Goal: Information Seeking & Learning: Find specific fact

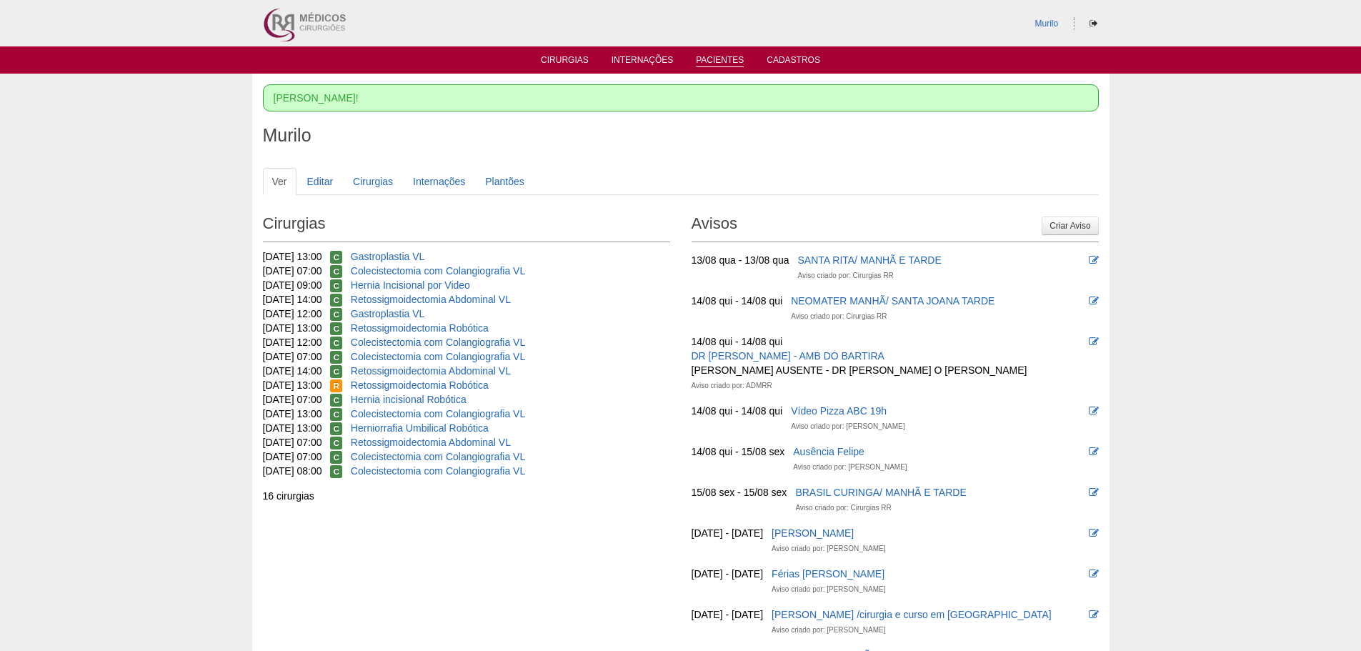
click at [727, 64] on link "Pacientes" at bounding box center [720, 61] width 48 height 12
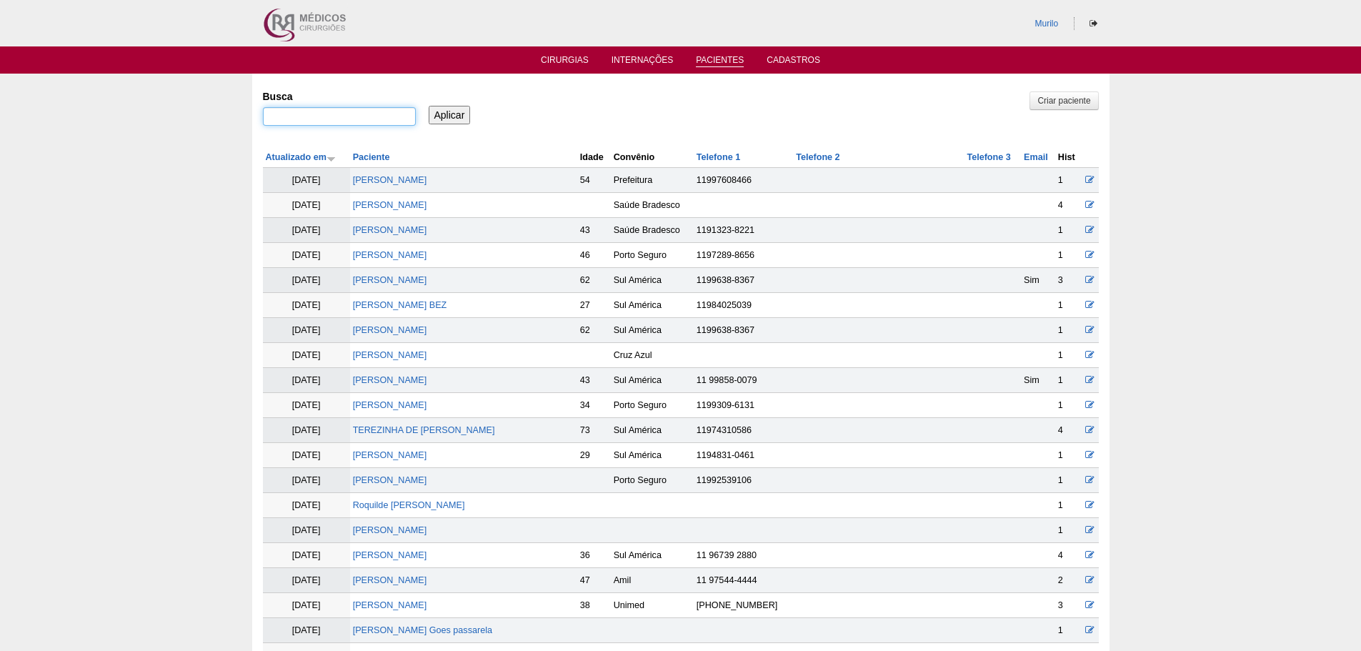
click at [343, 114] on input "Busca" at bounding box center [339, 116] width 153 height 19
paste input "[PERSON_NAME]"
type input "[PERSON_NAME]"
click at [439, 117] on input "Aplicar" at bounding box center [450, 115] width 42 height 19
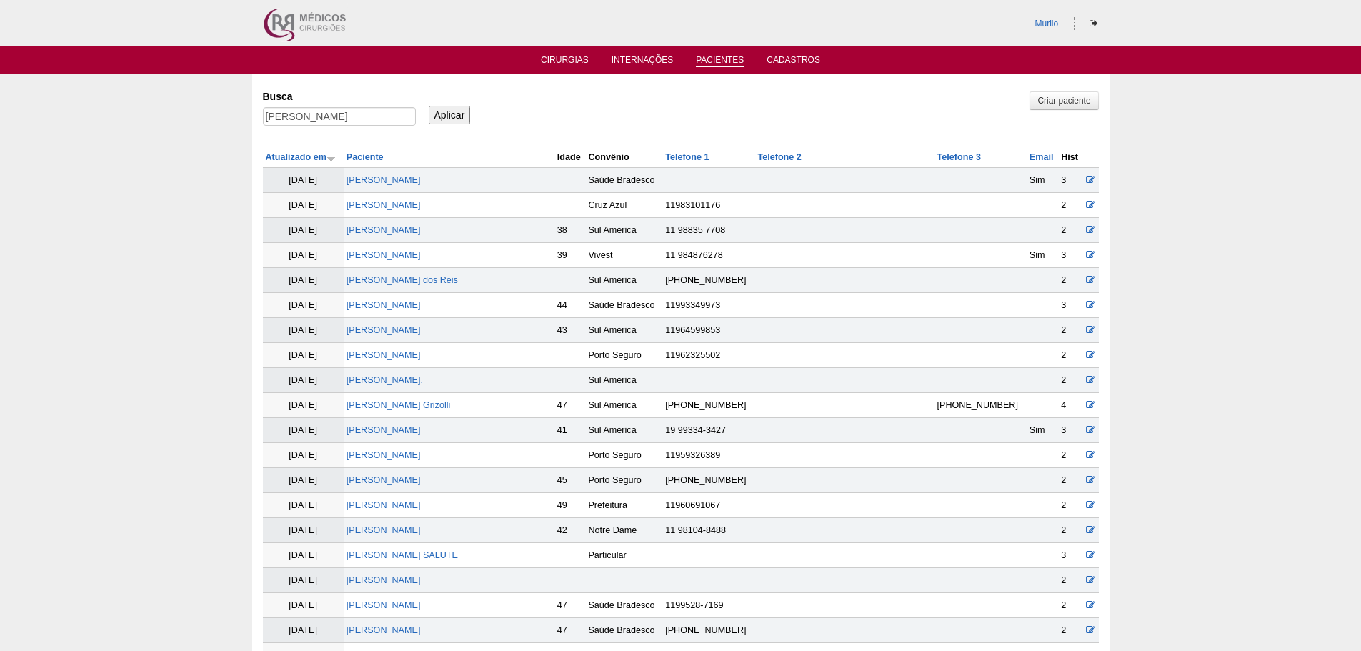
scroll to position [1030, 0]
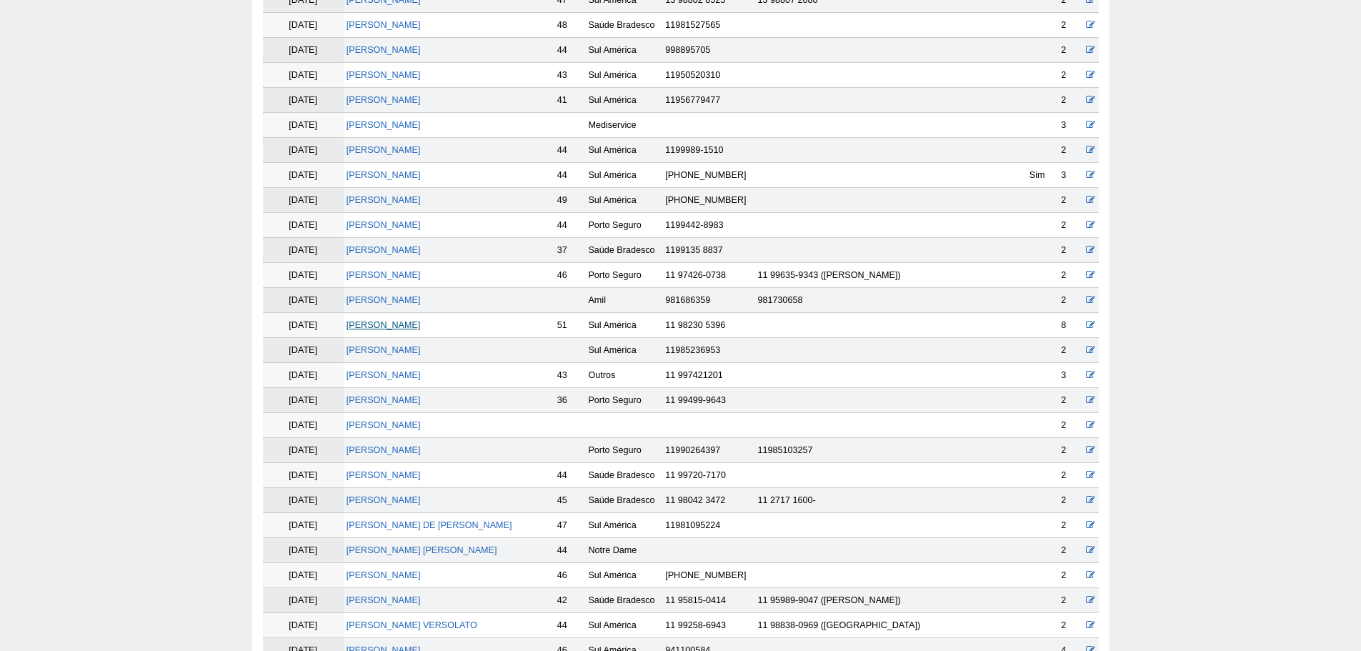
click at [378, 327] on link "Fabiana Andreotti" at bounding box center [383, 325] width 74 height 10
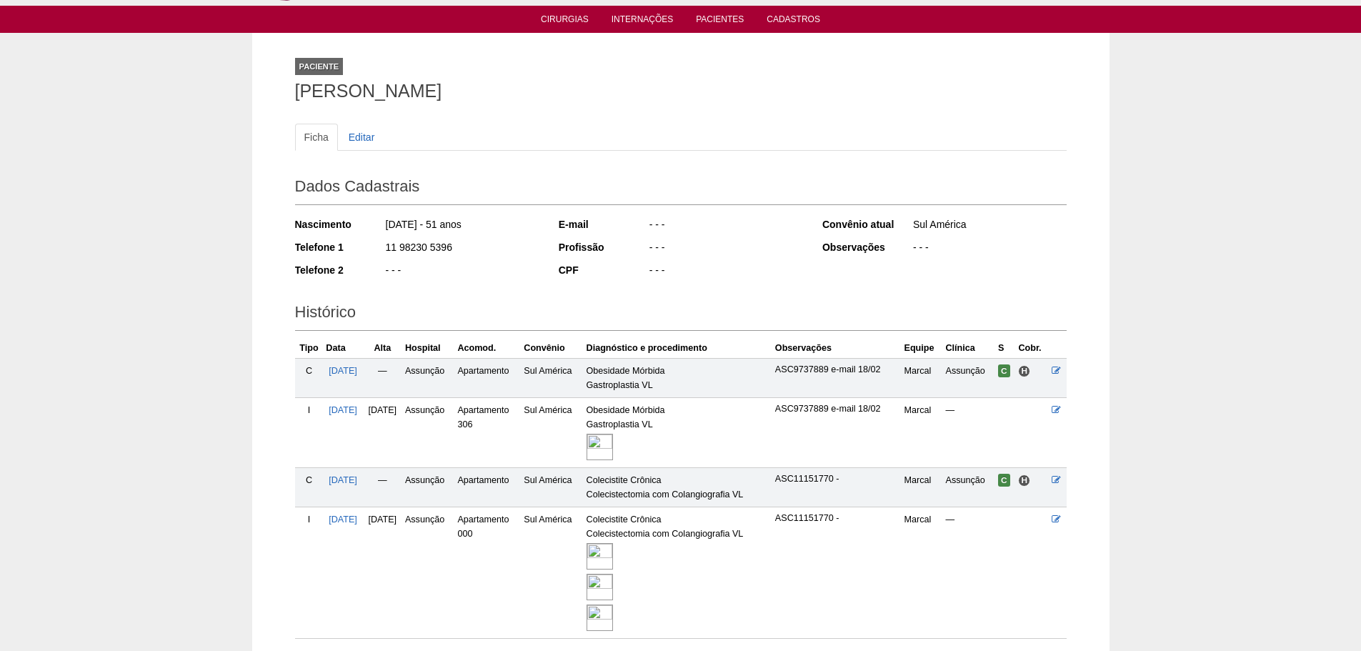
scroll to position [71, 0]
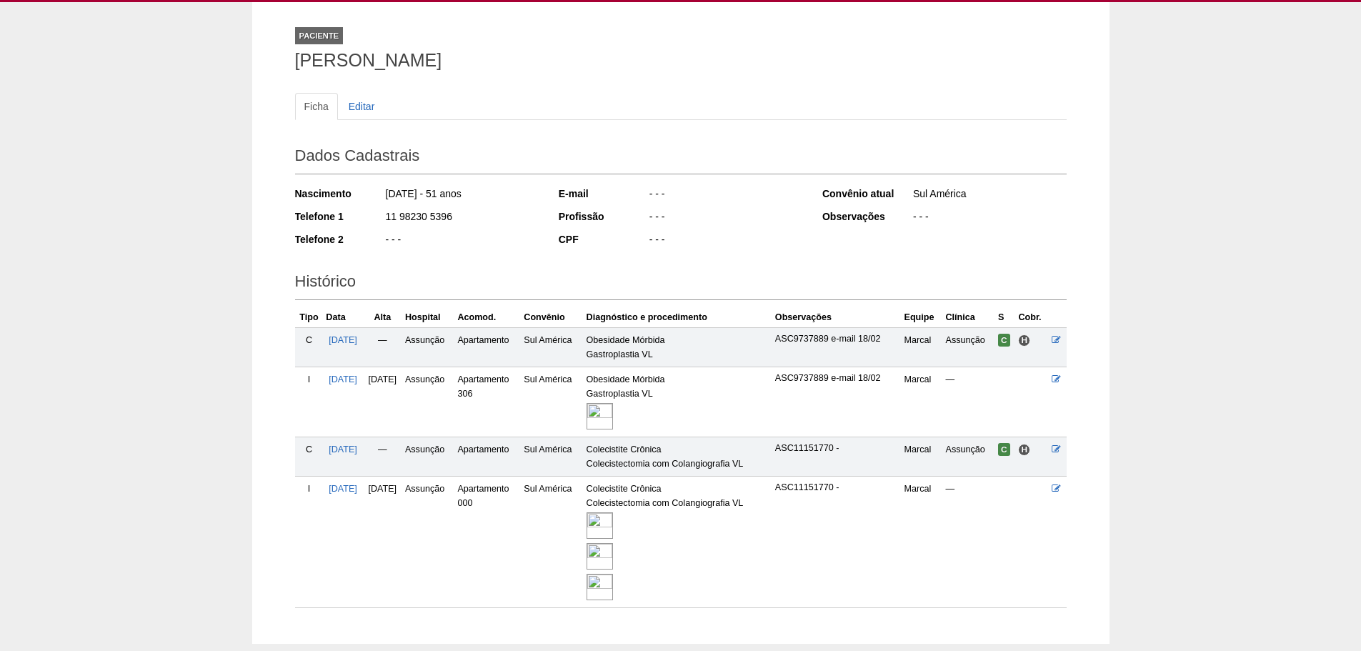
click at [613, 579] on img at bounding box center [599, 587] width 26 height 26
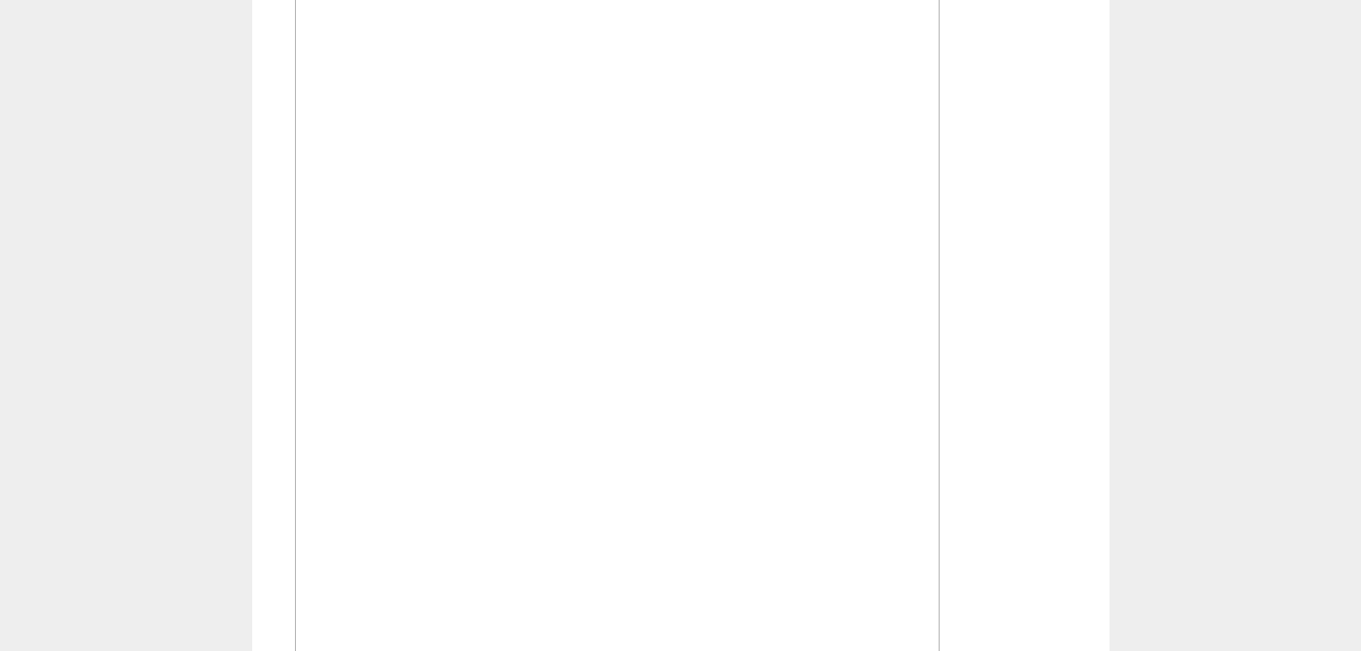
scroll to position [3214, 0]
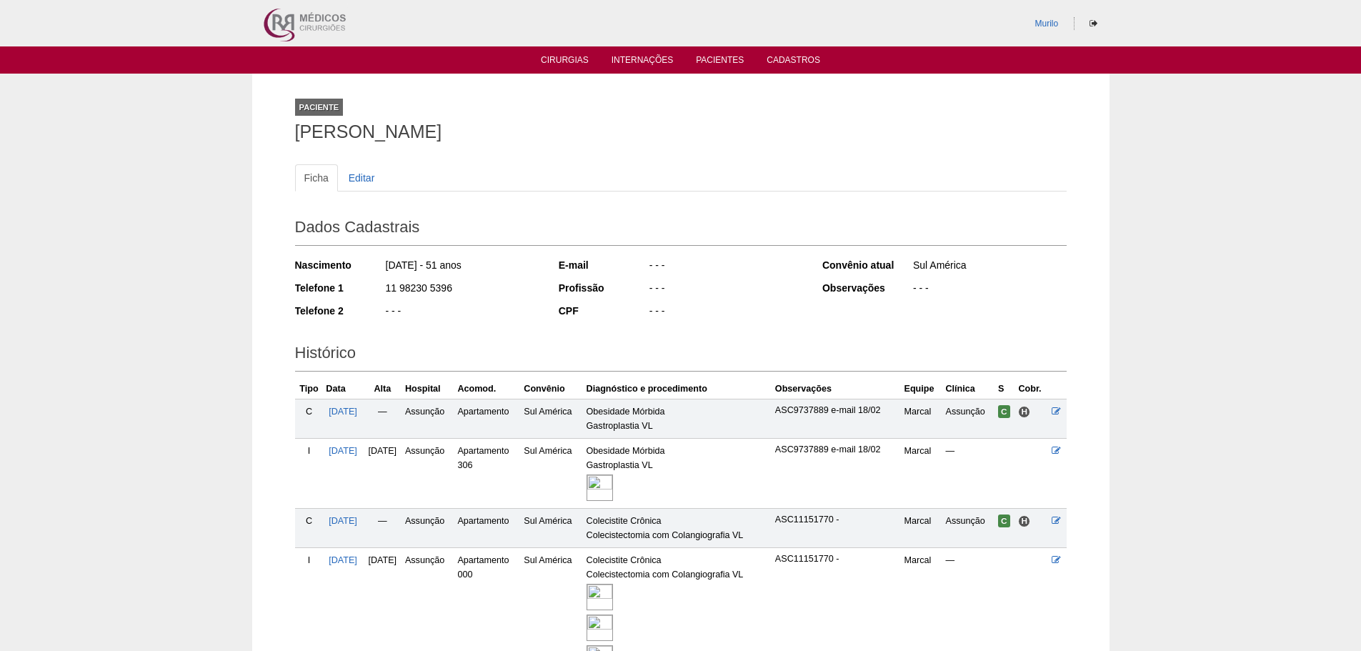
scroll to position [71, 0]
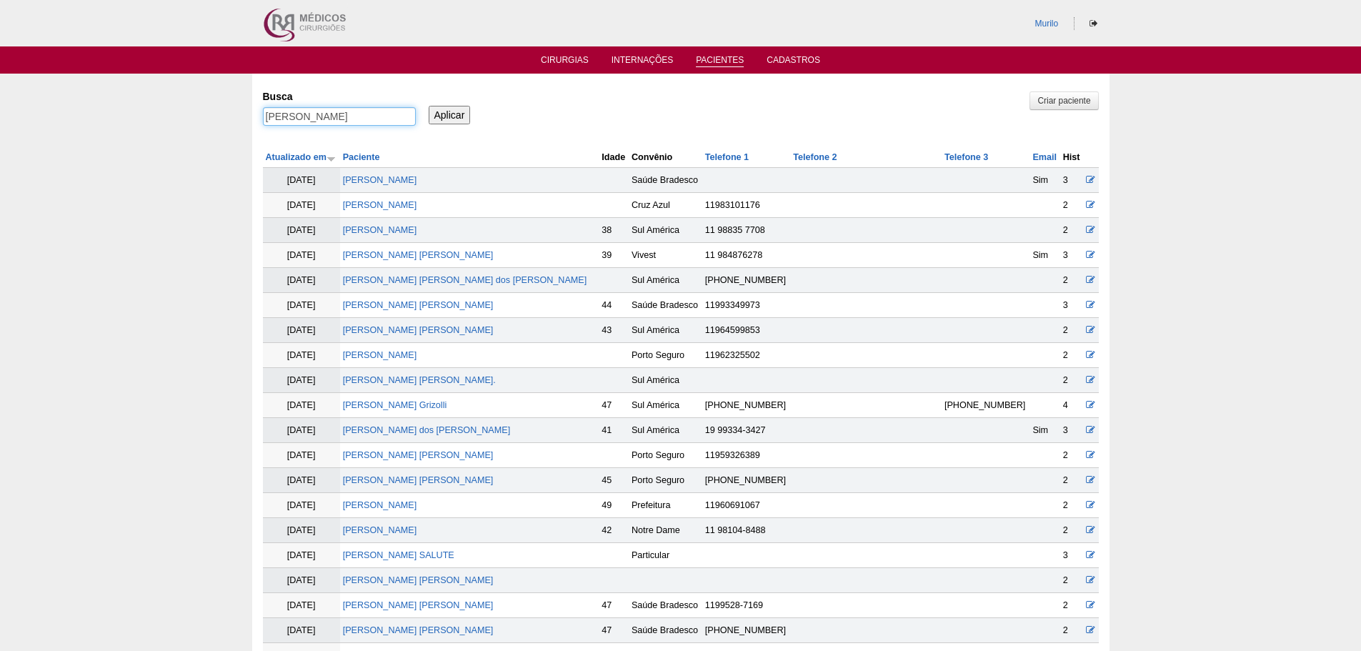
click at [304, 116] on input "Fabiana Andreotti" at bounding box center [339, 116] width 153 height 19
paste input "[PERSON_NAME] [PERSON_NAME]"
type input "[PERSON_NAME] [PERSON_NAME]"
click at [429, 106] on input "Aplicar" at bounding box center [450, 115] width 42 height 19
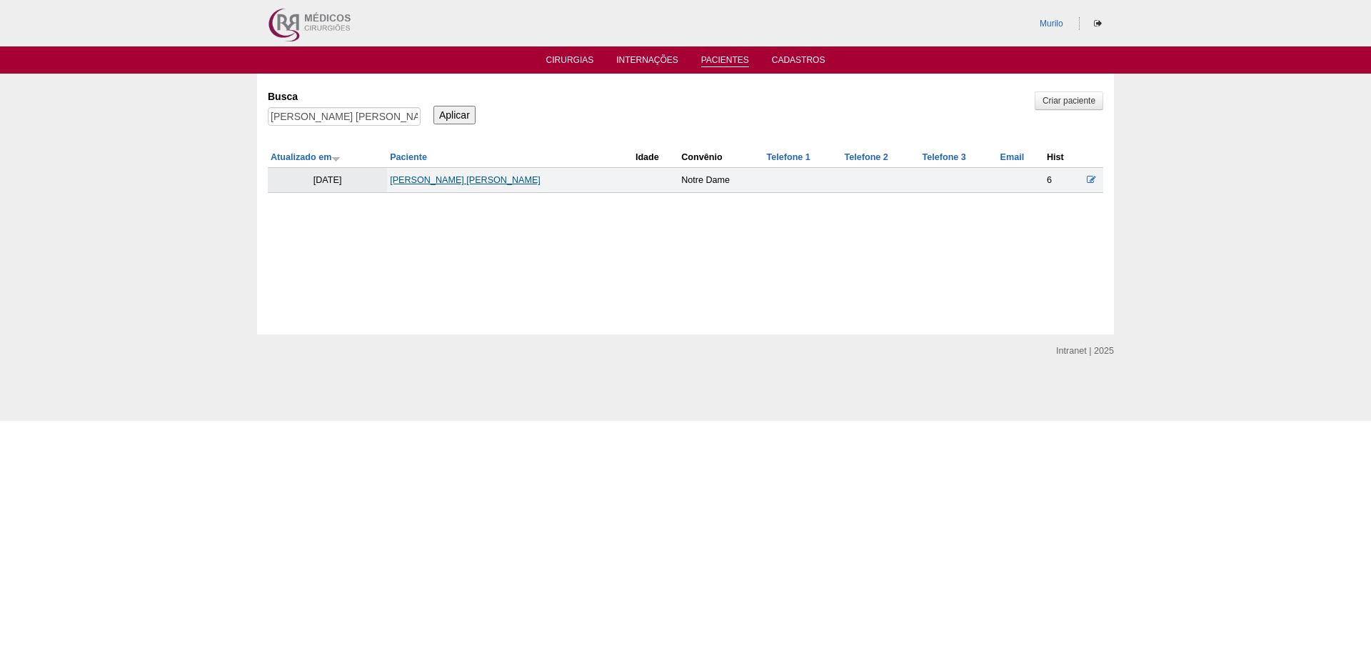
click at [424, 180] on link "[PERSON_NAME] [PERSON_NAME]" at bounding box center [465, 180] width 151 height 10
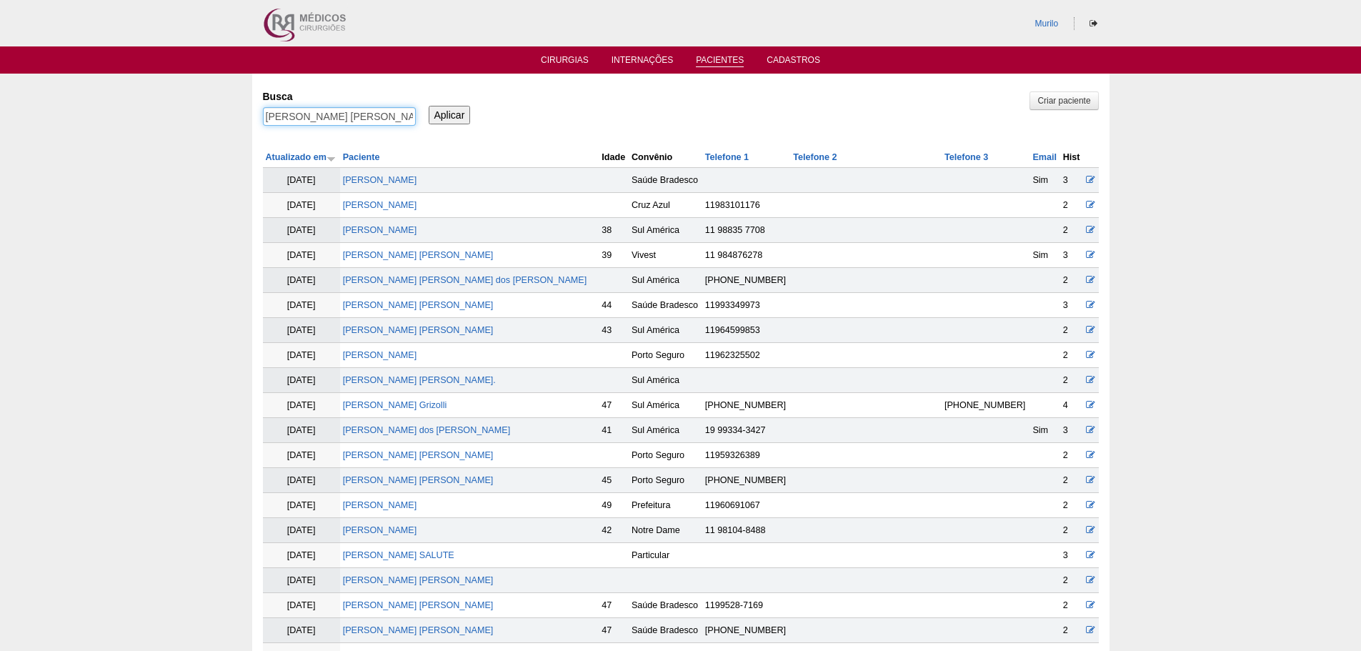
click at [294, 112] on input "Lesley Silva de Franca" at bounding box center [339, 116] width 153 height 19
paste input "Gustavo Melosi Pereir"
type input "[PERSON_NAME]"
click at [429, 106] on input "Aplicar" at bounding box center [450, 115] width 42 height 19
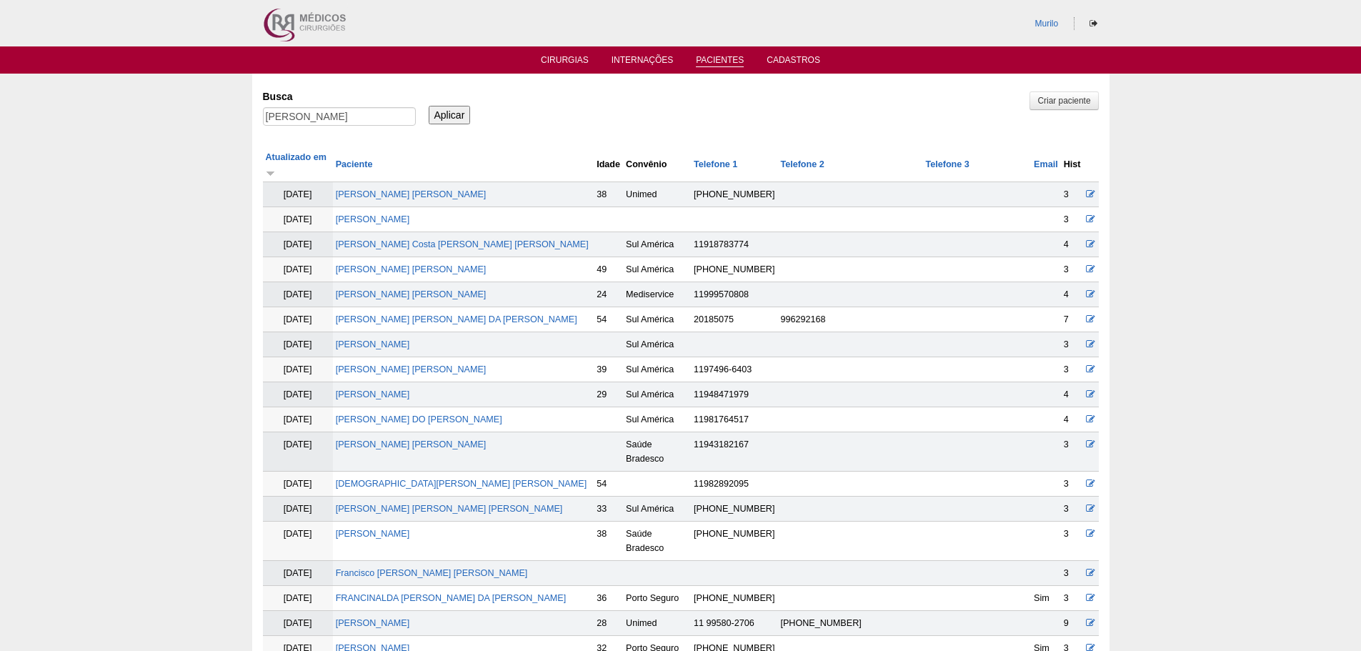
scroll to position [1505, 0]
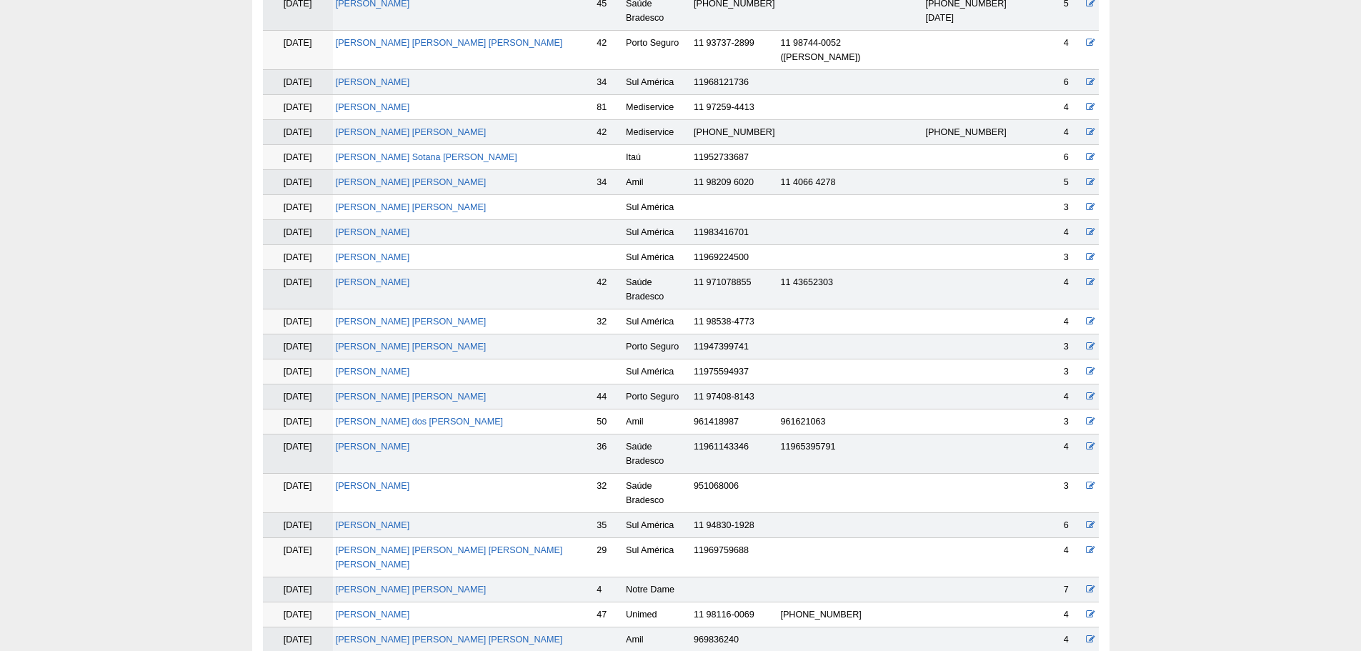
click at [406, 513] on td "[PERSON_NAME]" at bounding box center [463, 525] width 261 height 25
click at [410, 520] on link "[PERSON_NAME]" at bounding box center [373, 525] width 74 height 10
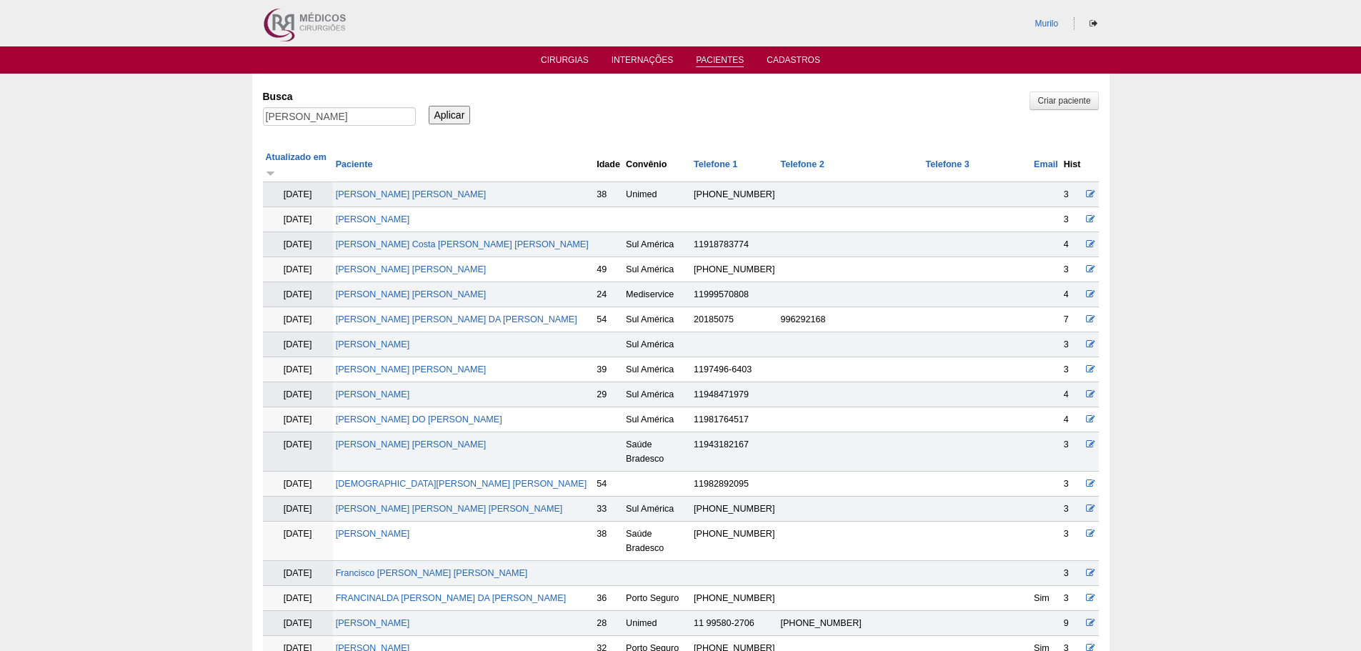
scroll to position [1498, 0]
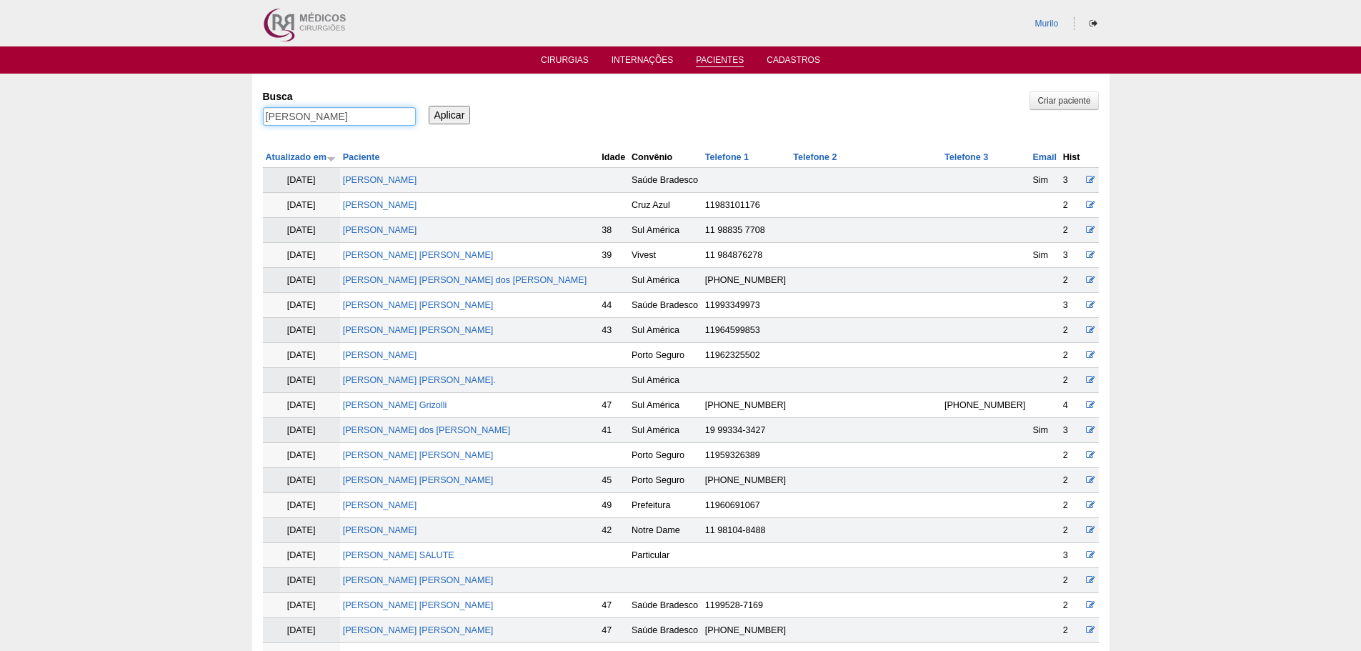
click at [301, 123] on input "[PERSON_NAME]" at bounding box center [339, 116] width 153 height 19
paste input "Debora Cristina Pontes"
type input "Debora Cristina Pontes"
click at [429, 106] on input "Aplicar" at bounding box center [450, 115] width 42 height 19
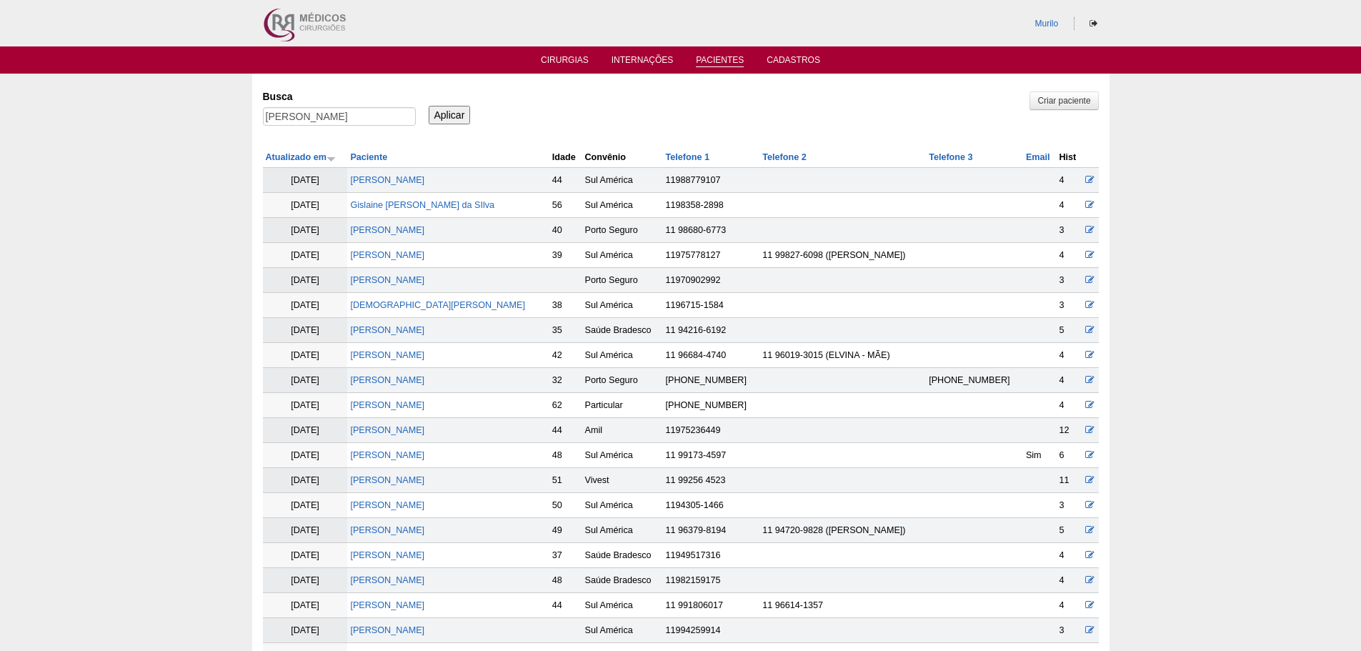
scroll to position [880, 0]
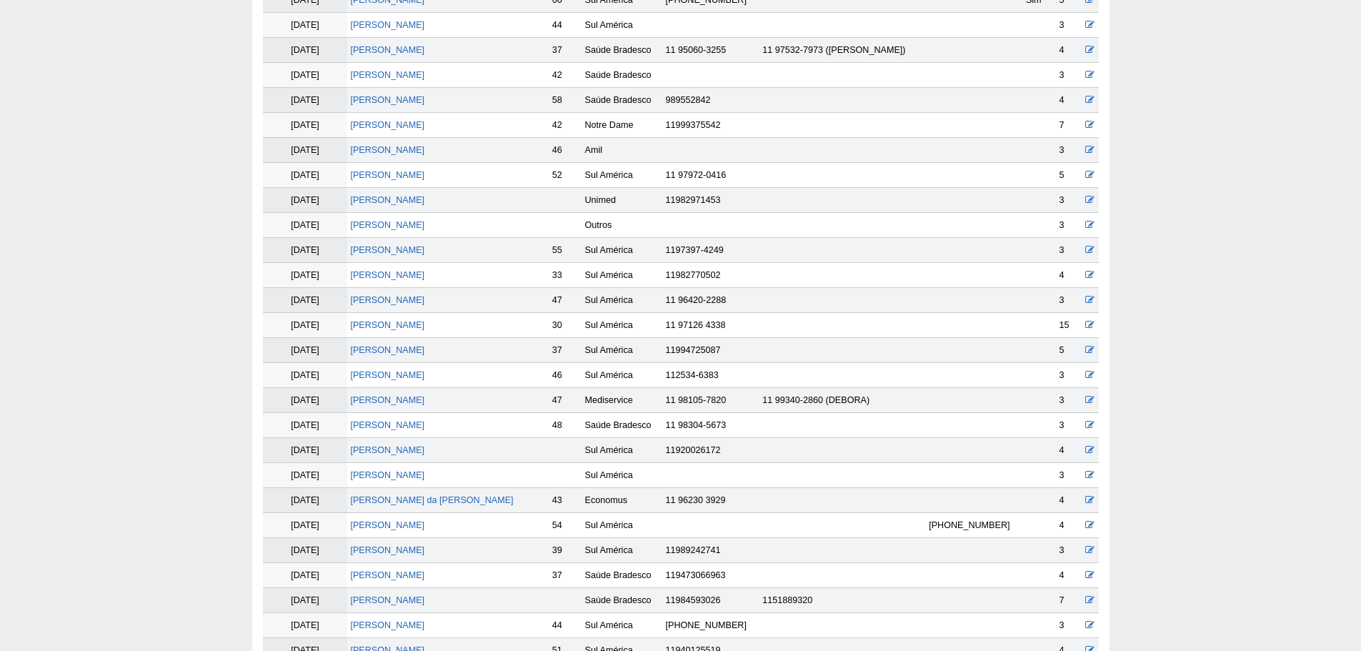
click at [391, 333] on td "Debora Cristina Pontes" at bounding box center [447, 325] width 201 height 25
click at [398, 329] on link "Debora Cristina Pontes" at bounding box center [387, 325] width 74 height 10
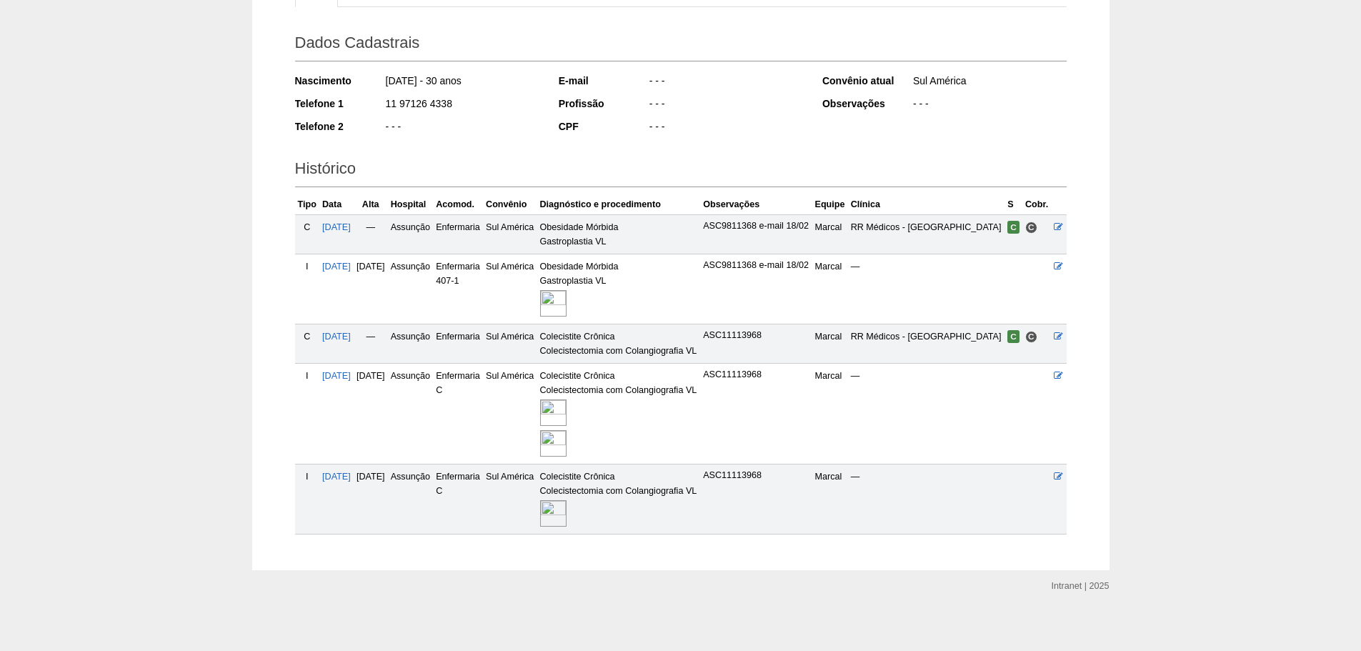
scroll to position [214, 0]
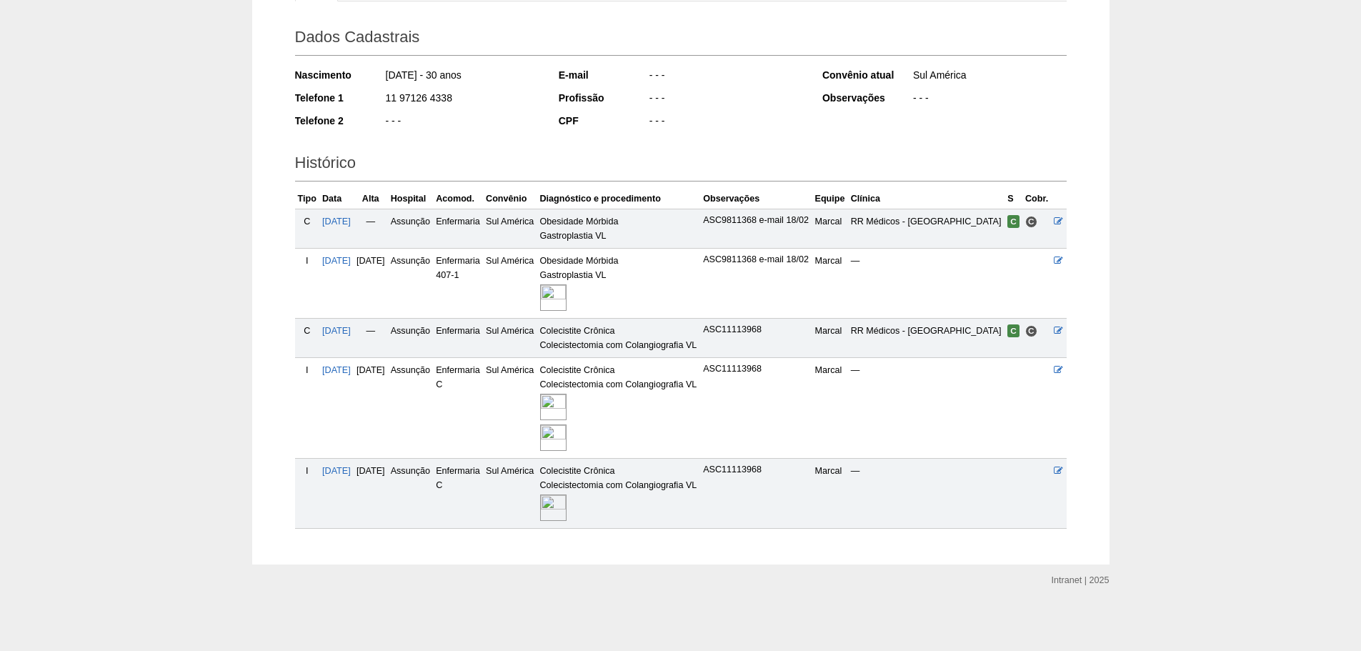
click at [566, 284] on img at bounding box center [553, 297] width 26 height 26
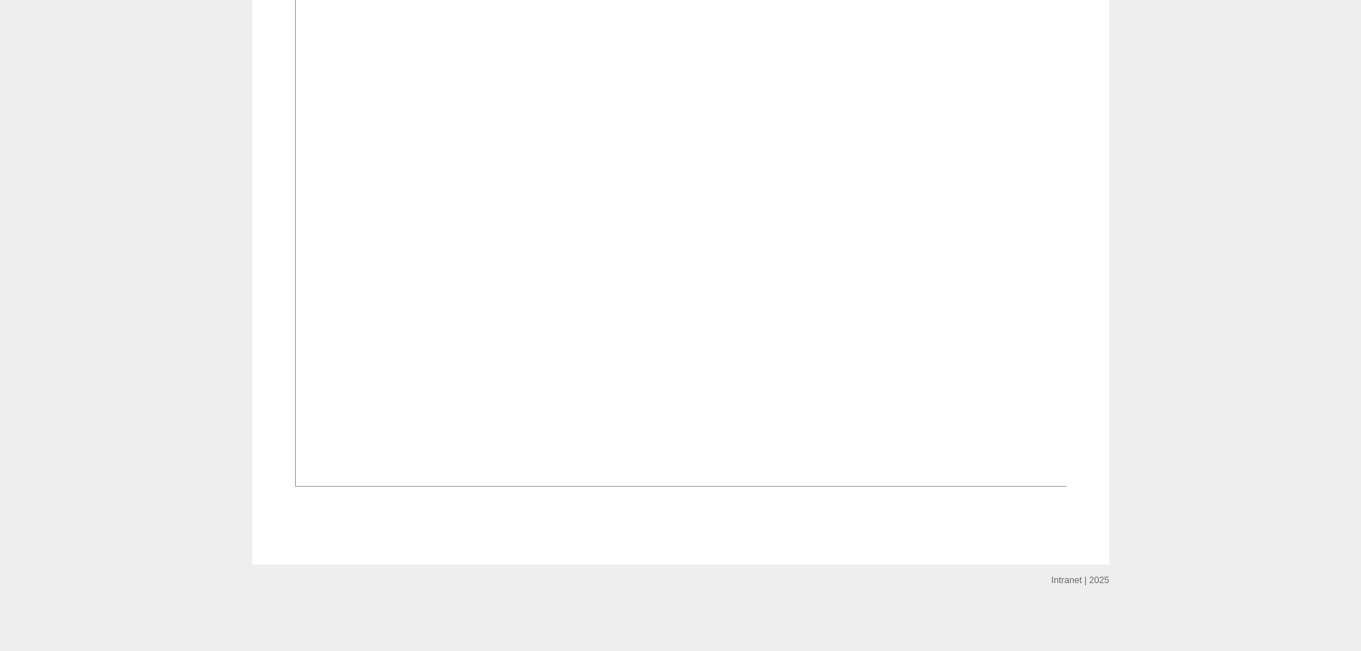
scroll to position [857, 0]
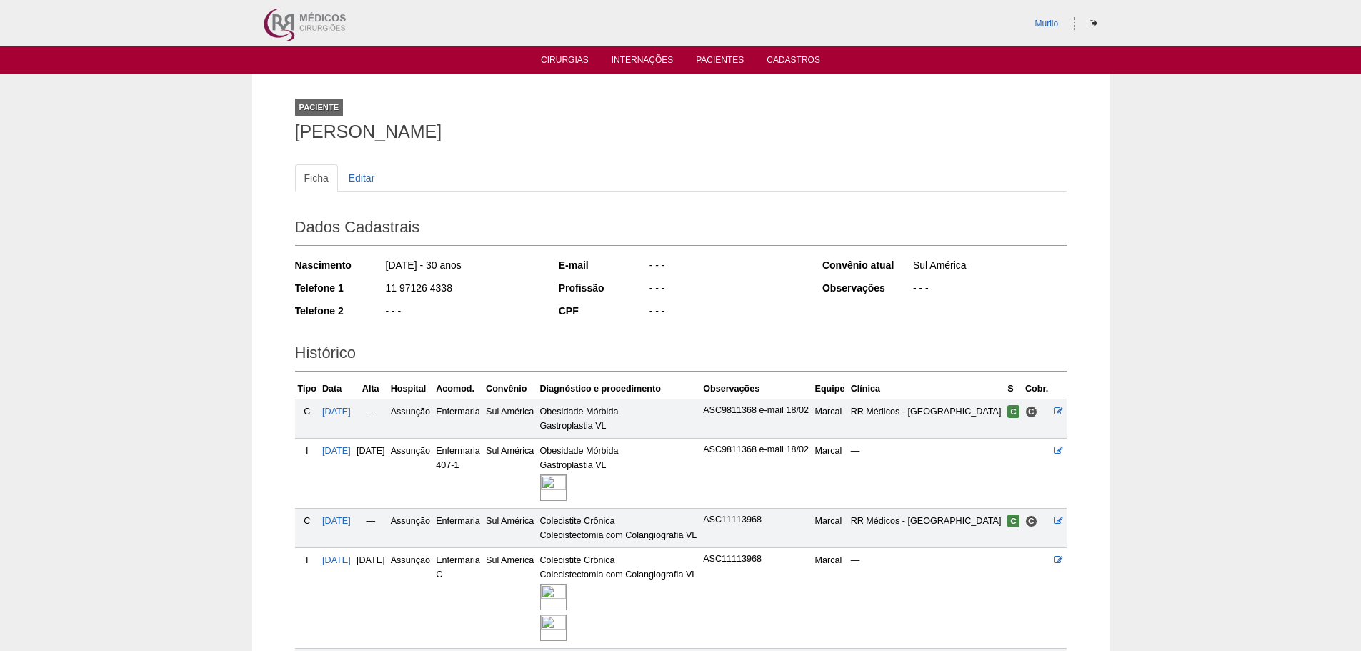
scroll to position [214, 0]
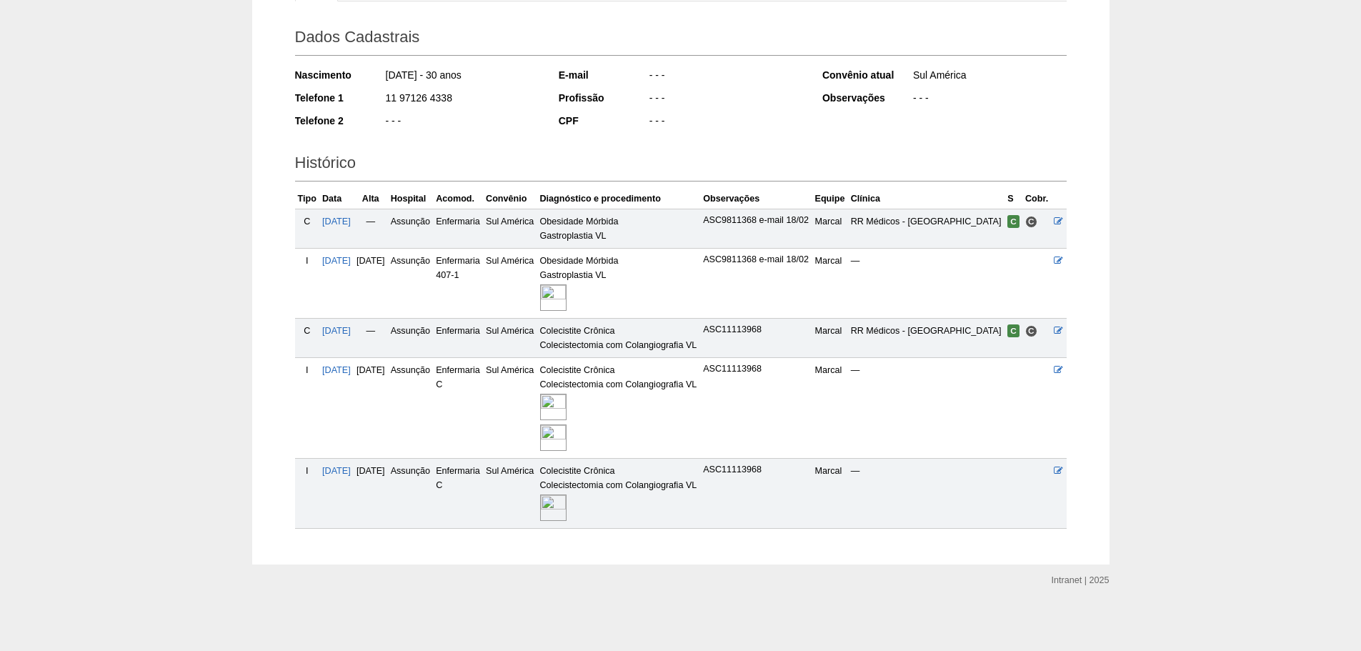
click at [566, 437] on img at bounding box center [553, 437] width 26 height 26
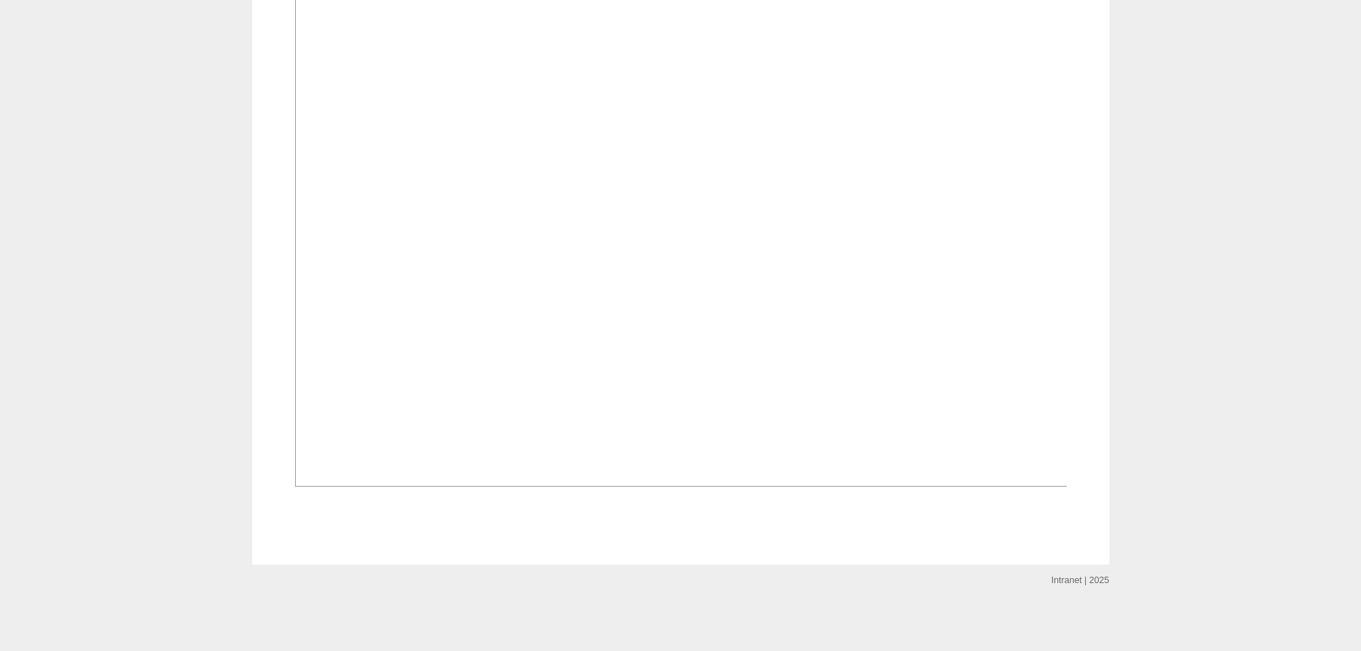
scroll to position [1326, 0]
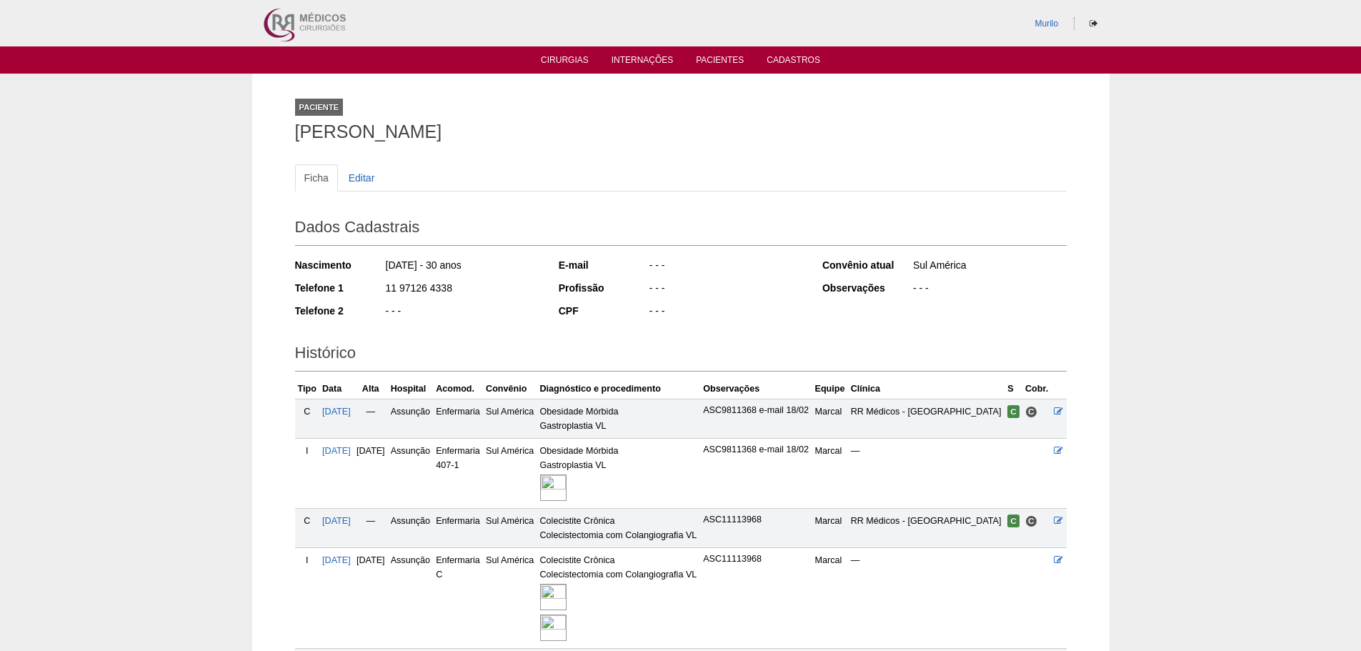
scroll to position [214, 0]
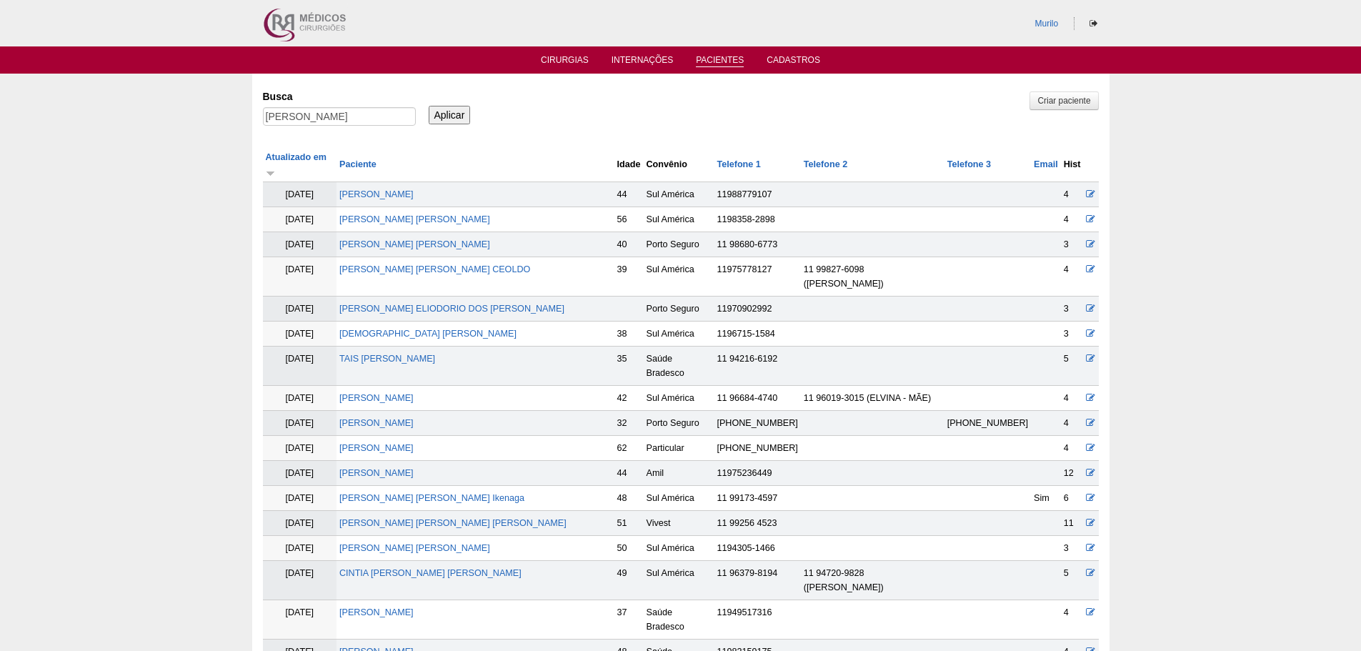
scroll to position [873, 0]
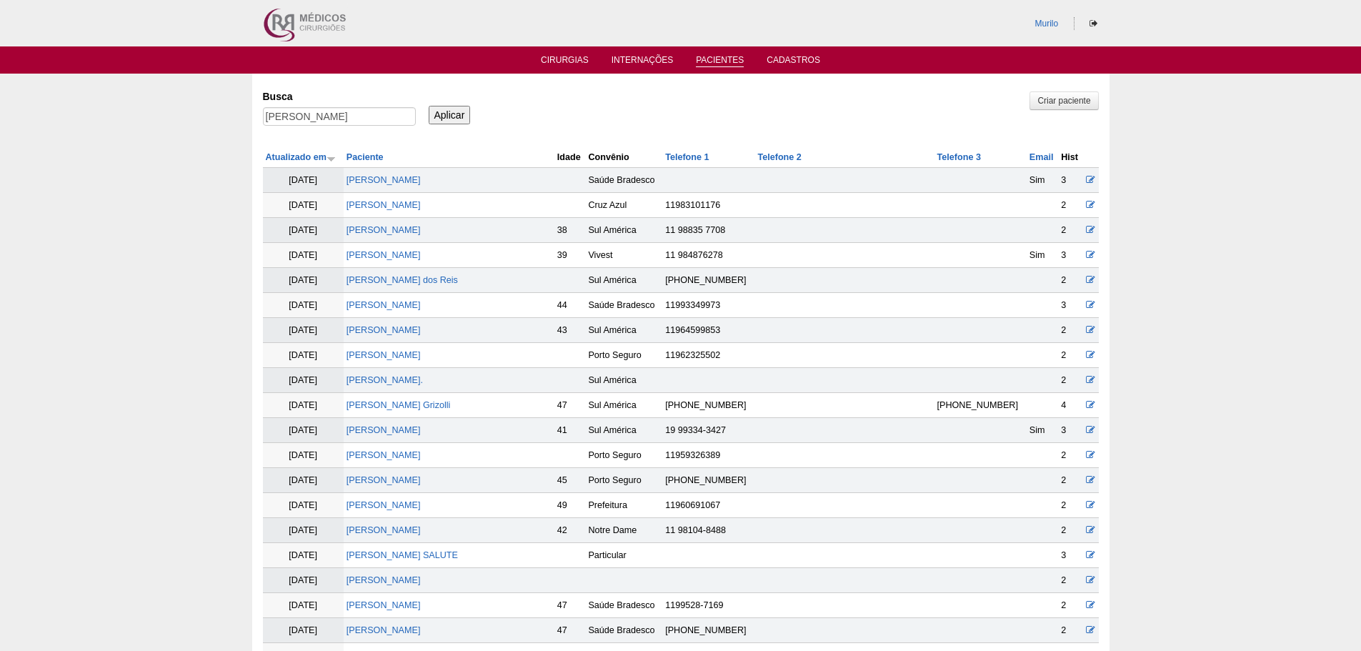
click at [271, 104] on div "Busca Debora Cristina Pontes" at bounding box center [344, 108] width 163 height 49
click at [281, 111] on input "[PERSON_NAME]" at bounding box center [339, 116] width 153 height 19
paste input "Flavio Augusto de Souza"
type input "Flavio Augusto de Souza"
click at [429, 106] on input "Aplicar" at bounding box center [450, 115] width 42 height 19
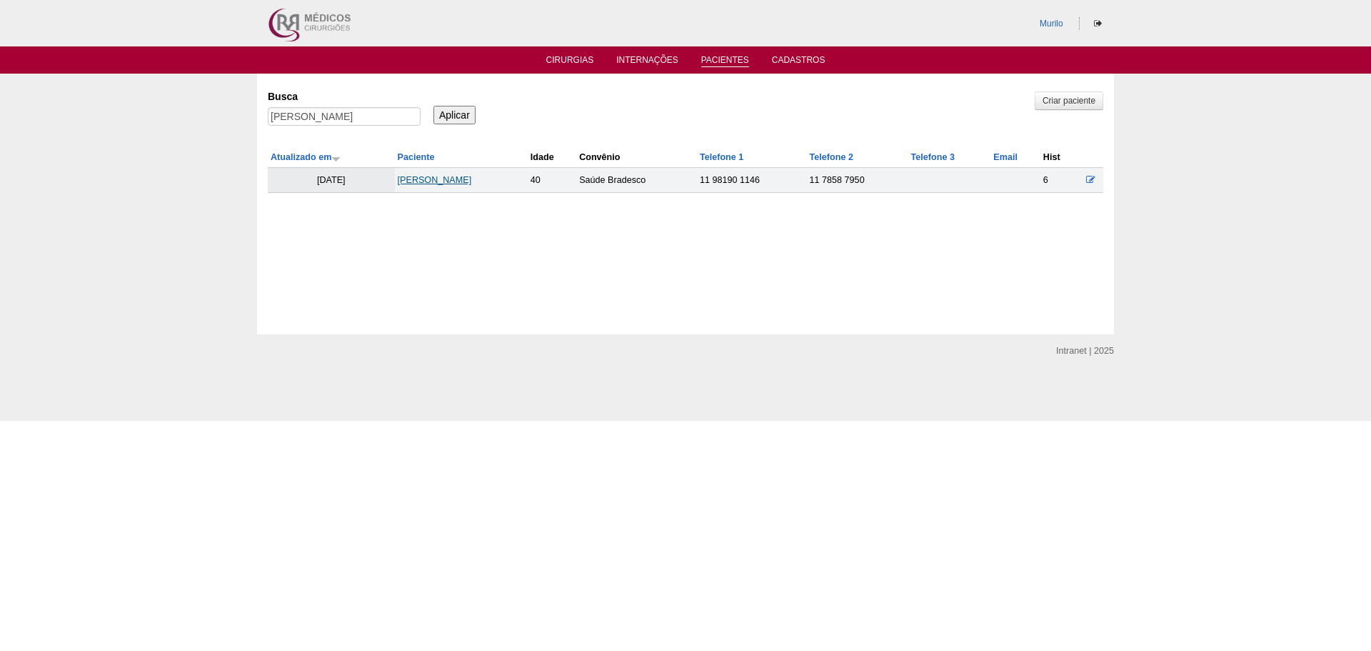
click at [456, 178] on link "Flavio Augusto de Souza" at bounding box center [435, 180] width 74 height 10
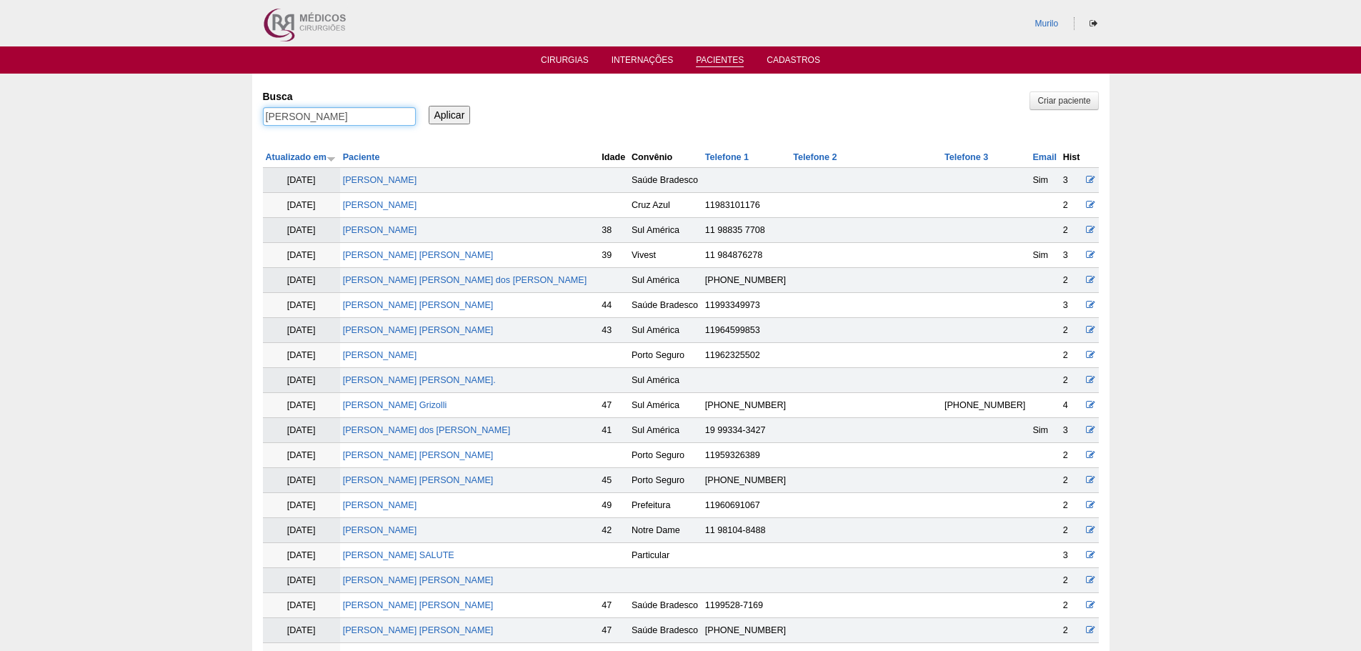
click at [366, 111] on input "Flavio Augusto de Souza" at bounding box center [339, 116] width 153 height 19
paste input "[PERSON_NAME]"
type input "[PERSON_NAME]"
click at [429, 106] on input "Aplicar" at bounding box center [450, 115] width 42 height 19
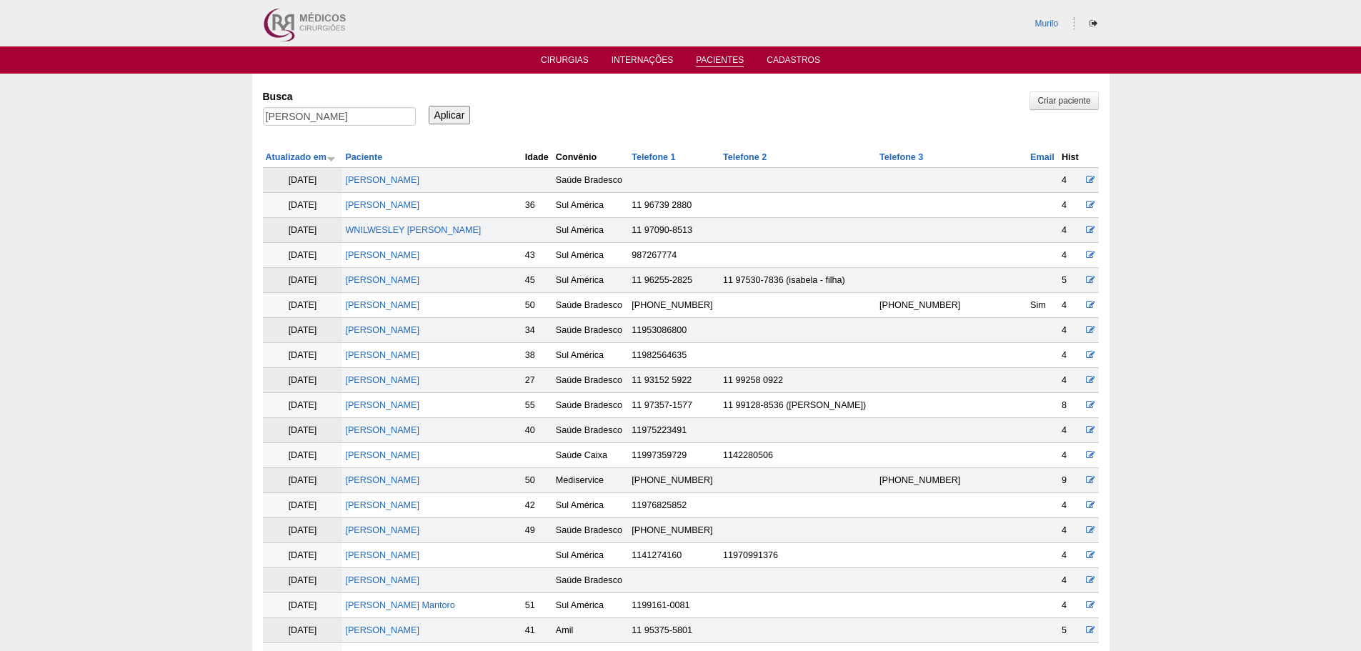
scroll to position [355, 0]
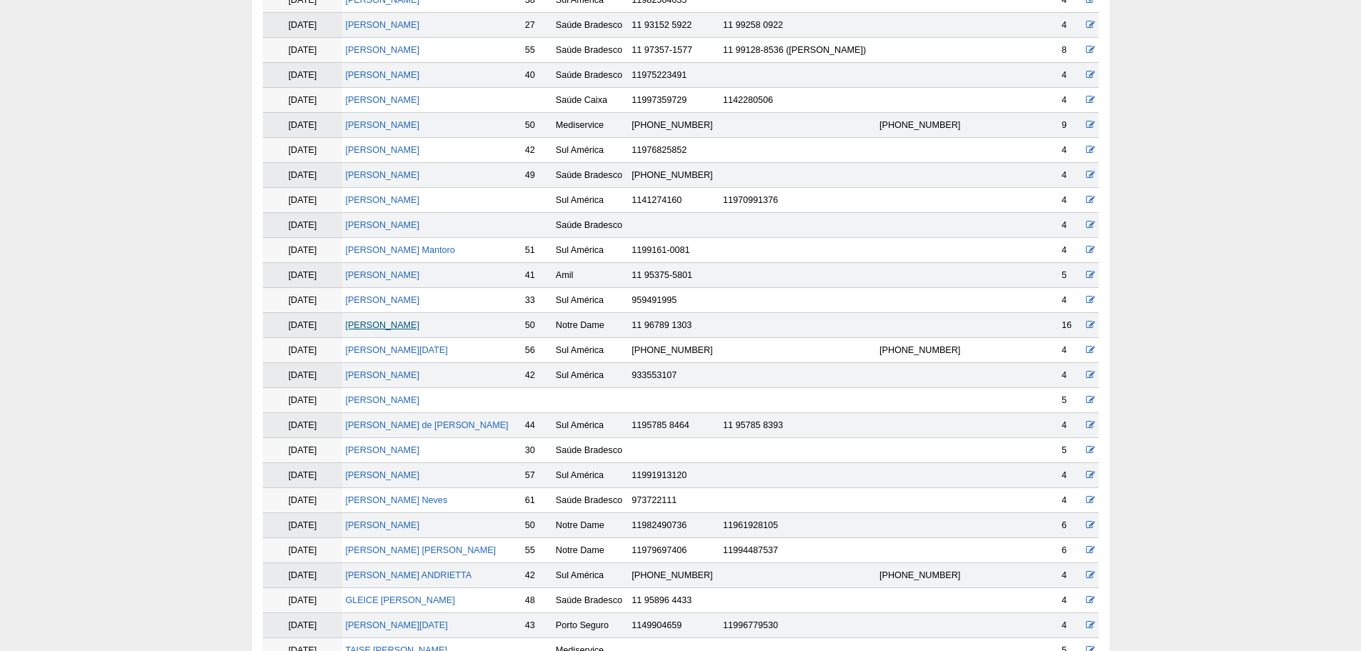
click at [419, 328] on link "[PERSON_NAME]" at bounding box center [382, 325] width 74 height 10
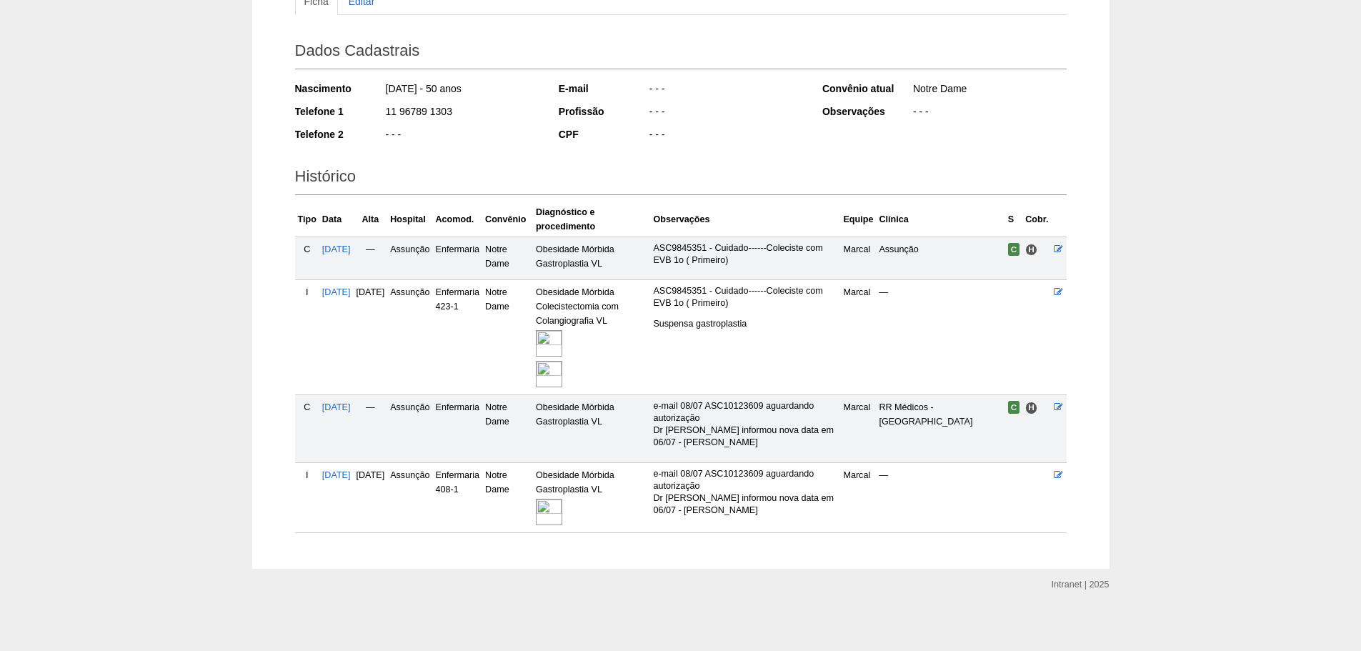
scroll to position [180, 0]
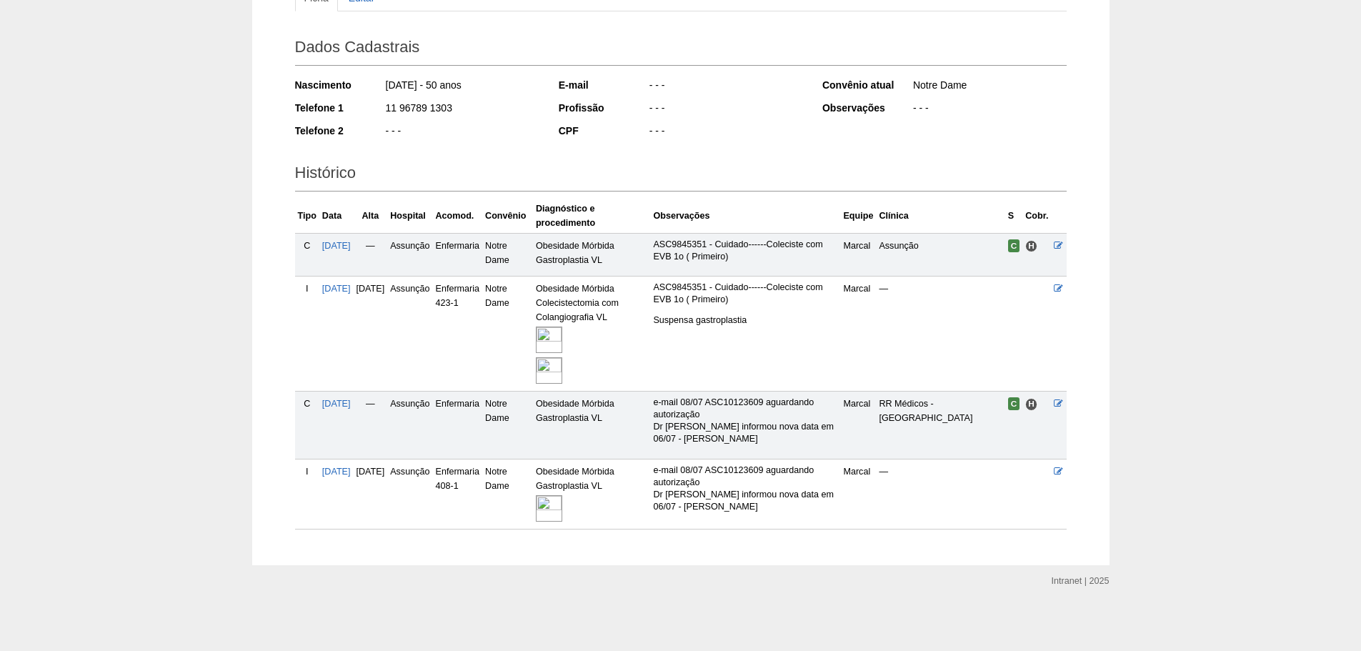
click at [562, 339] on img at bounding box center [549, 339] width 26 height 26
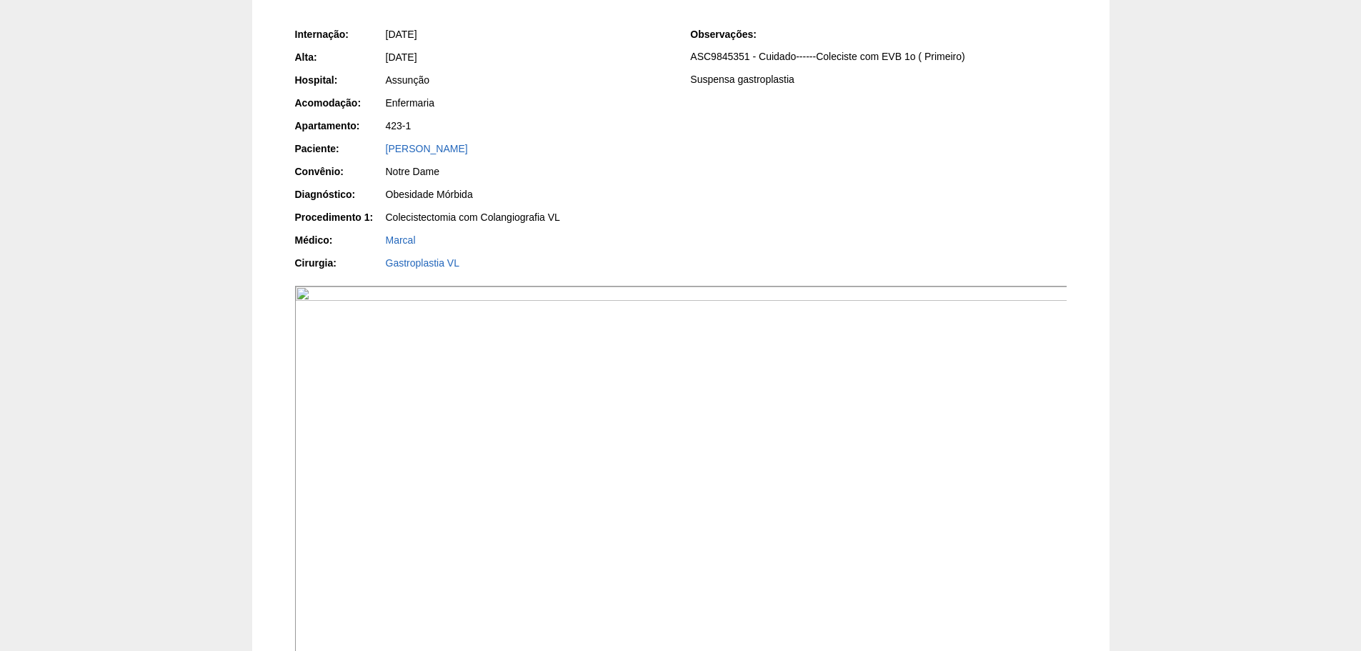
scroll to position [571, 0]
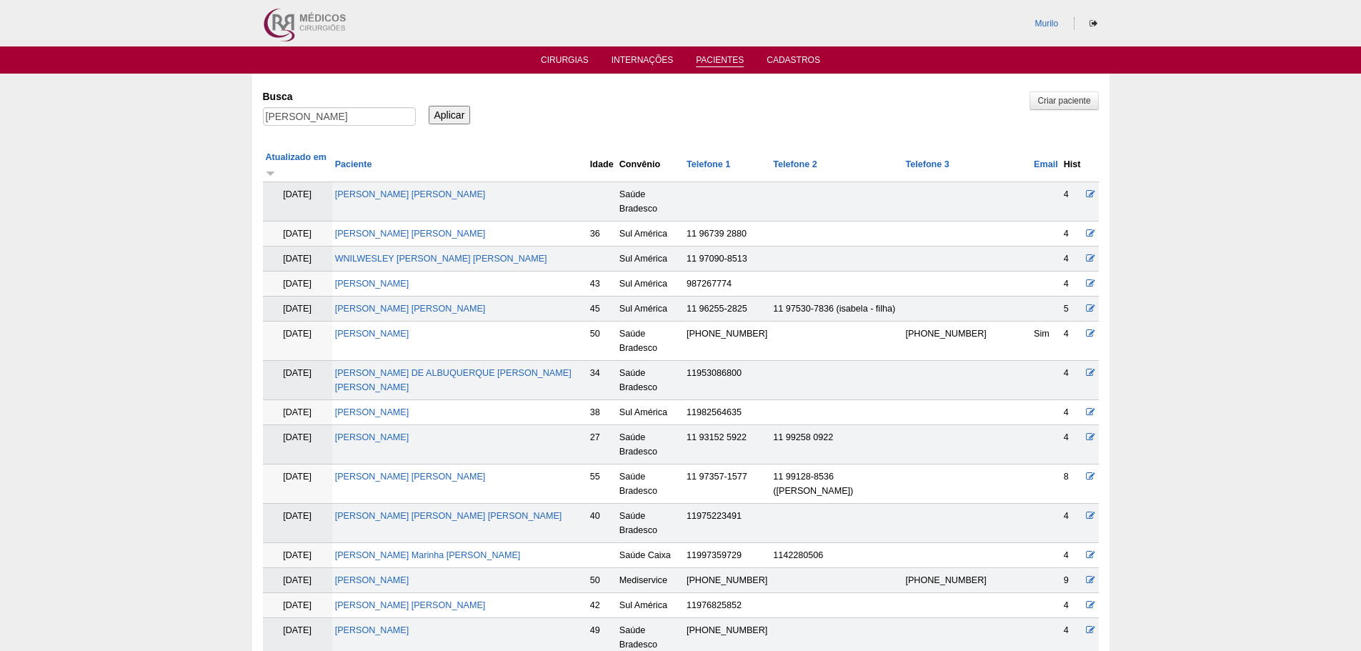
scroll to position [348, 0]
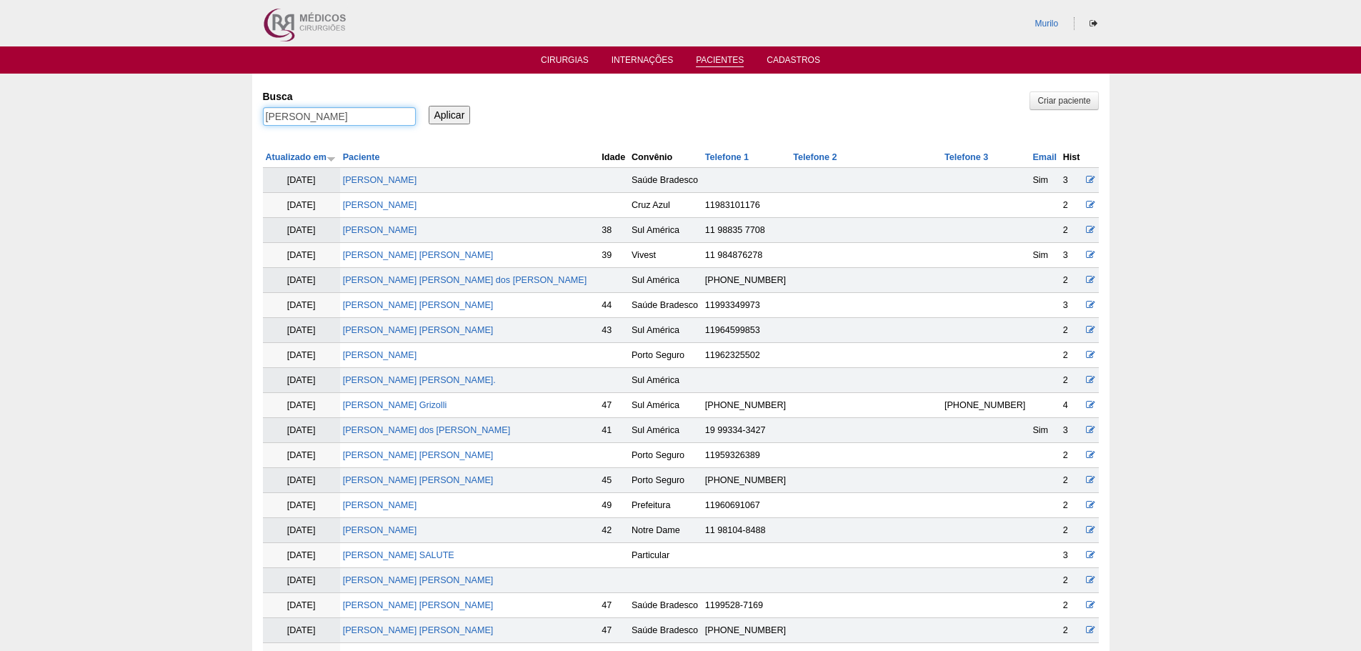
click at [343, 120] on input "Adriana Hilario Martins Sateles" at bounding box center [339, 116] width 153 height 19
paste input "Flavia da Silva Souza"
type input "Flavia da Silva Souza"
click at [429, 106] on input "Aplicar" at bounding box center [450, 115] width 42 height 19
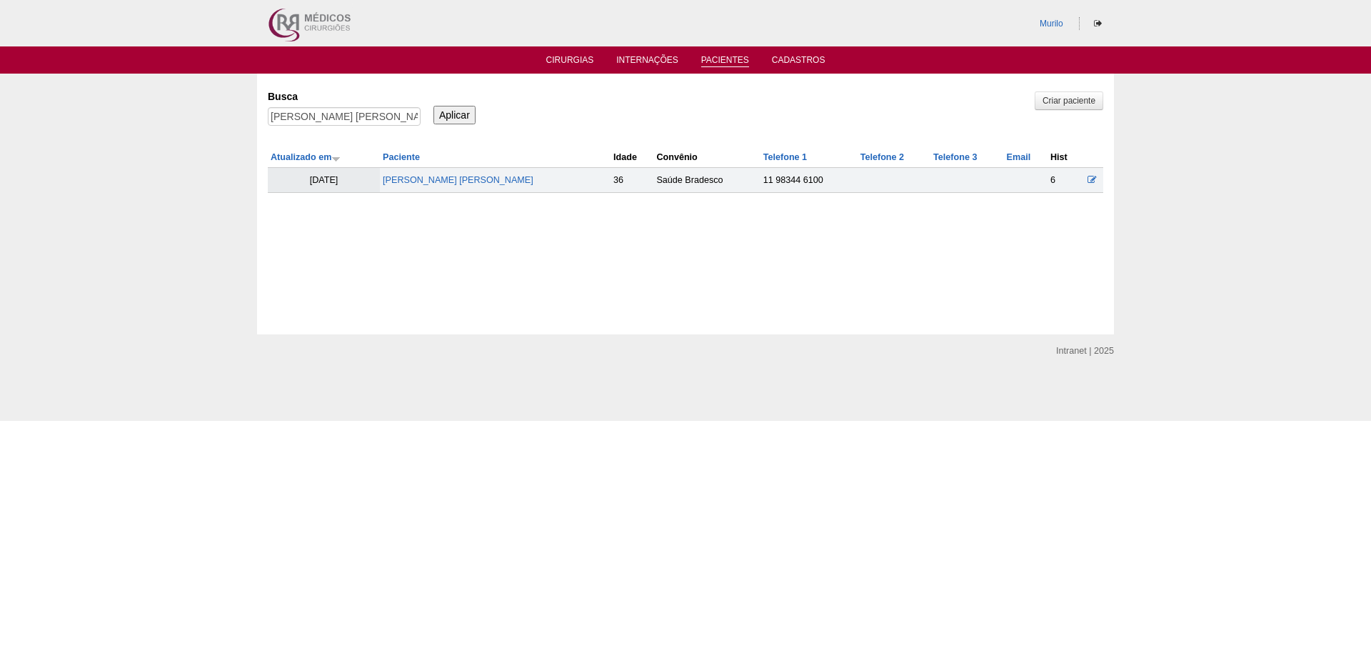
click at [268, 107] on input "[PERSON_NAME] [PERSON_NAME]" at bounding box center [344, 116] width 153 height 19
click at [408, 174] on td "[PERSON_NAME] [PERSON_NAME]" at bounding box center [495, 180] width 231 height 25
click at [416, 179] on link "[PERSON_NAME] [PERSON_NAME]" at bounding box center [458, 180] width 151 height 10
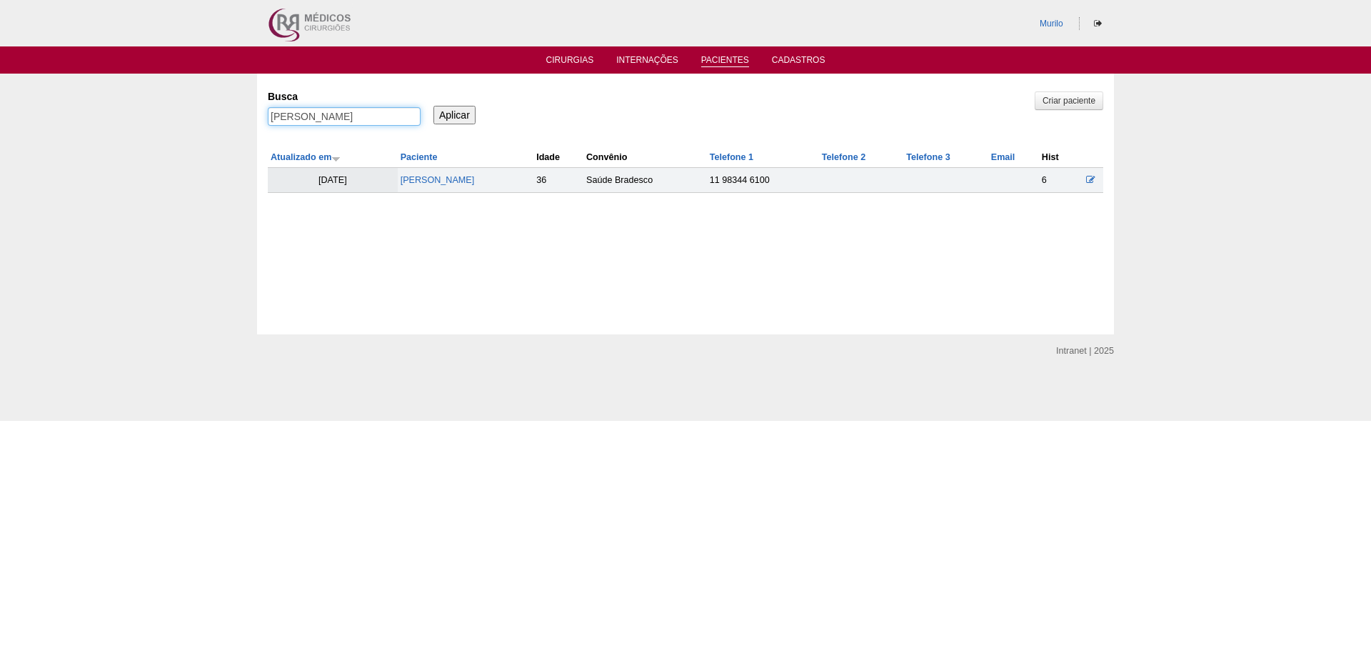
click at [374, 116] on input "[PERSON_NAME] [PERSON_NAME]" at bounding box center [344, 116] width 153 height 19
paste input "ERNANDA CRISTINA DE LIMA FORTUNATO"
type input "FERNANDA CRISTINA DE LIMA FORTUNATO"
click at [434, 106] on input "Aplicar" at bounding box center [455, 115] width 42 height 19
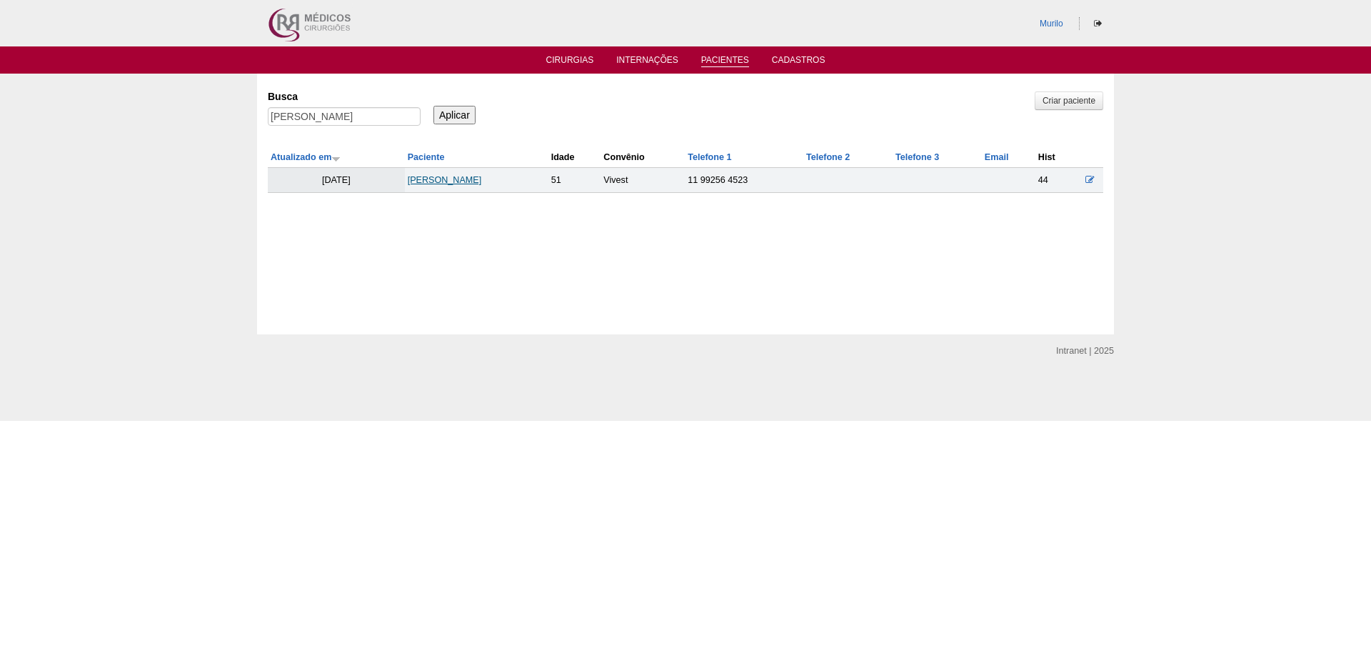
click at [458, 182] on link "[PERSON_NAME]" at bounding box center [445, 180] width 74 height 10
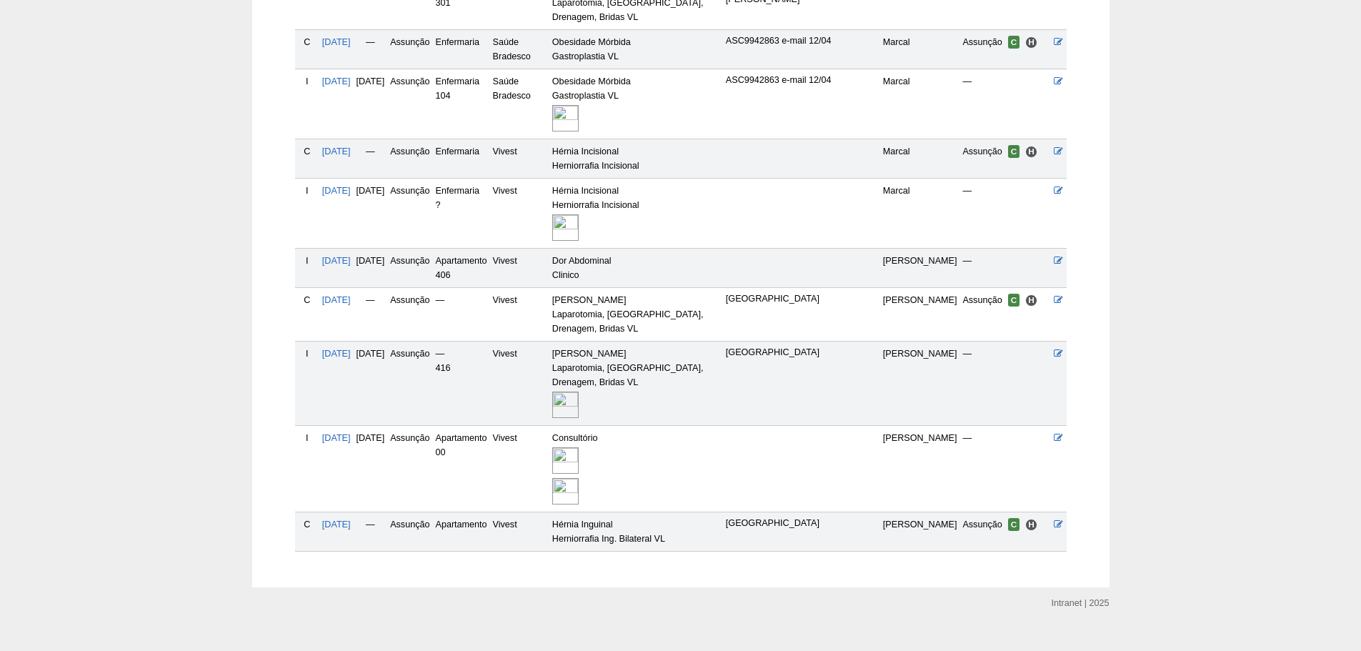
scroll to position [499, 0]
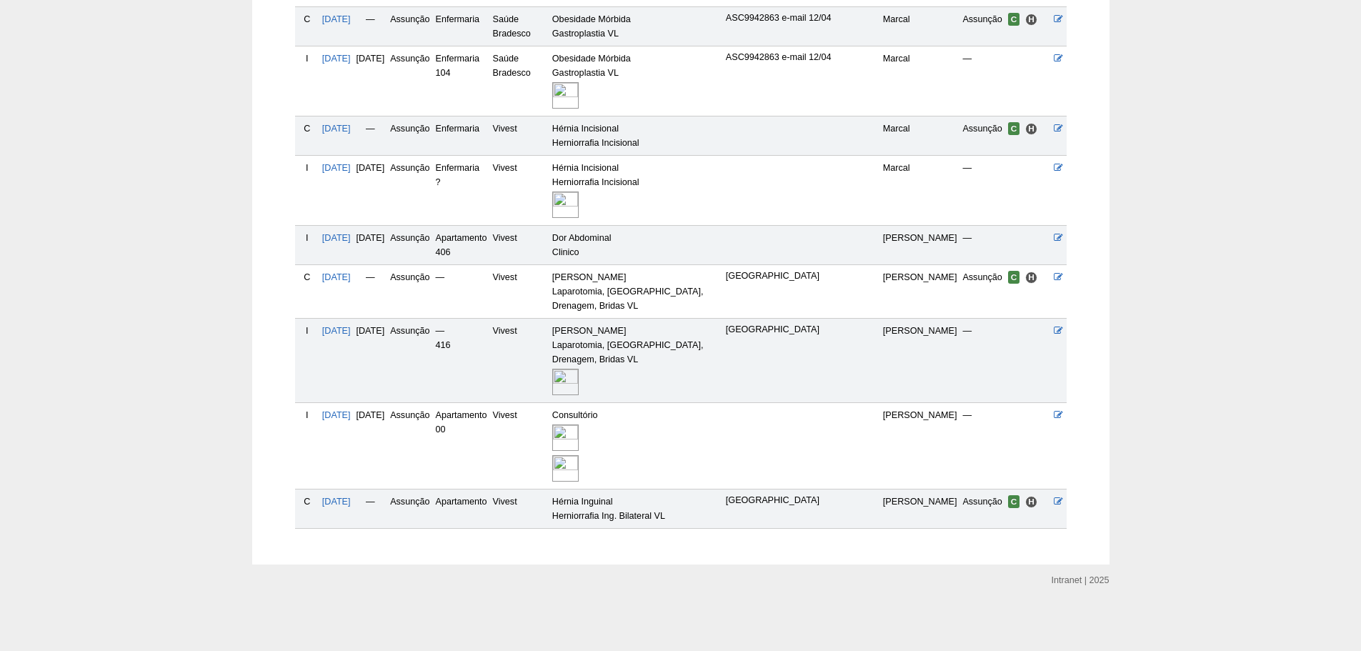
click at [579, 384] on img at bounding box center [565, 382] width 26 height 26
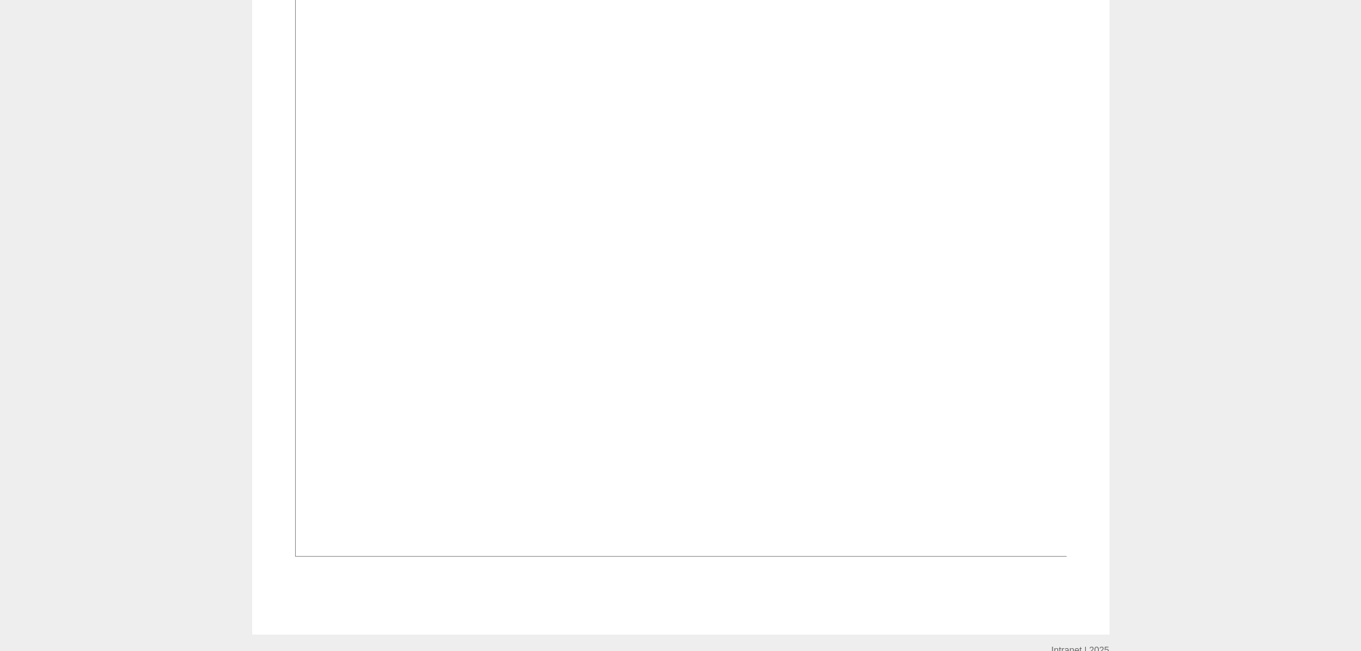
scroll to position [500, 0]
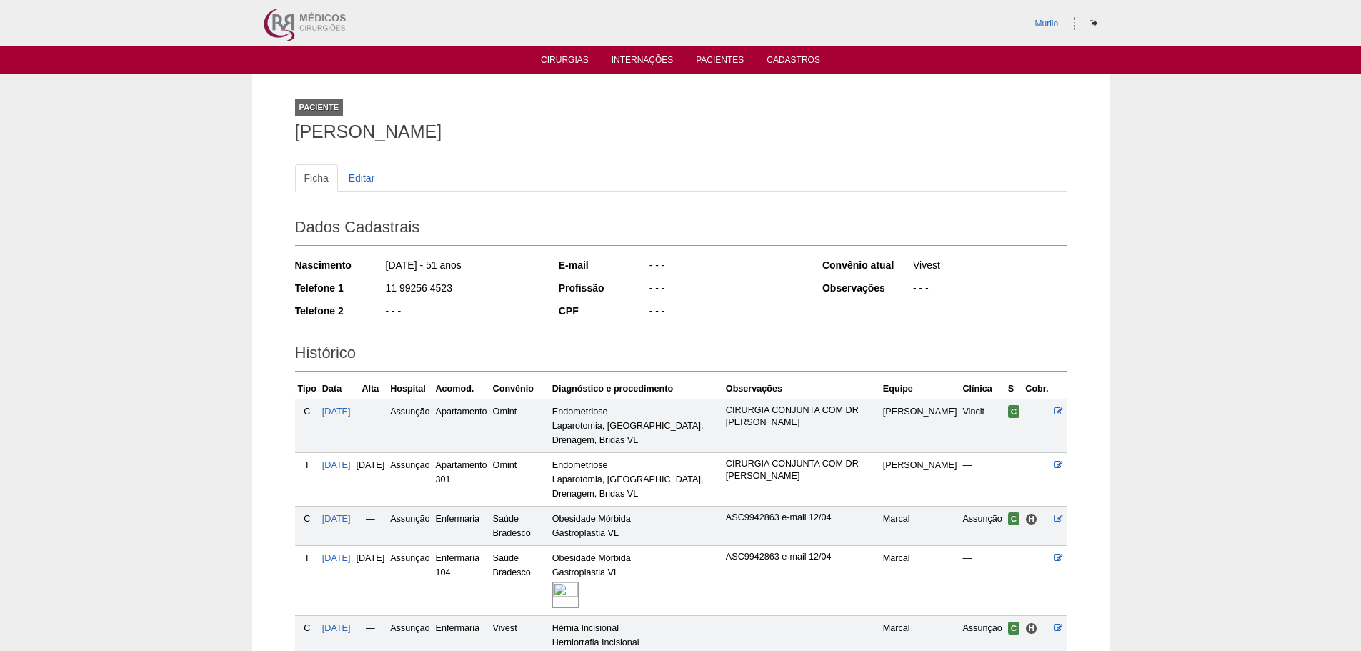
scroll to position [499, 0]
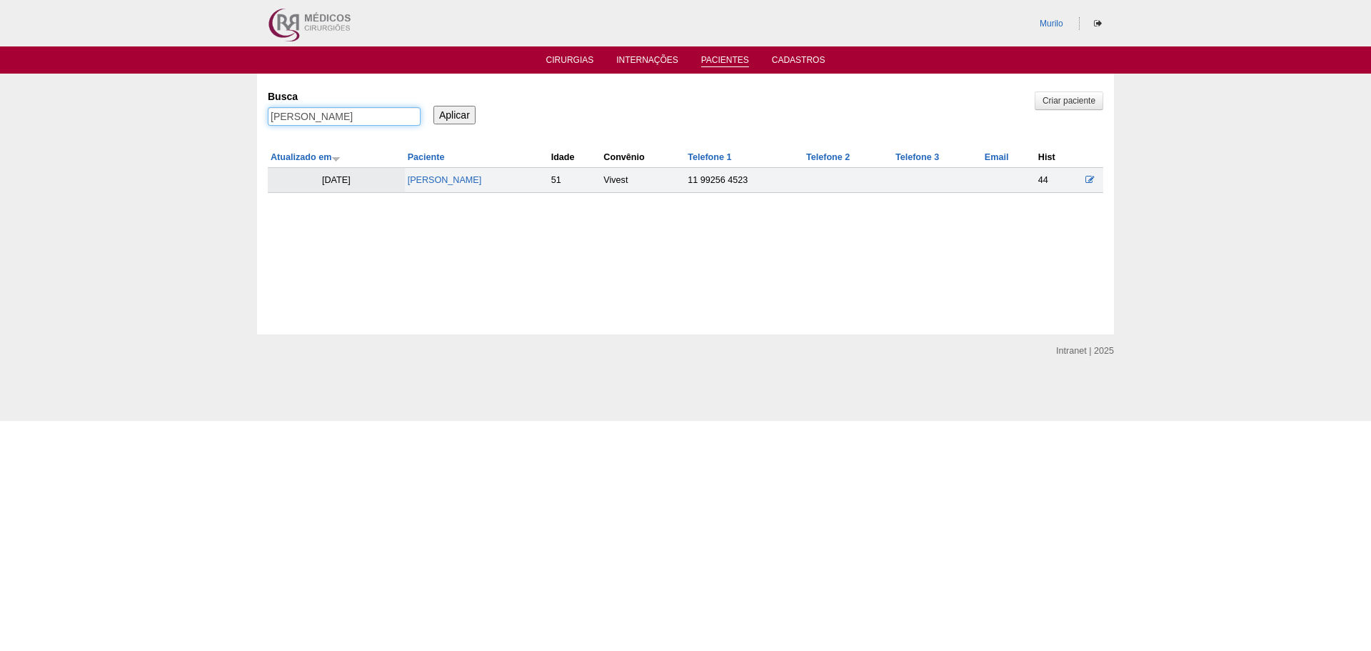
click at [310, 109] on input "[PERSON_NAME]" at bounding box center [344, 116] width 153 height 19
paste input "[PERSON_NAME]"
type input "[PERSON_NAME]"
click at [434, 106] on input "Aplicar" at bounding box center [455, 115] width 42 height 19
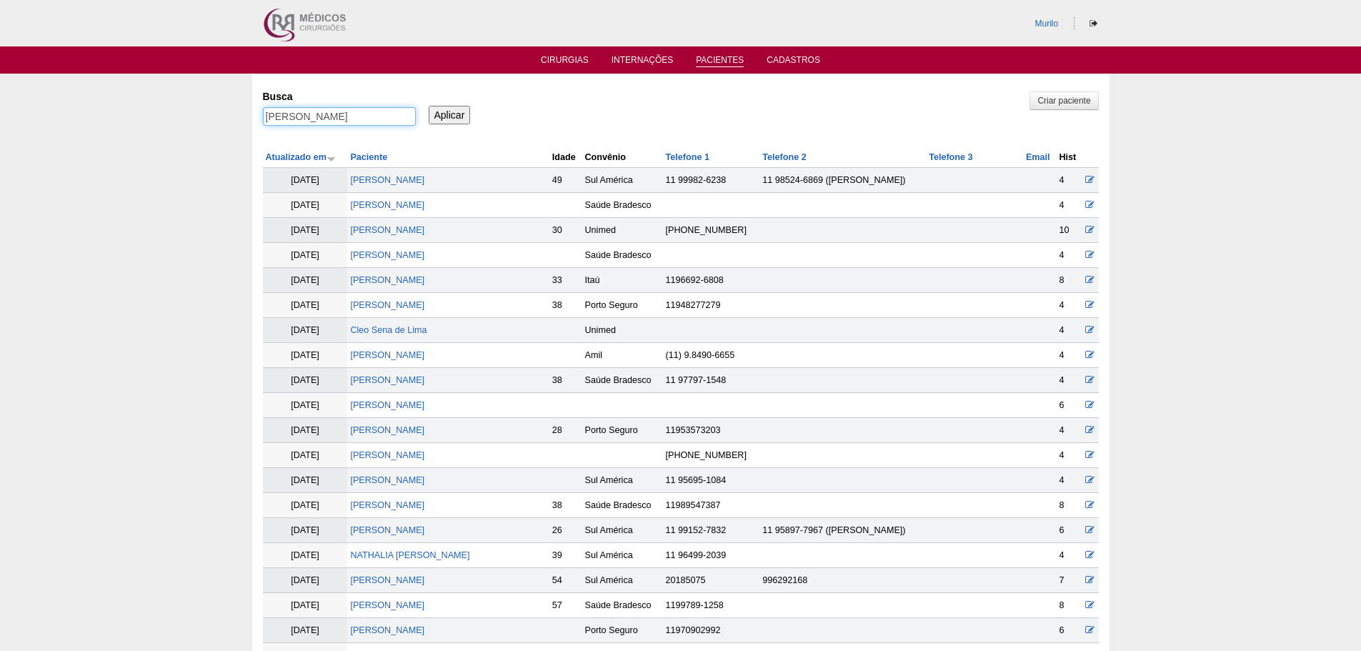
drag, startPoint x: 295, startPoint y: 115, endPoint x: 421, endPoint y: 104, distance: 126.2
click at [366, 115] on input "[PERSON_NAME] dos [PERSON_NAME]" at bounding box center [339, 116] width 153 height 19
type input "[PERSON_NAME]"
click at [429, 106] on input "Aplicar" at bounding box center [450, 115] width 42 height 19
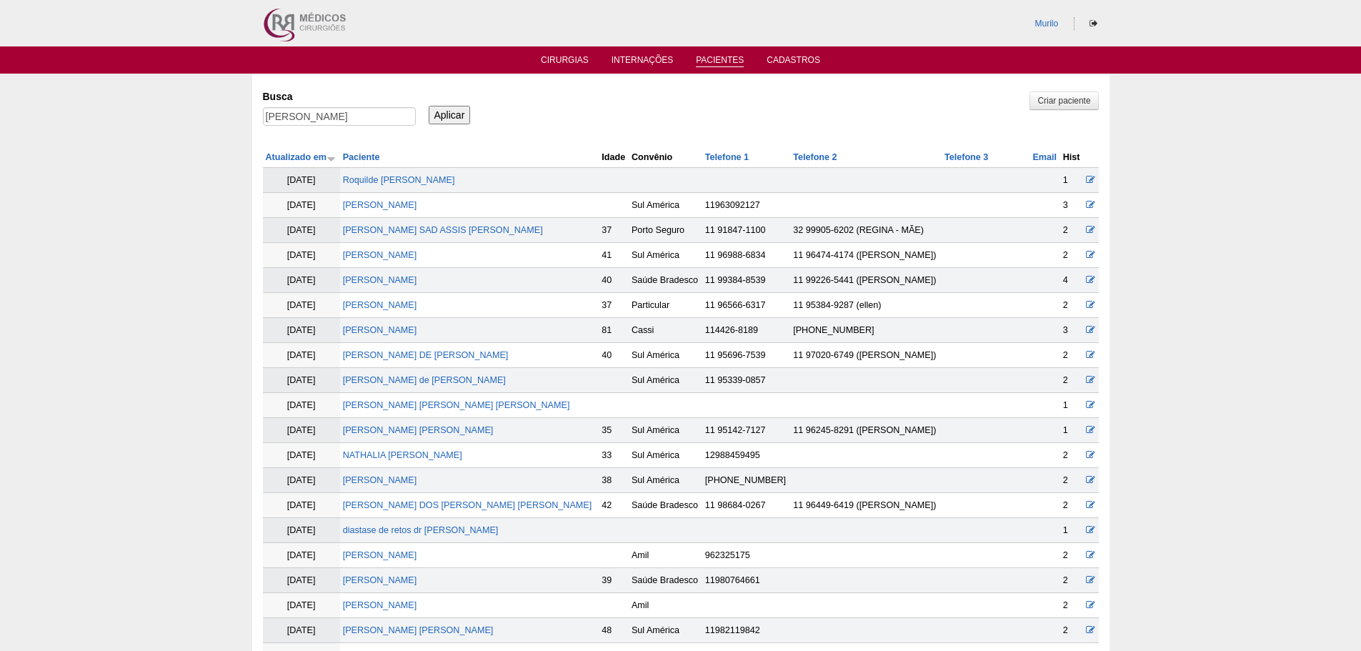
scroll to position [930, 0]
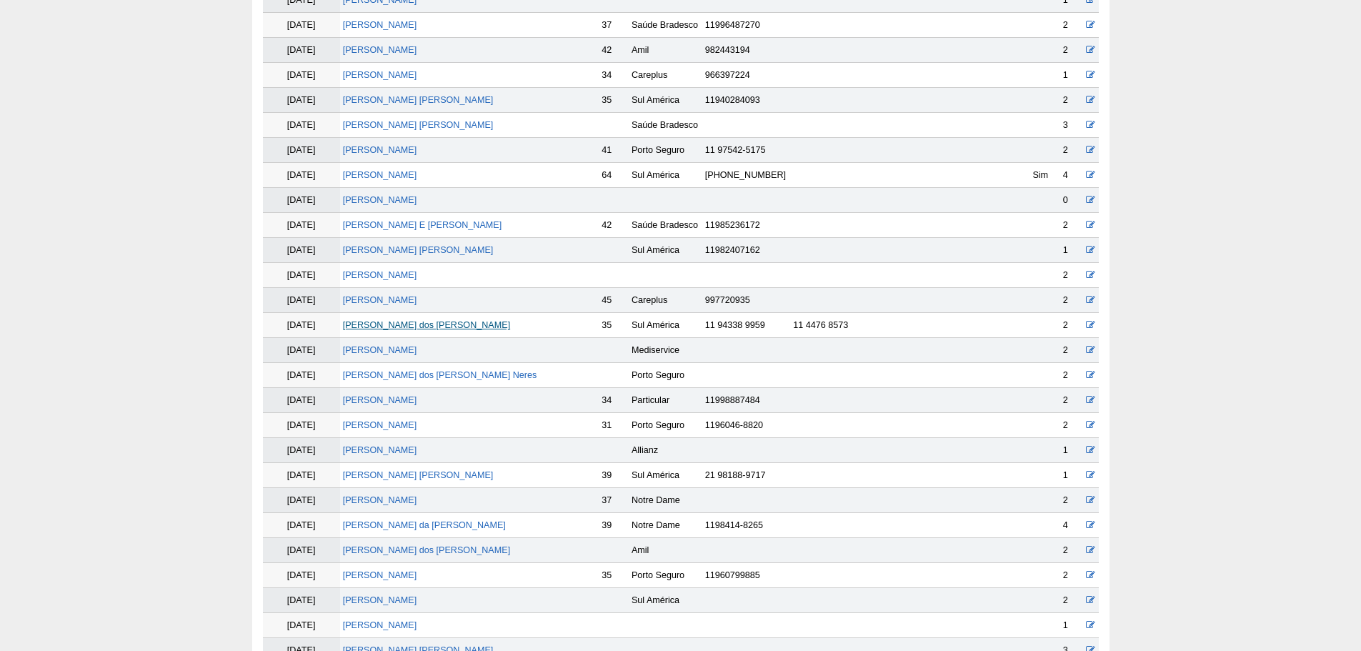
click at [393, 329] on link "[PERSON_NAME] dos [PERSON_NAME]" at bounding box center [426, 325] width 167 height 10
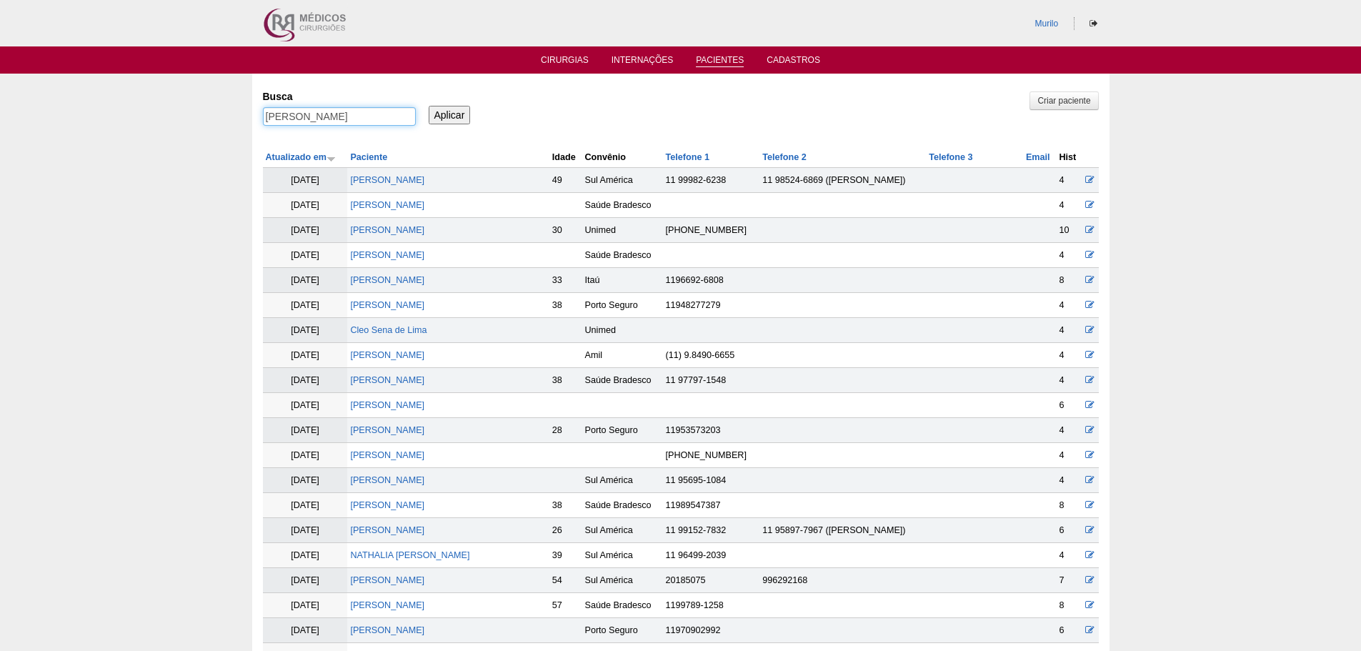
click at [289, 116] on input "Rafael" at bounding box center [339, 116] width 153 height 19
paste input "odrigo da Silva santos"
type input "[PERSON_NAME]"
click at [429, 106] on input "Aplicar" at bounding box center [450, 115] width 42 height 19
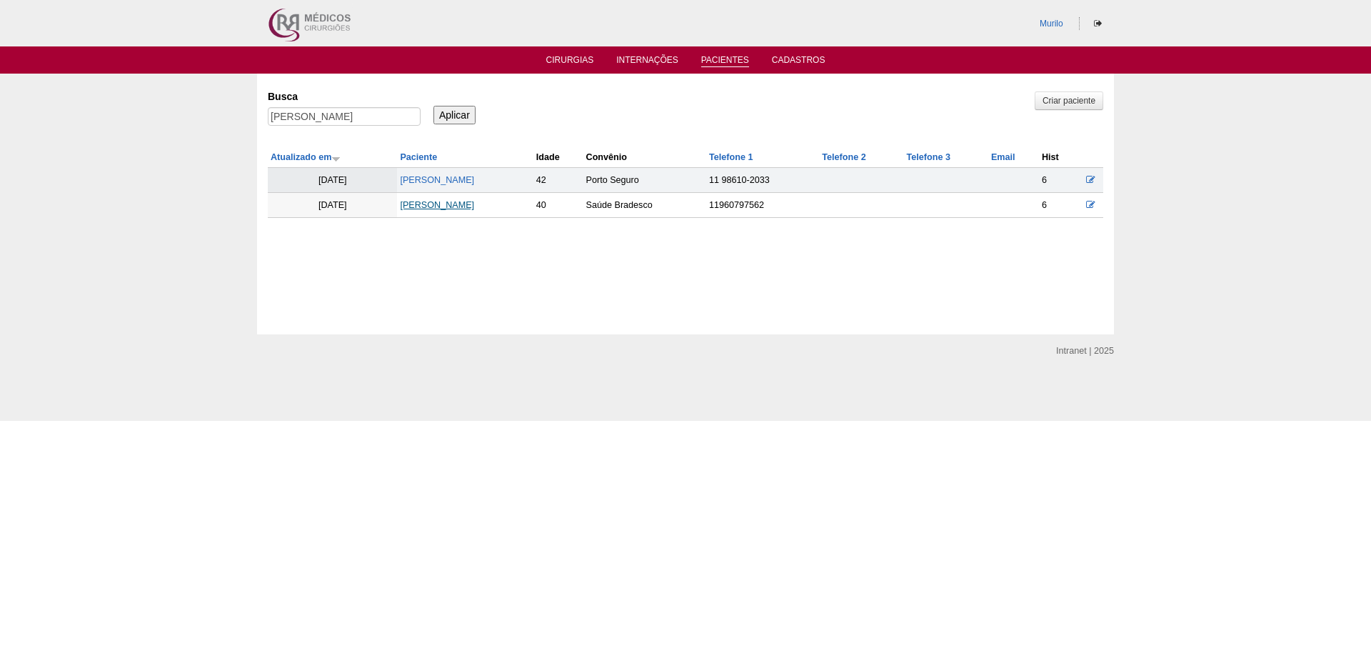
click at [439, 209] on link "[PERSON_NAME]" at bounding box center [437, 205] width 74 height 10
click at [303, 99] on label "Busca" at bounding box center [344, 96] width 153 height 14
click at [303, 107] on input "[PERSON_NAME]" at bounding box center [344, 116] width 153 height 19
click at [303, 110] on input "[PERSON_NAME]" at bounding box center [344, 116] width 153 height 19
paste input "Fabíola cruciak polidoro"
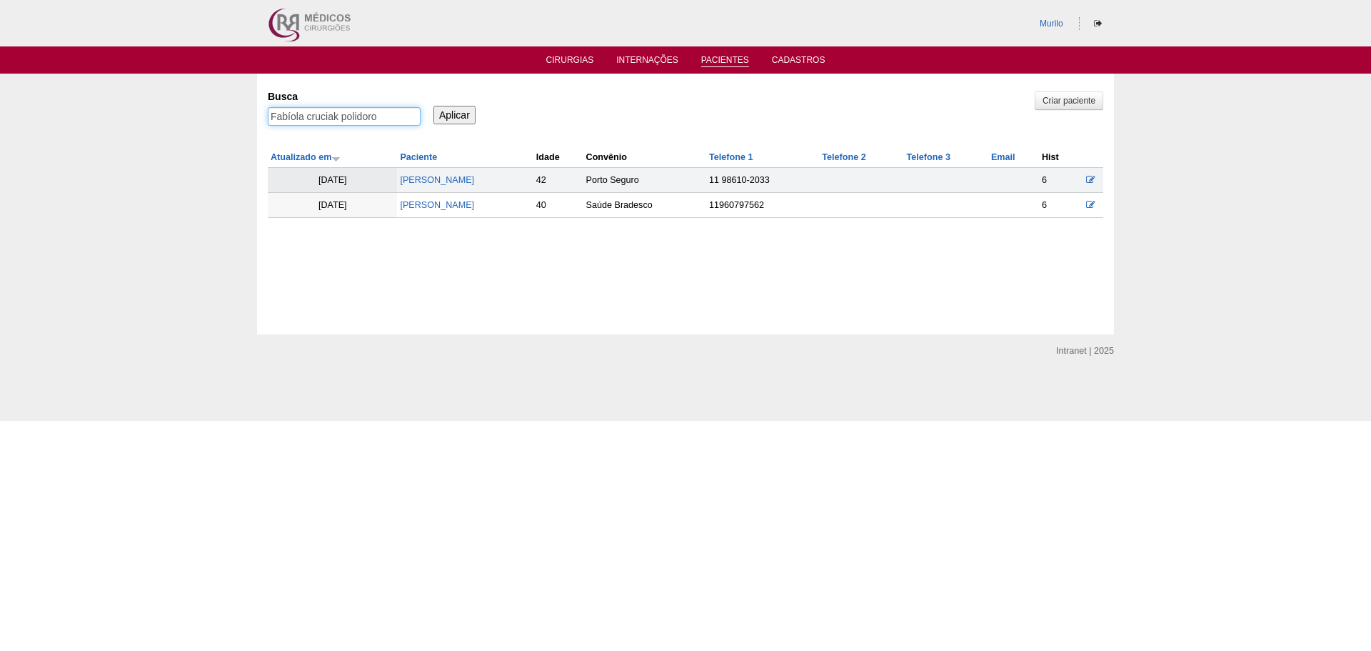
type input "Fabíola cruciak polidoro"
click at [434, 106] on input "Aplicar" at bounding box center [455, 115] width 42 height 19
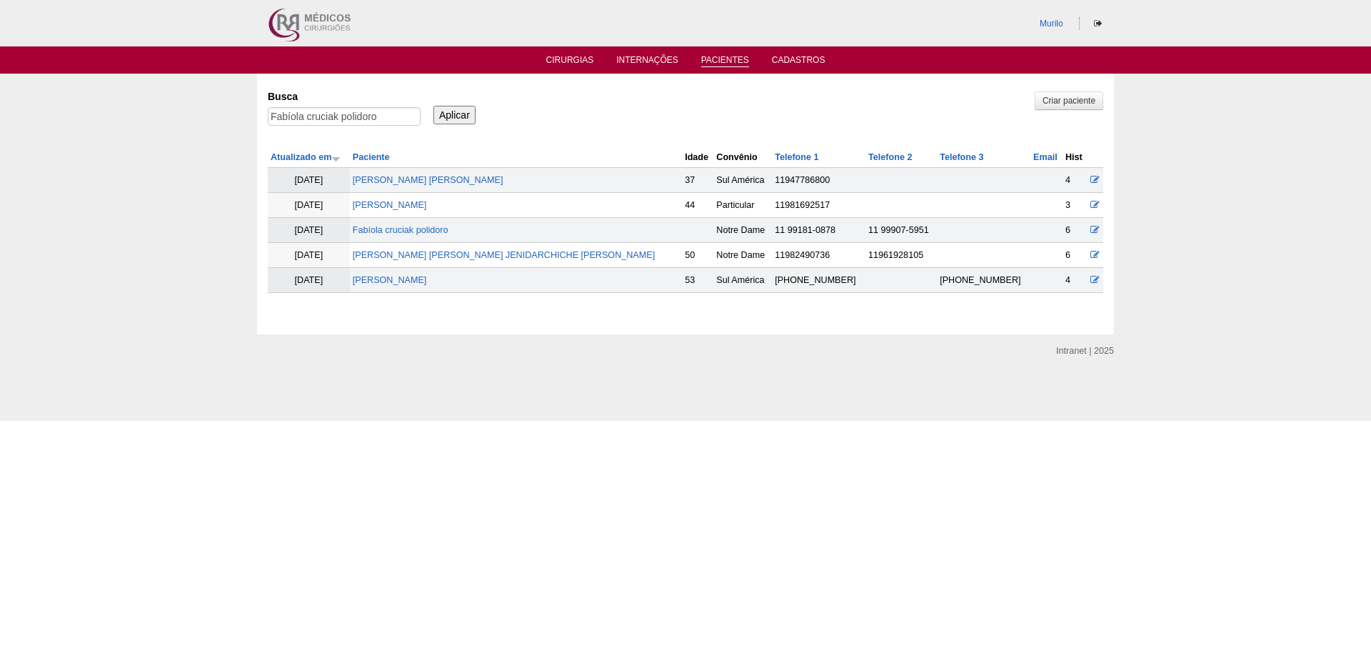
click at [428, 224] on td "Fabíola cruciak polidoro" at bounding box center [516, 230] width 332 height 25
click at [428, 236] on td "Fabíola cruciak polidoro" at bounding box center [516, 230] width 332 height 25
click at [439, 234] on link "Fabíola cruciak polidoro" at bounding box center [401, 230] width 96 height 10
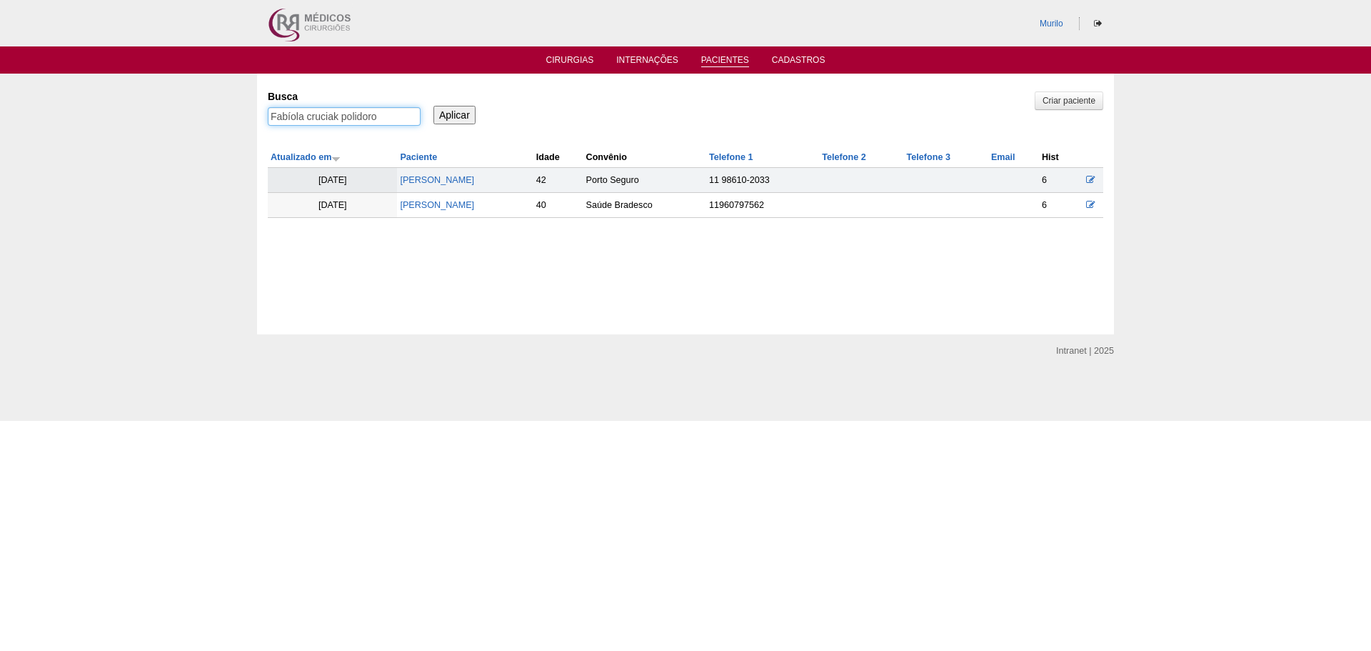
click at [337, 112] on input "Fabíola cruciak polidoro" at bounding box center [344, 116] width 153 height 19
paste input "[PERSON_NAME] DE FREITAS"
type input "[PERSON_NAME] DE FREITAS"
click at [434, 106] on input "Aplicar" at bounding box center [455, 115] width 42 height 19
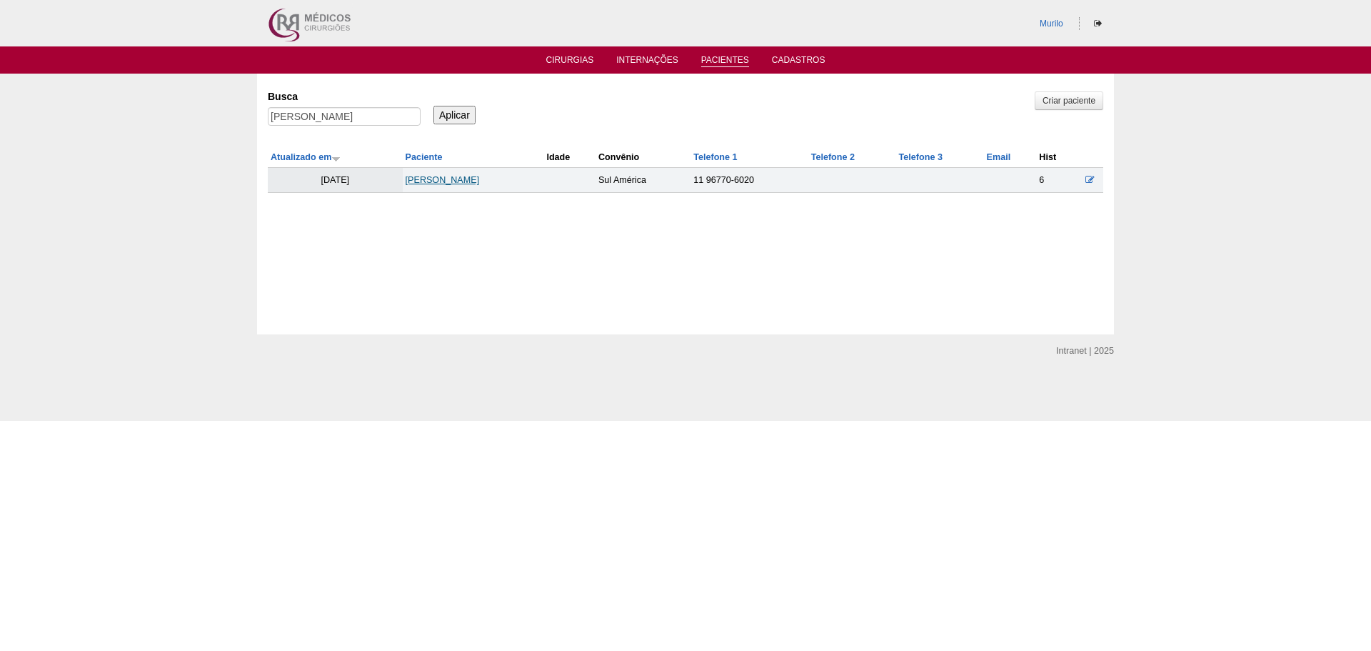
click at [414, 179] on link "[PERSON_NAME] DE FREITAS" at bounding box center [443, 180] width 74 height 10
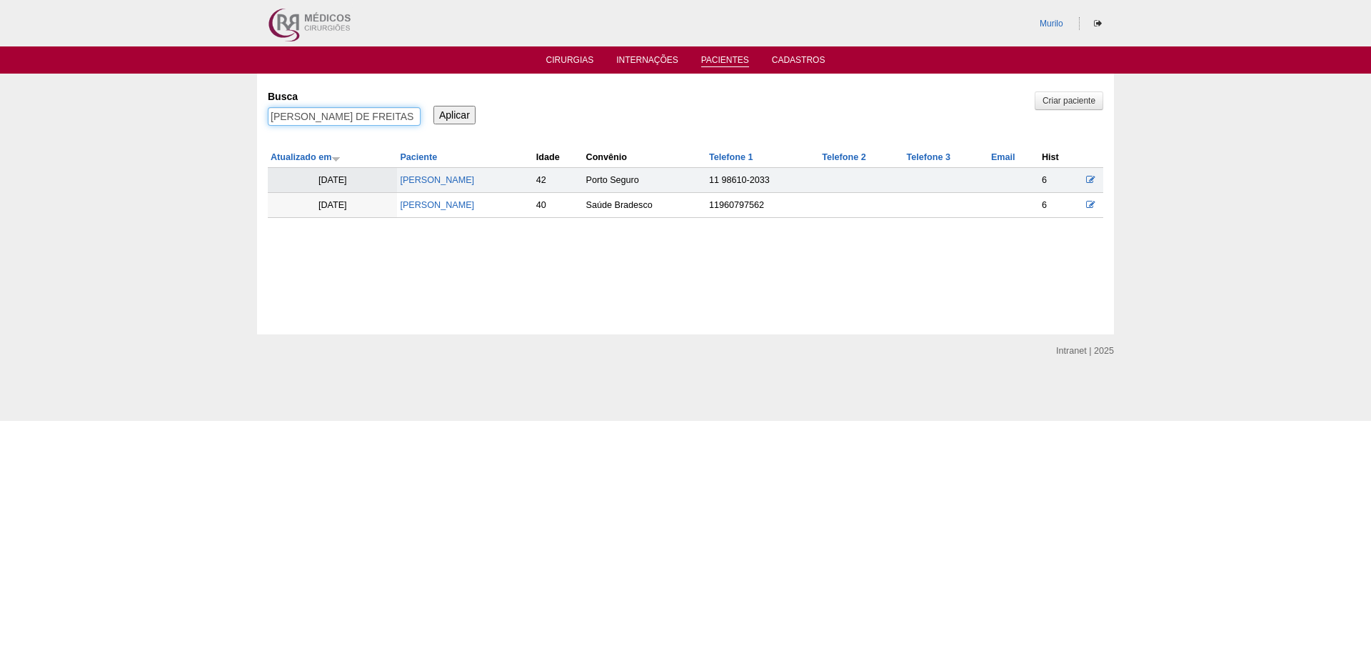
click at [312, 117] on input "GUILHERME OCHSENDORF DE FREITAS" at bounding box center [344, 116] width 153 height 19
paste input "CLAUDINEIA APARECIDA NUNE"
type input "CLAUDINEIA APARECIDA NUNES"
click at [434, 106] on input "Aplicar" at bounding box center [455, 115] width 42 height 19
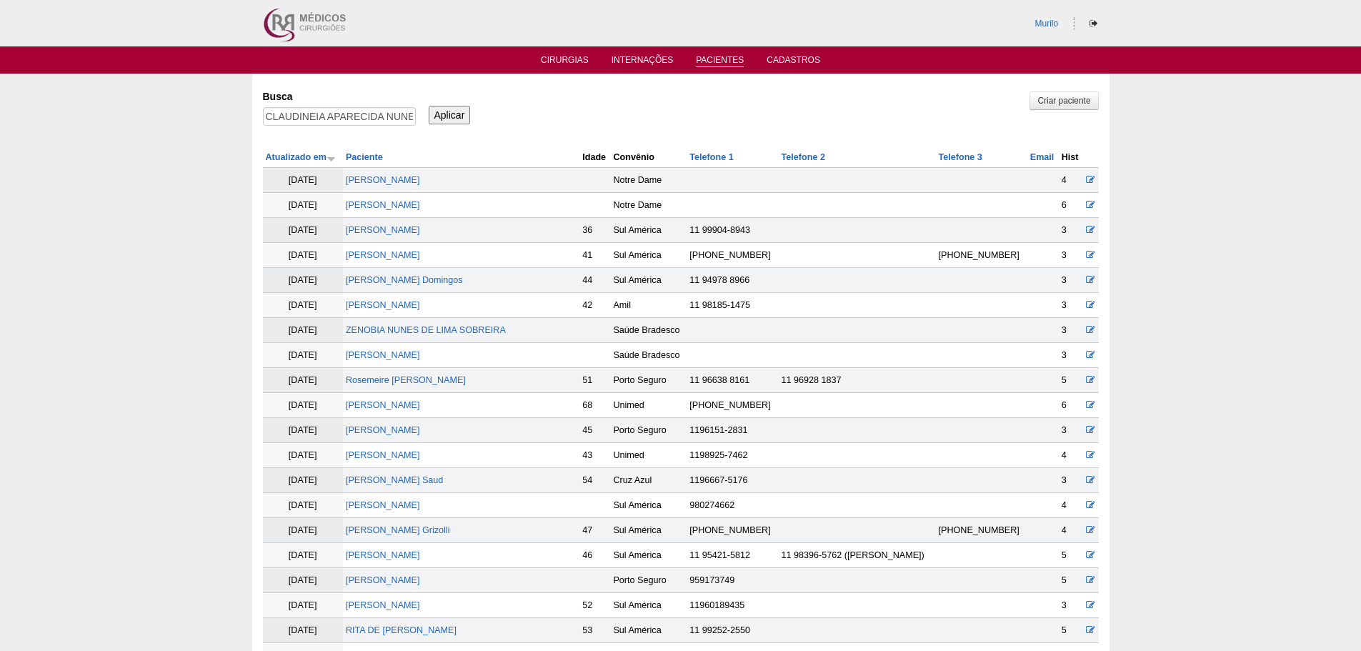
scroll to position [1730, 0]
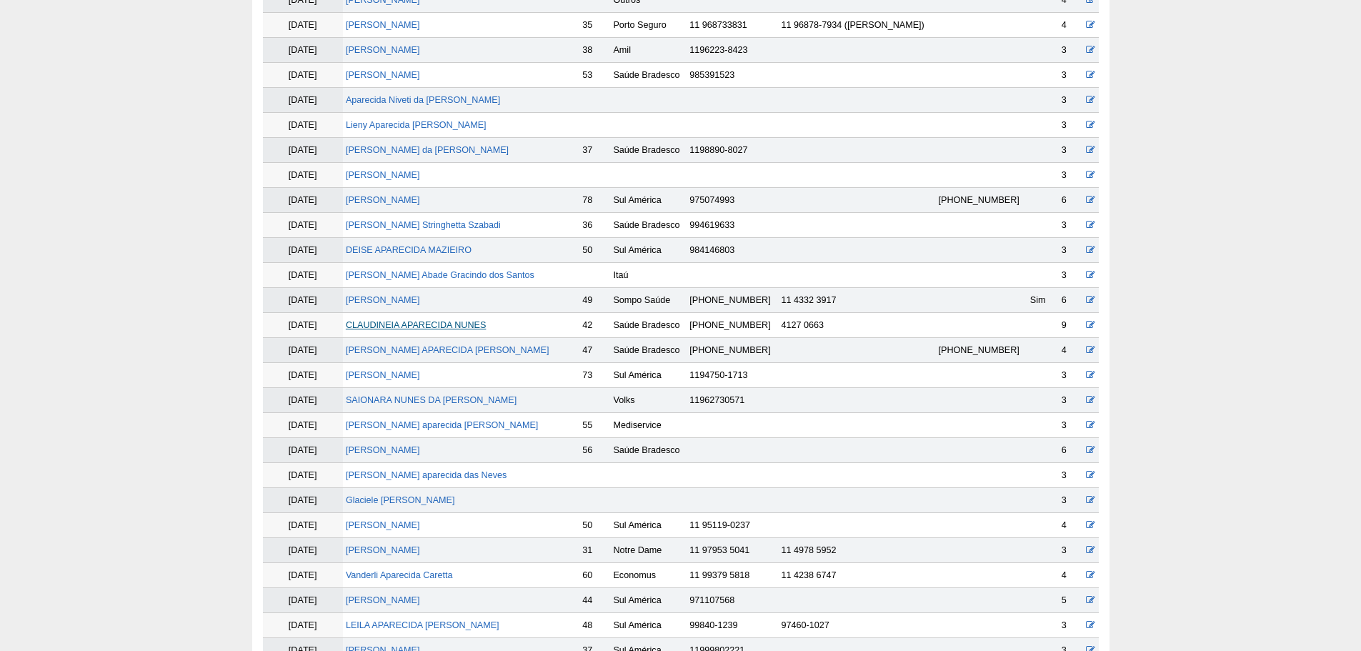
click at [394, 323] on link "CLAUDINEIA APARECIDA NUNES" at bounding box center [416, 325] width 140 height 10
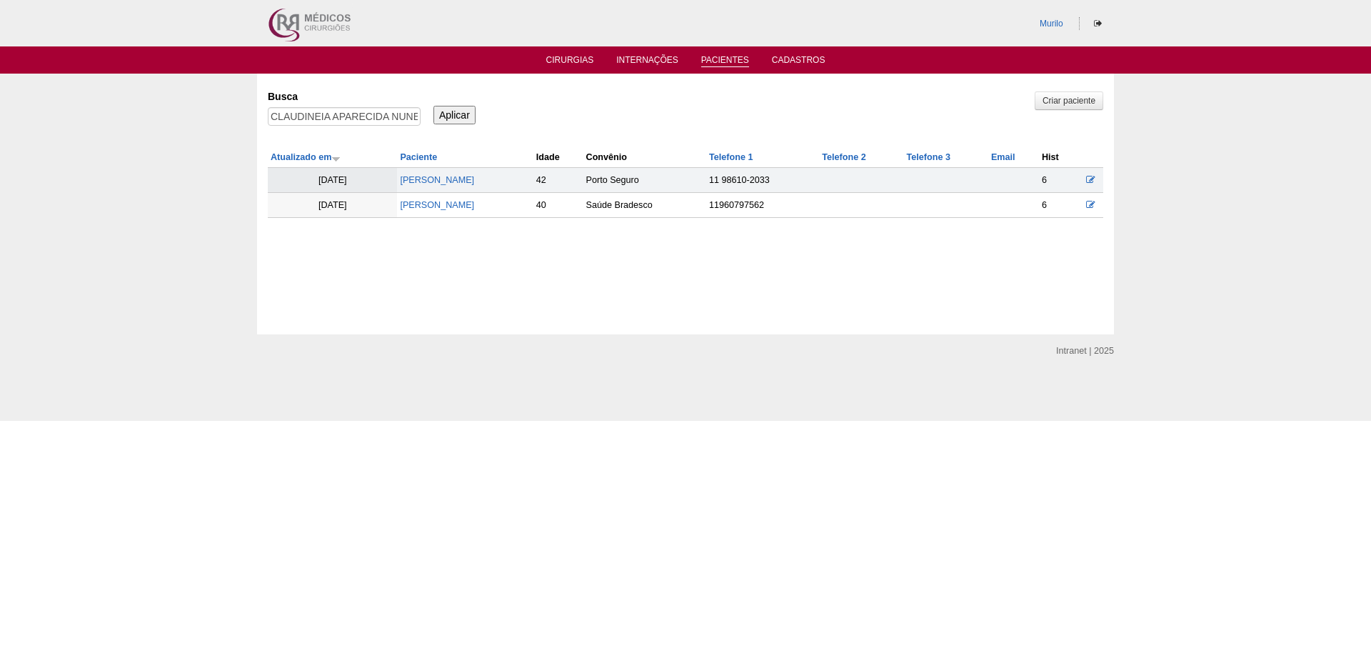
click at [384, 102] on label "Busca" at bounding box center [344, 96] width 153 height 14
click at [384, 107] on input "CLAUDINEIA APARECIDA NUNES" at bounding box center [344, 116] width 153 height 19
click at [387, 114] on input "CLAUDINEIA APARECIDA NUNES" at bounding box center [344, 116] width 153 height 19
paste input "[PERSON_NAME] [PERSON_NAME]"
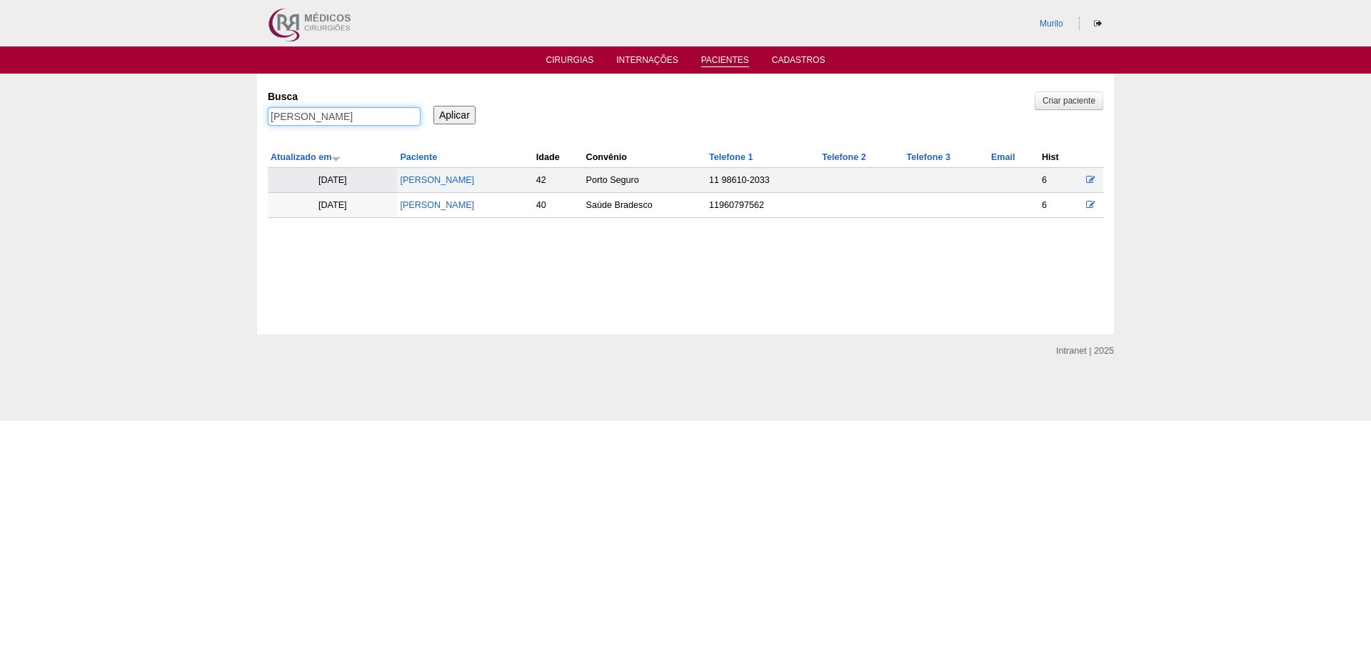
scroll to position [0, 0]
type input "[PERSON_NAME] [PERSON_NAME]"
click at [434, 106] on input "Aplicar" at bounding box center [455, 115] width 42 height 19
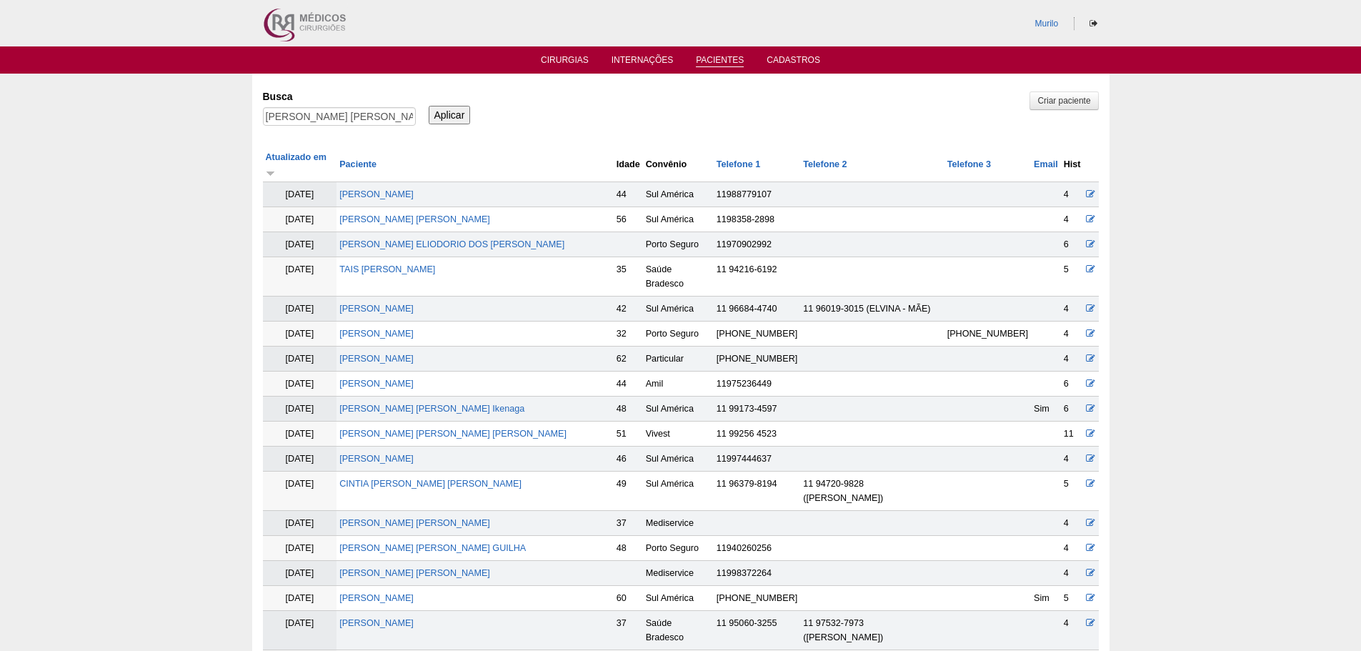
scroll to position [755, 0]
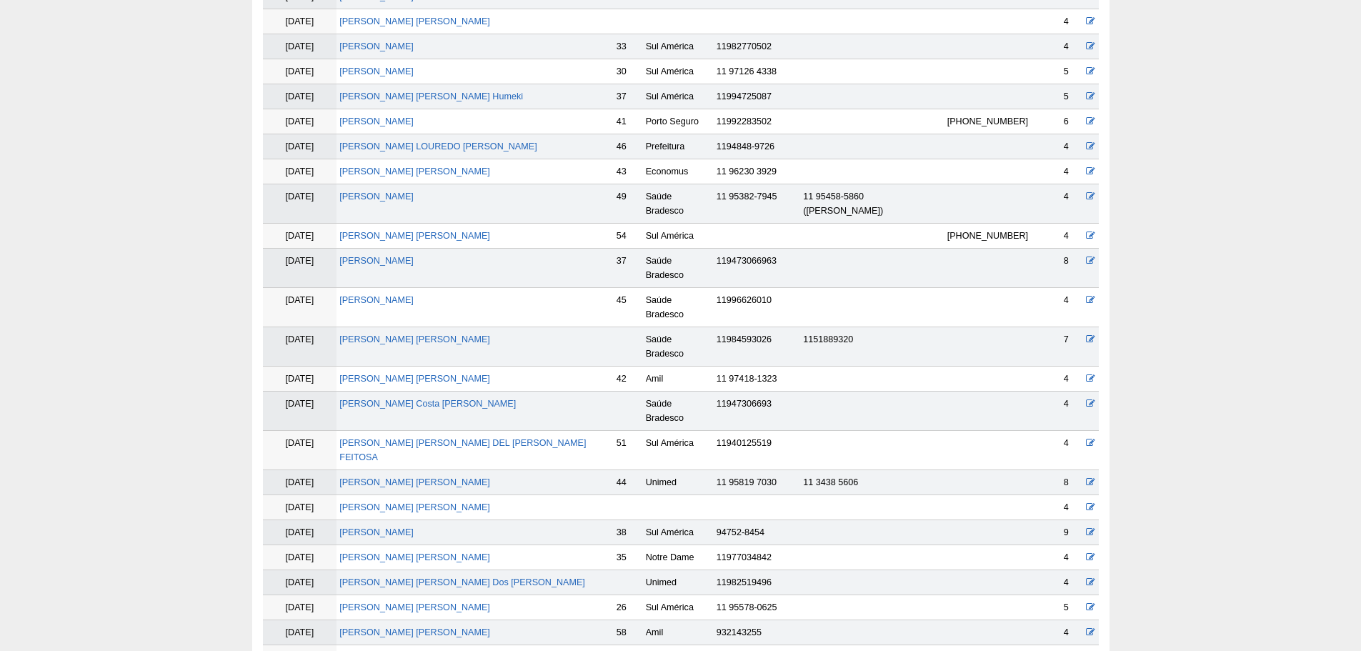
click at [421, 470] on td "[PERSON_NAME] [PERSON_NAME]" at bounding box center [474, 482] width 277 height 25
click at [420, 477] on link "[PERSON_NAME] [PERSON_NAME]" at bounding box center [414, 482] width 151 height 10
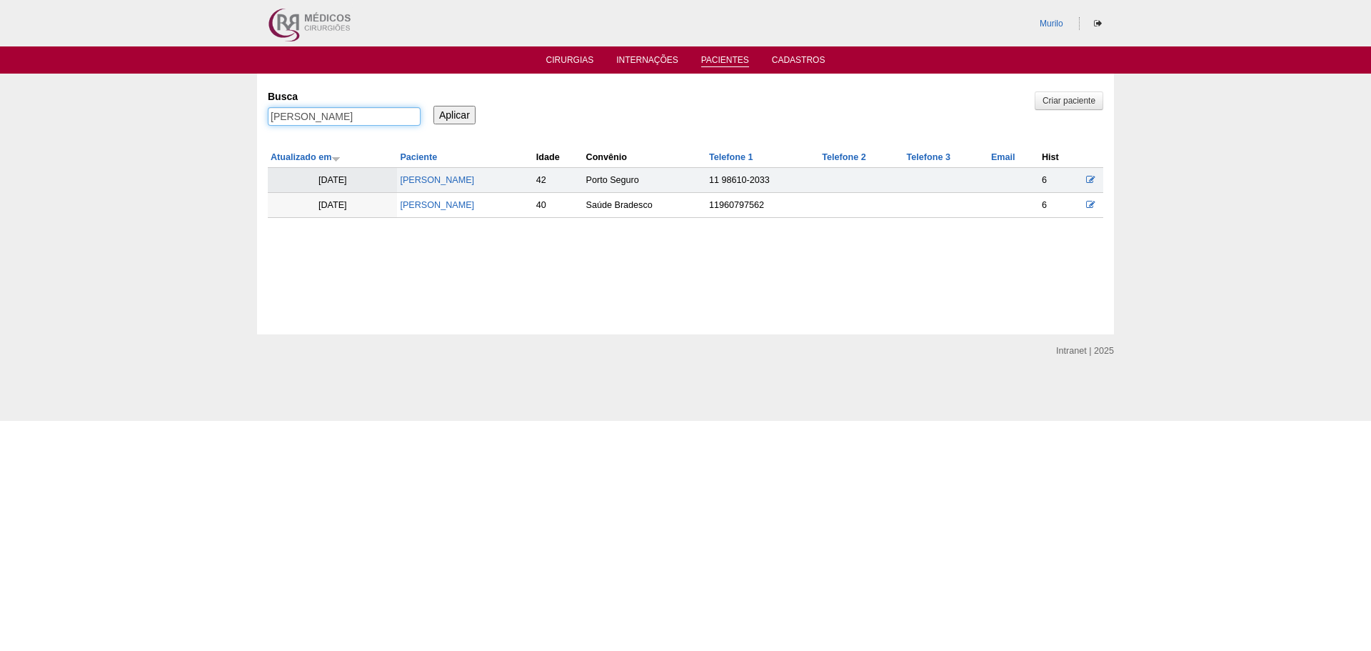
click at [361, 111] on input "[PERSON_NAME]" at bounding box center [344, 116] width 153 height 19
paste input "[PERSON_NAME]"
type input "[PERSON_NAME]"
click at [434, 106] on input "Aplicar" at bounding box center [455, 115] width 42 height 19
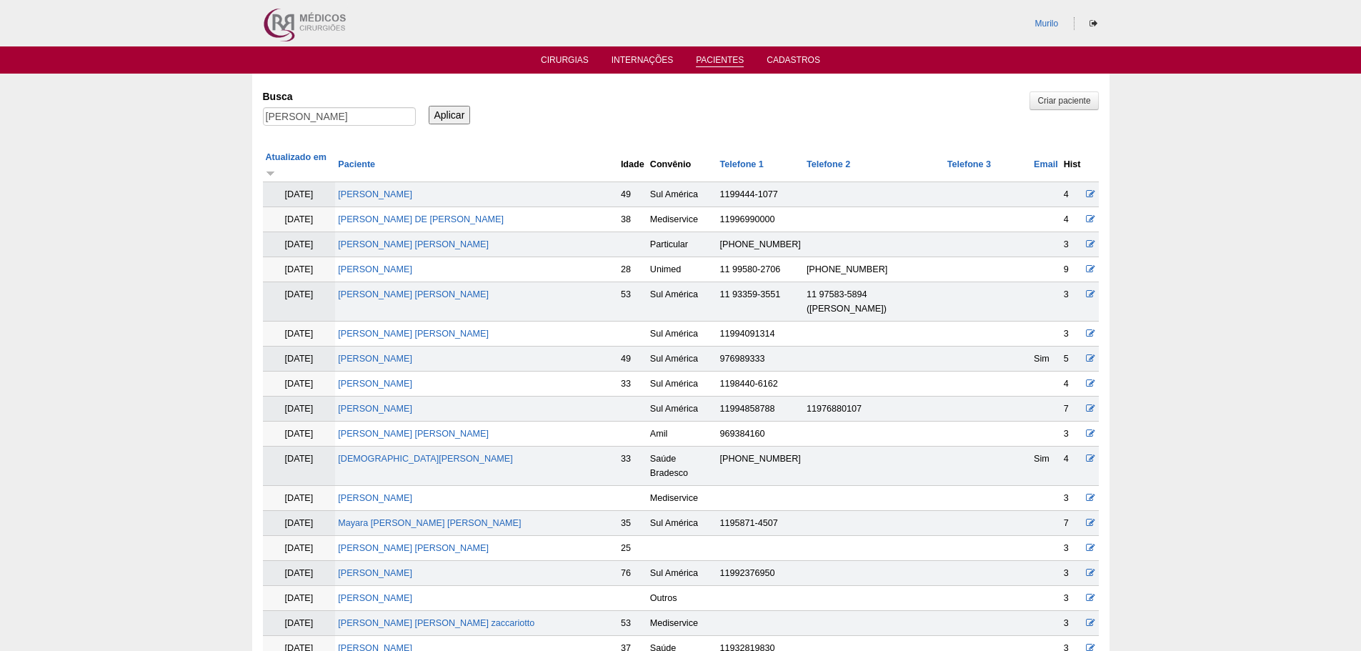
scroll to position [530, 0]
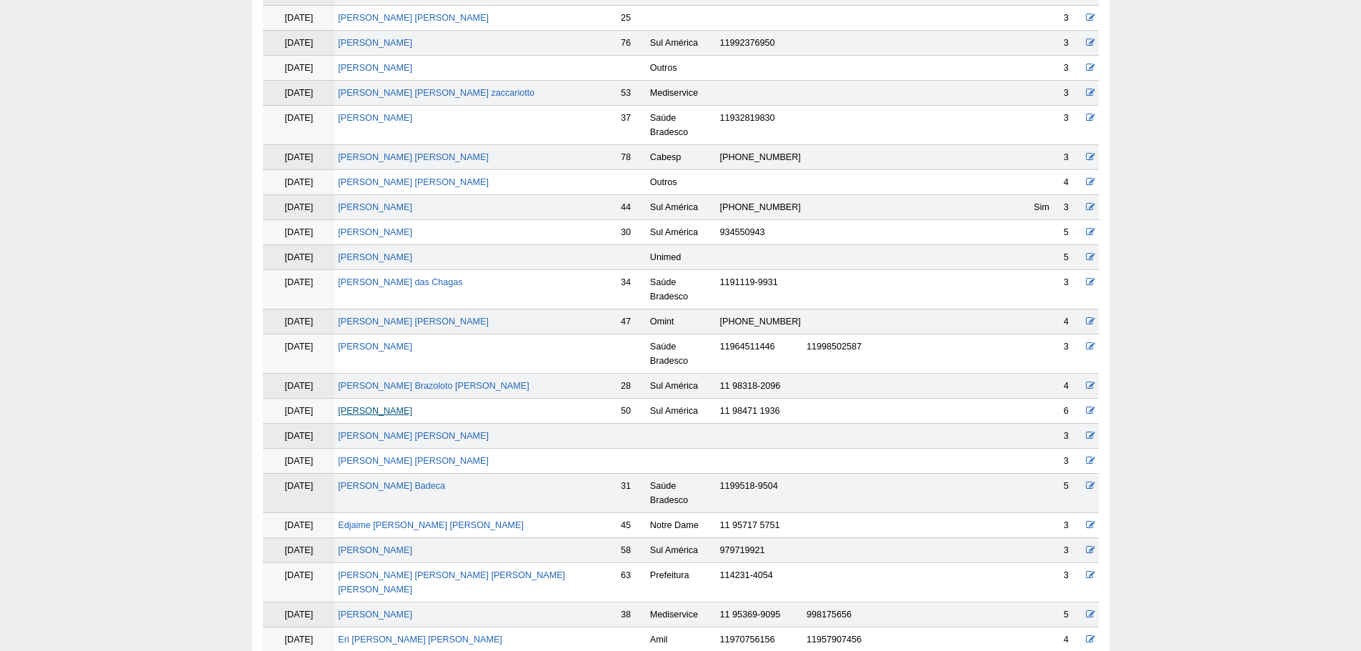
click at [412, 406] on link "Marlene Batista Rocha" at bounding box center [375, 411] width 74 height 10
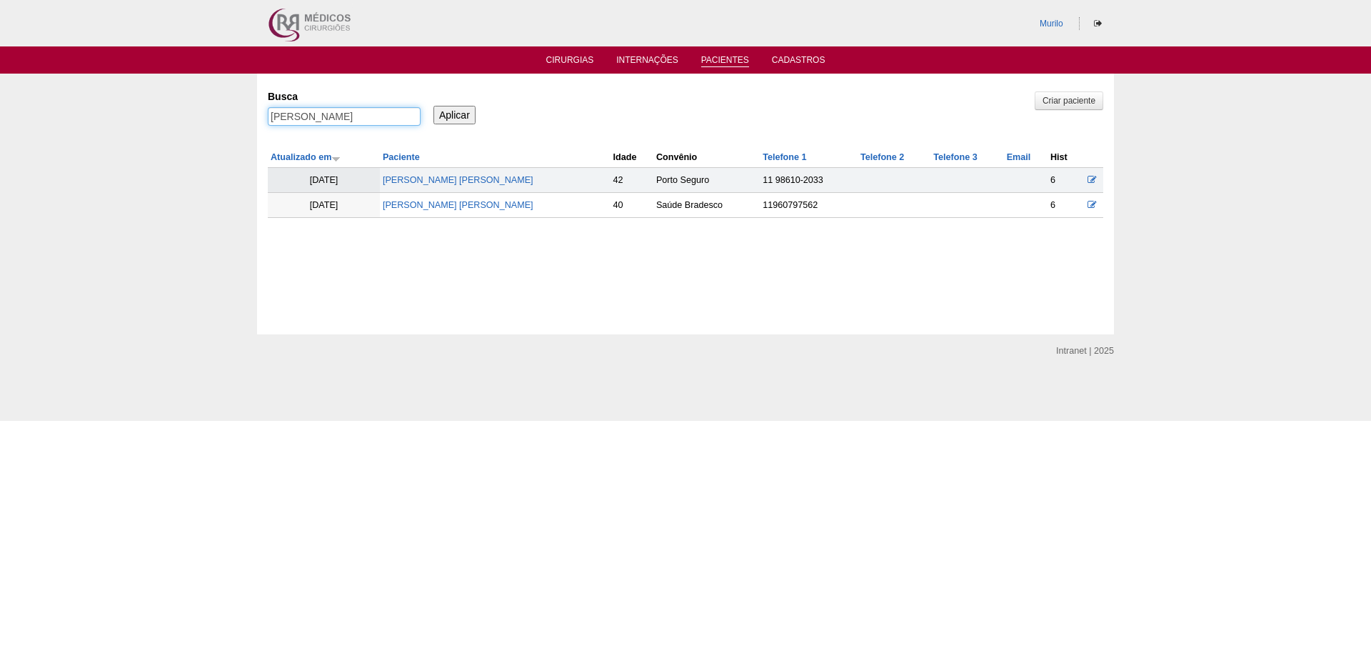
click at [294, 117] on input "[PERSON_NAME]" at bounding box center [344, 116] width 153 height 19
paste input "[PERSON_NAME]"
type input "[PERSON_NAME]"
click at [434, 106] on input "Aplicar" at bounding box center [455, 115] width 42 height 19
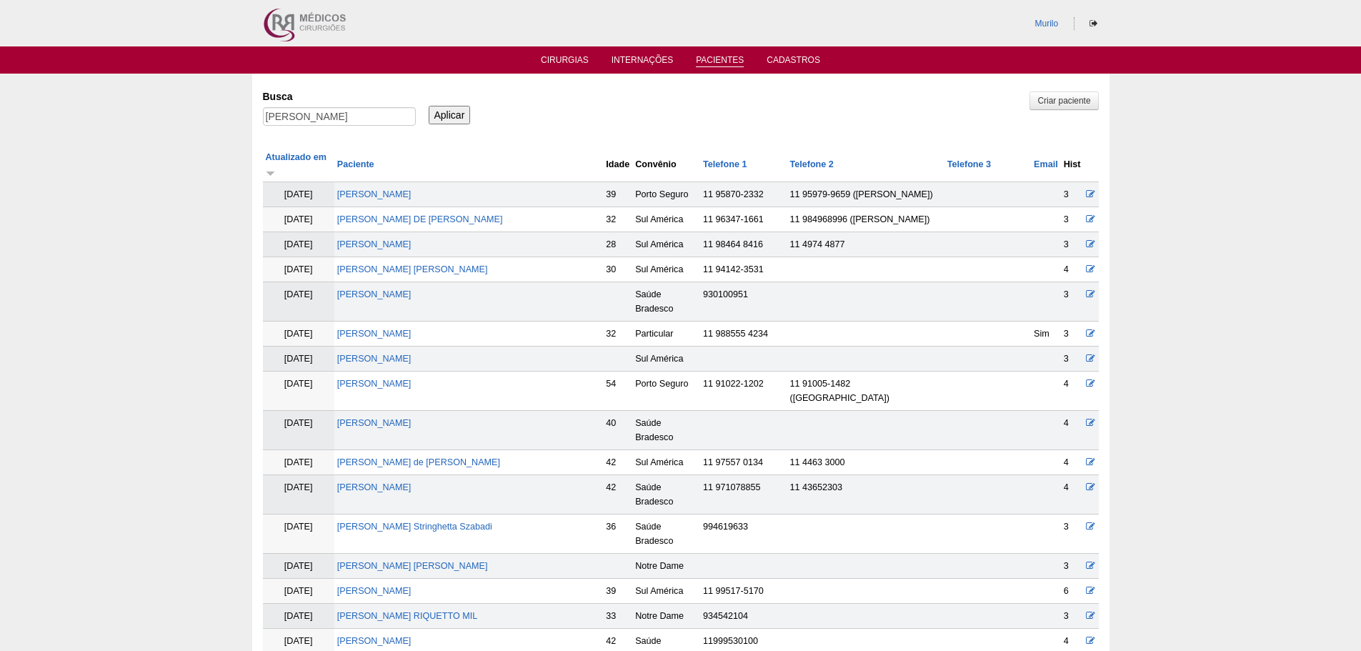
click at [429, 579] on td "[PERSON_NAME]" at bounding box center [468, 591] width 269 height 25
click at [411, 586] on link "[PERSON_NAME]" at bounding box center [374, 591] width 74 height 10
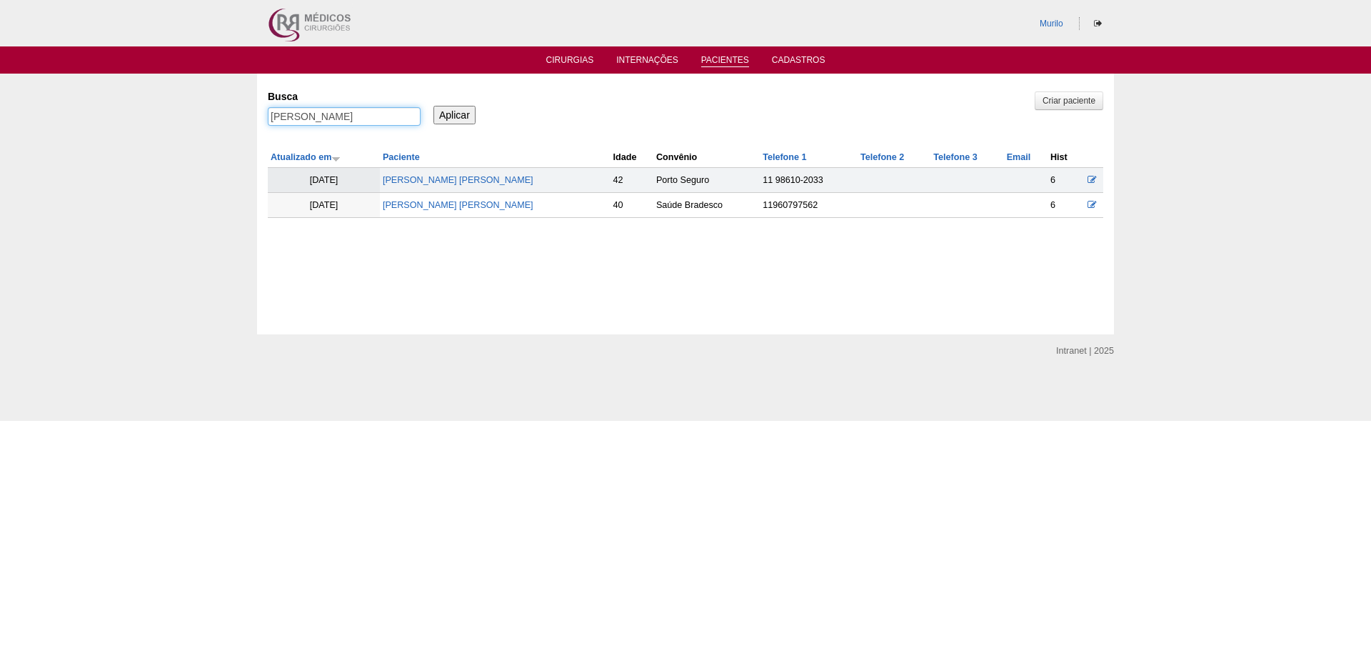
click at [319, 109] on input "[PERSON_NAME]" at bounding box center [344, 116] width 153 height 19
paste input "[PERSON_NAME] Sperb"
type input "[PERSON_NAME] Sperb"
click at [434, 106] on input "Aplicar" at bounding box center [455, 115] width 42 height 19
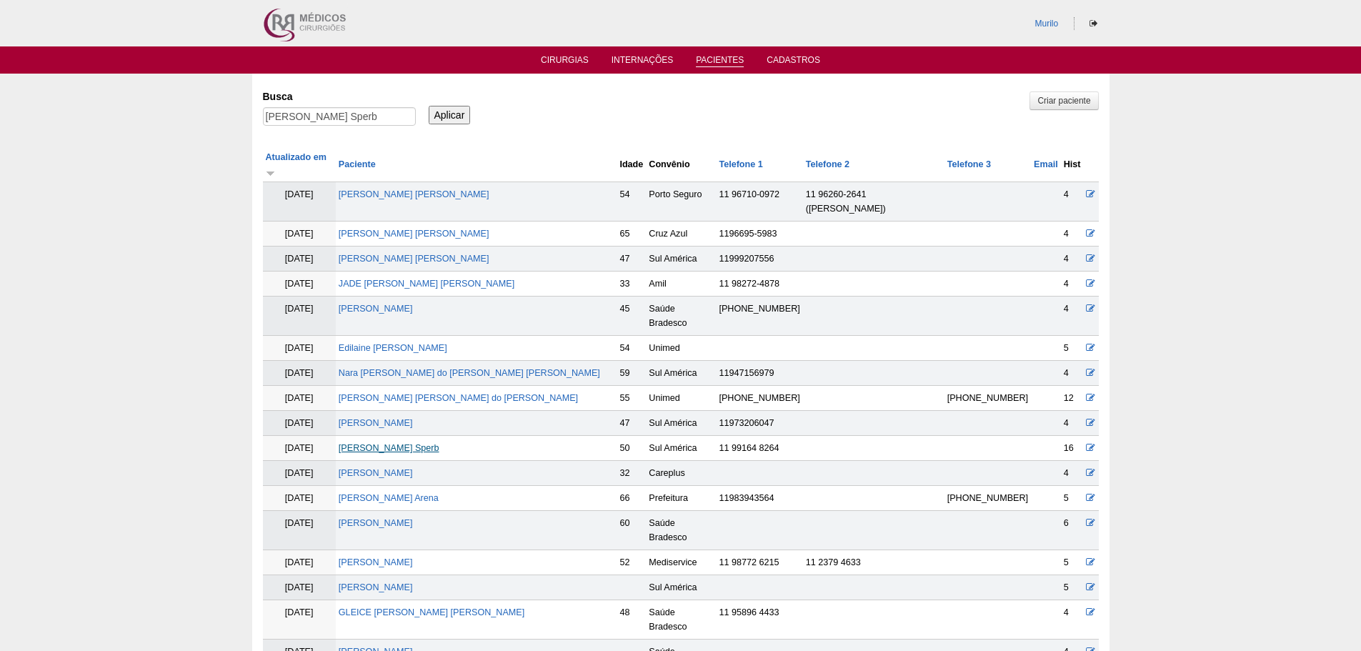
click at [398, 443] on link "[PERSON_NAME] Sperb" at bounding box center [389, 448] width 101 height 10
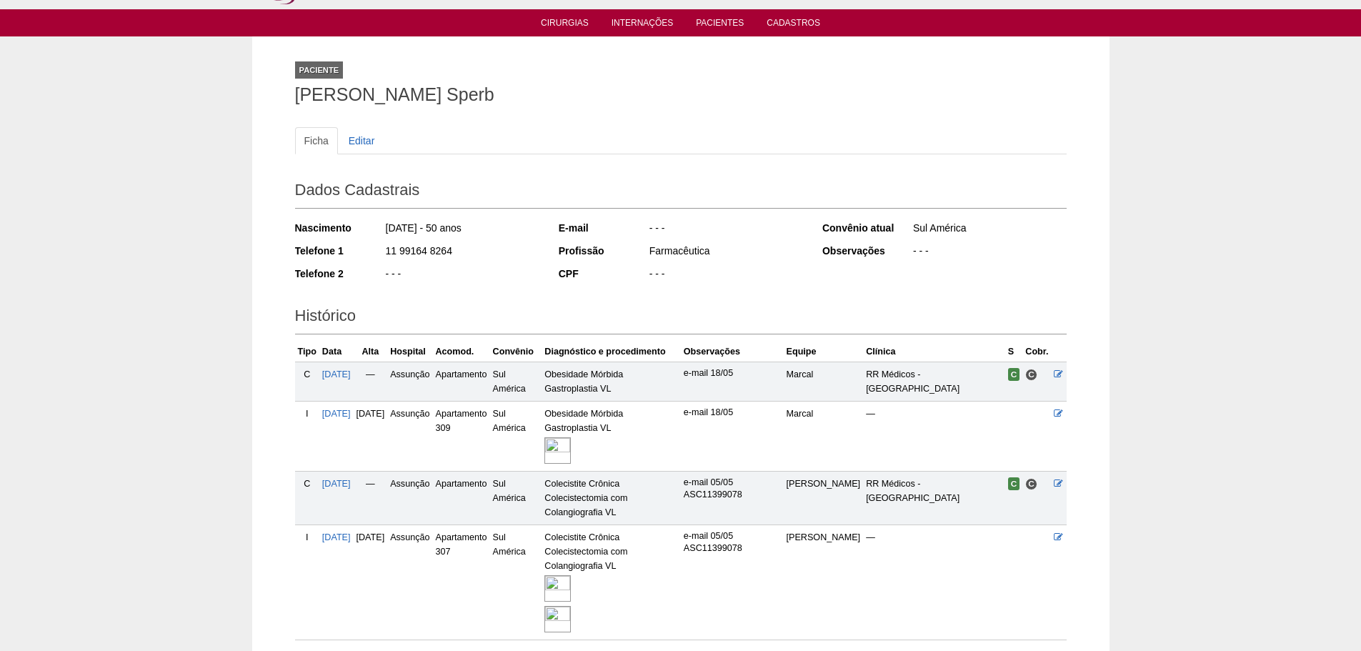
scroll to position [149, 0]
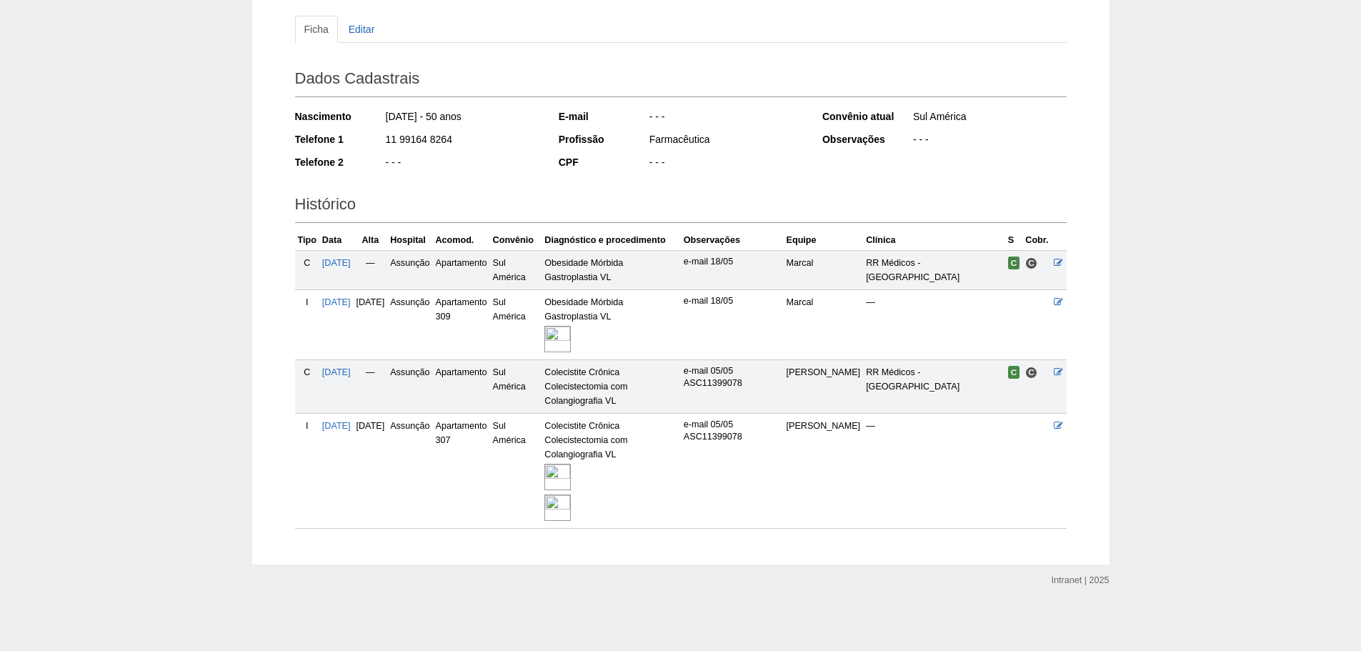
click at [571, 494] on img at bounding box center [557, 507] width 26 height 26
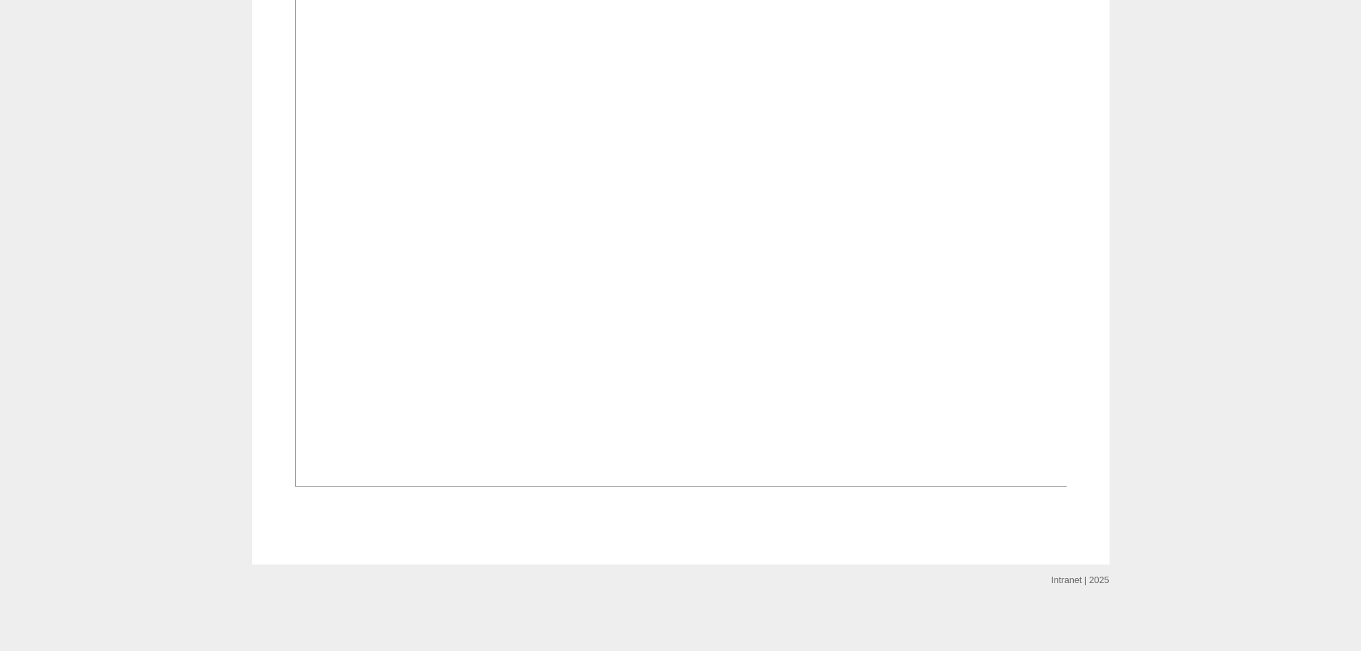
scroll to position [1786, 0]
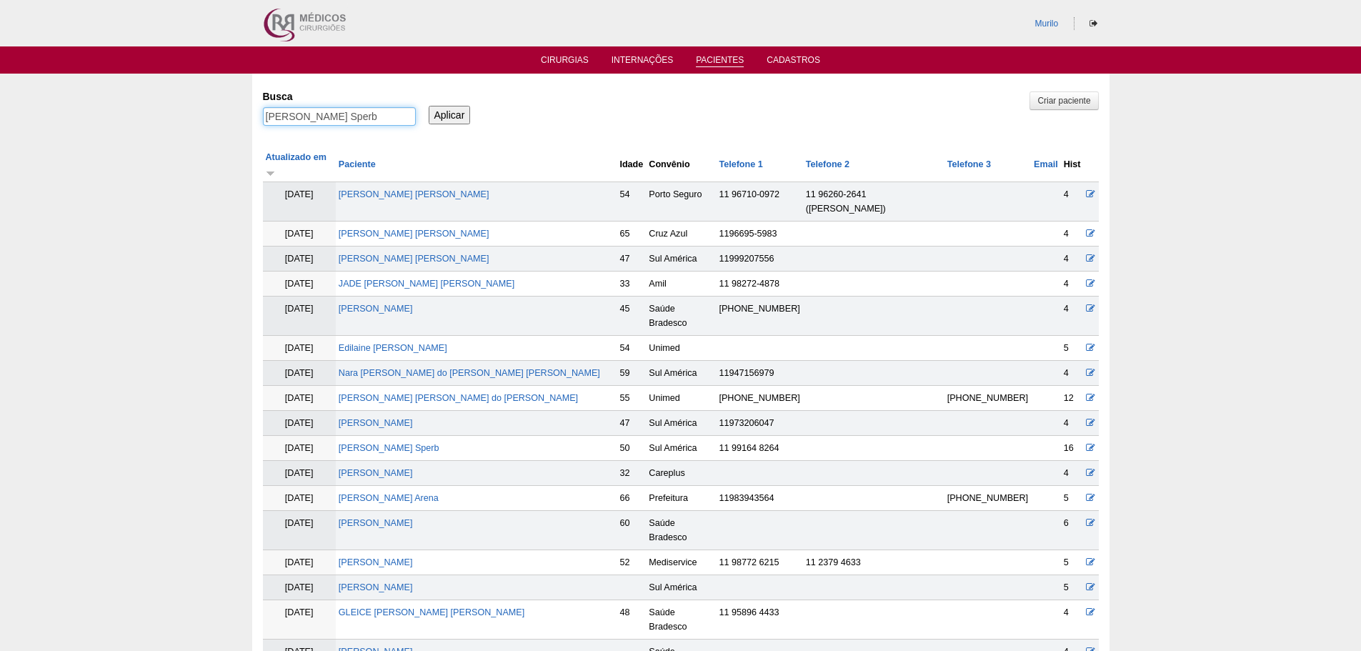
click at [344, 122] on input "[PERSON_NAME] Sperb" at bounding box center [339, 116] width 153 height 19
paste input "Mayara Fernanda Pinto Martins"
type input "Mayara Fernanda Pinto Martins"
click at [429, 106] on input "Aplicar" at bounding box center [450, 115] width 42 height 19
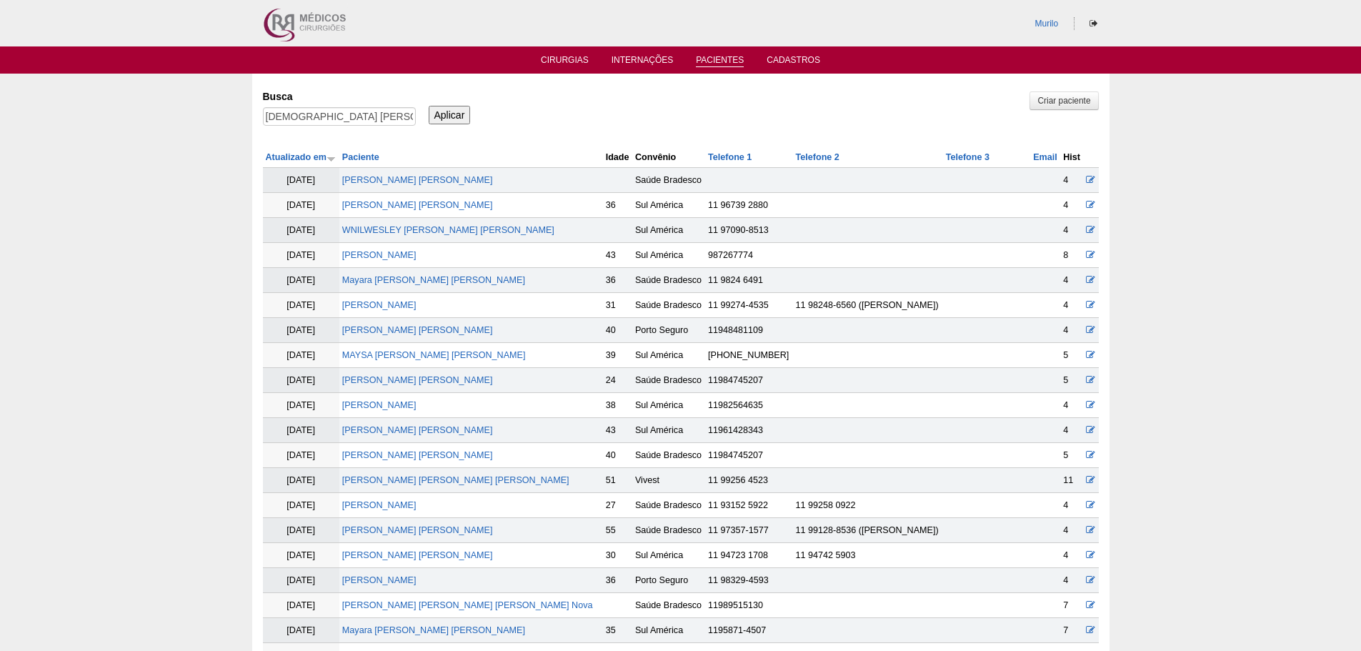
scroll to position [655, 0]
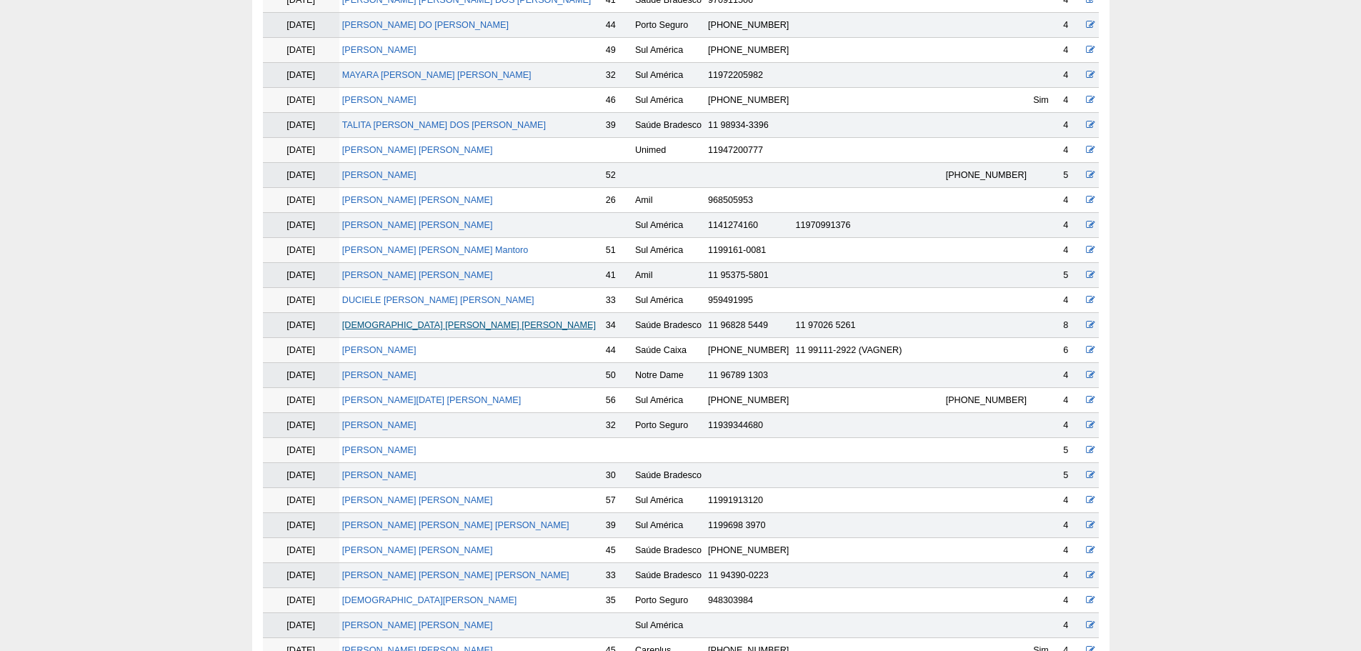
click at [444, 324] on link "Mayara Fernanda Pinto Martins" at bounding box center [469, 325] width 254 height 10
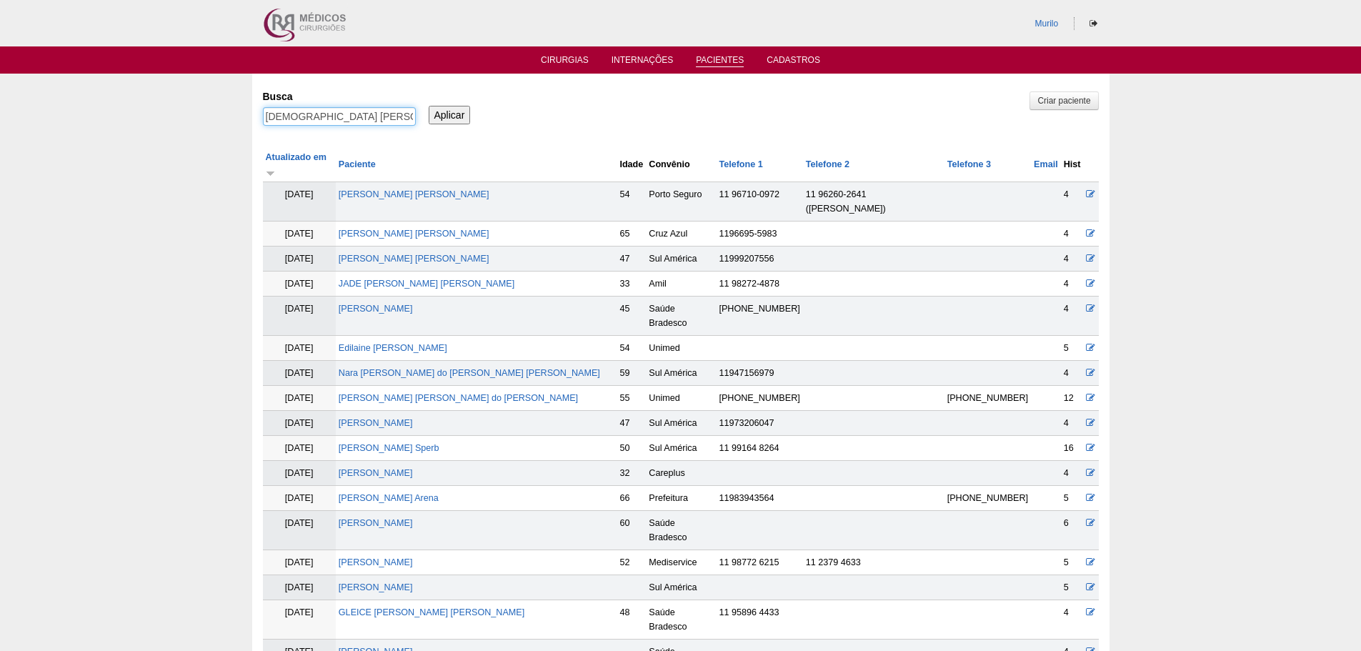
click at [374, 123] on input "Mayara Fernanda Pinto Martins" at bounding box center [339, 116] width 153 height 19
paste input "Evelyn Alves Cardoso de brito"
type input "Evelyn Alves Cardoso de brito"
click at [429, 106] on input "Aplicar" at bounding box center [450, 115] width 42 height 19
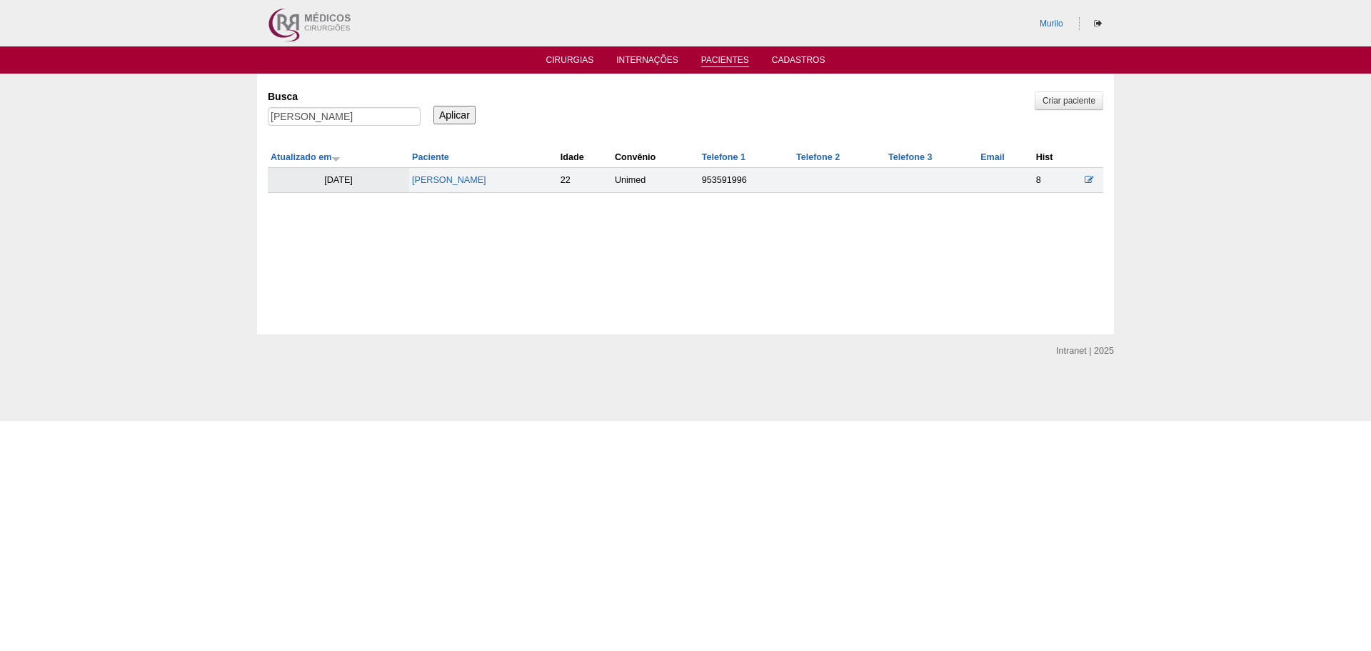
click at [505, 191] on td "[PERSON_NAME]" at bounding box center [483, 180] width 149 height 25
click at [503, 186] on td "Evelyn Alves Cardoso de brito" at bounding box center [483, 180] width 149 height 25
click at [486, 179] on link "[PERSON_NAME] [PERSON_NAME]" at bounding box center [449, 180] width 74 height 10
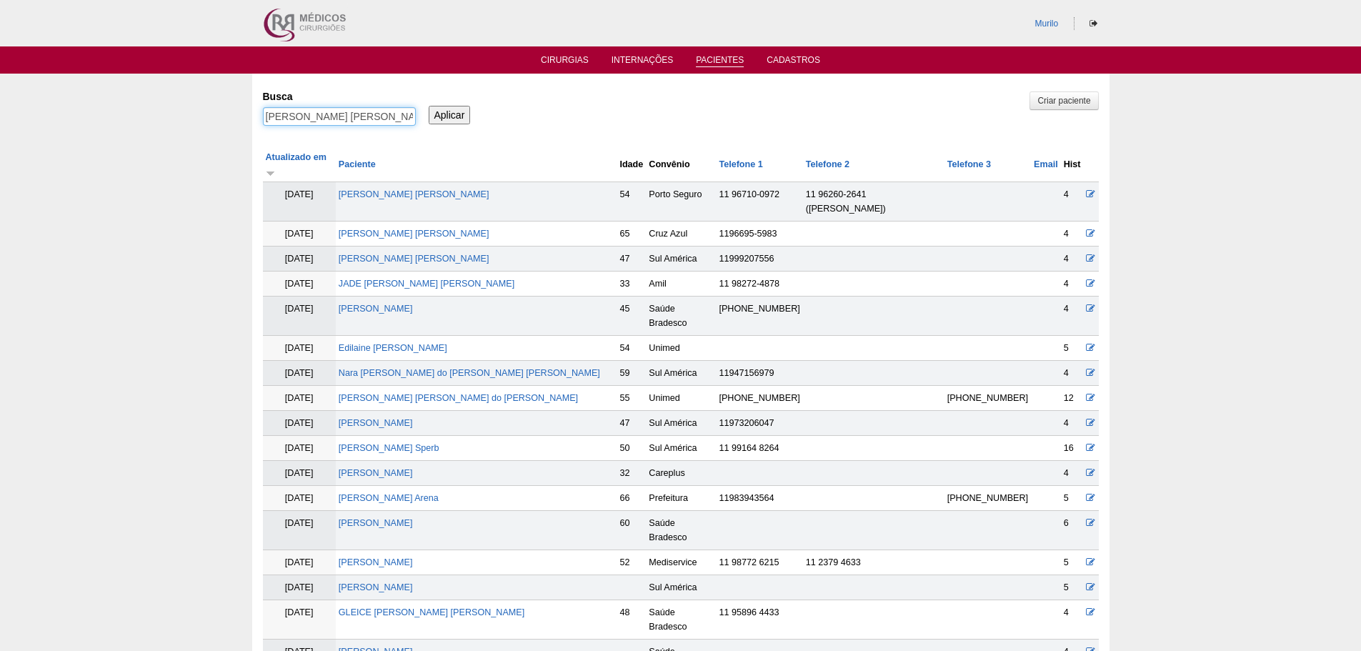
click at [376, 111] on input "[PERSON_NAME] [PERSON_NAME]" at bounding box center [339, 116] width 153 height 19
paste input "[PERSON_NAME] DE [PERSON_NAME]"
type input "VERA DE [PERSON_NAME]"
click at [429, 106] on input "Aplicar" at bounding box center [450, 115] width 42 height 19
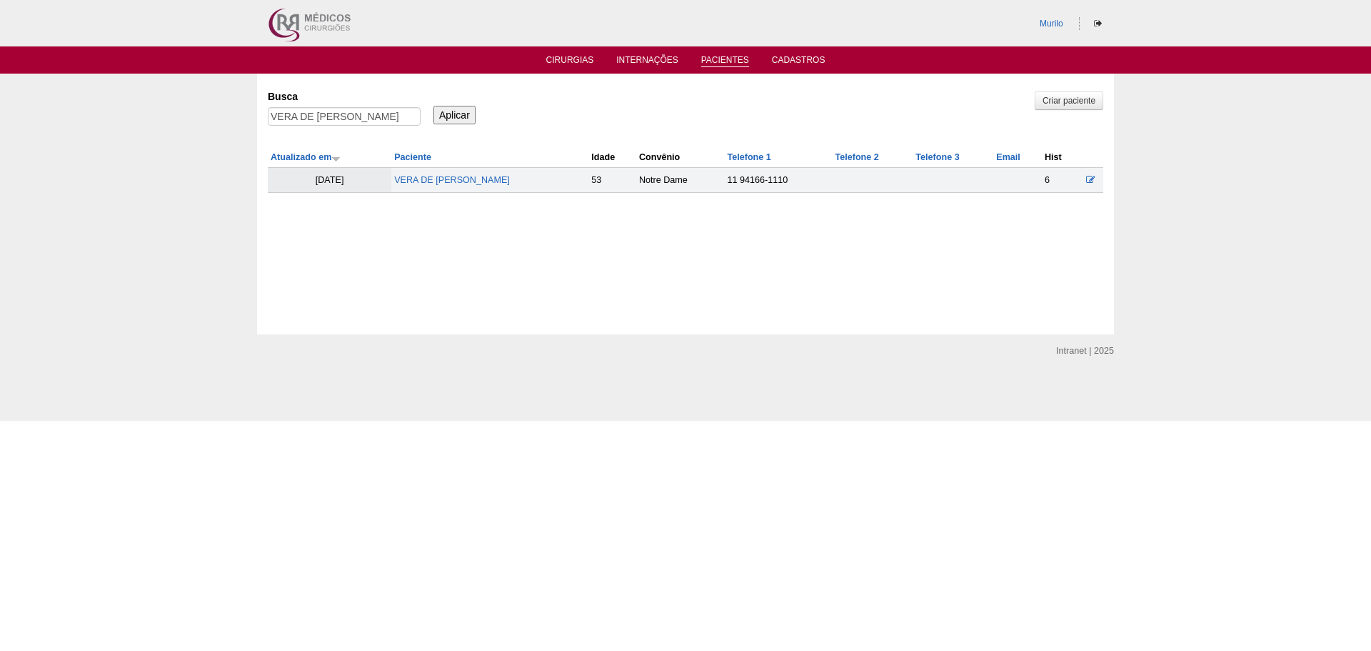
click at [446, 186] on td "[PERSON_NAME] DE [PERSON_NAME]" at bounding box center [489, 180] width 197 height 25
click at [447, 184] on link "[PERSON_NAME] DE [PERSON_NAME]" at bounding box center [452, 180] width 116 height 10
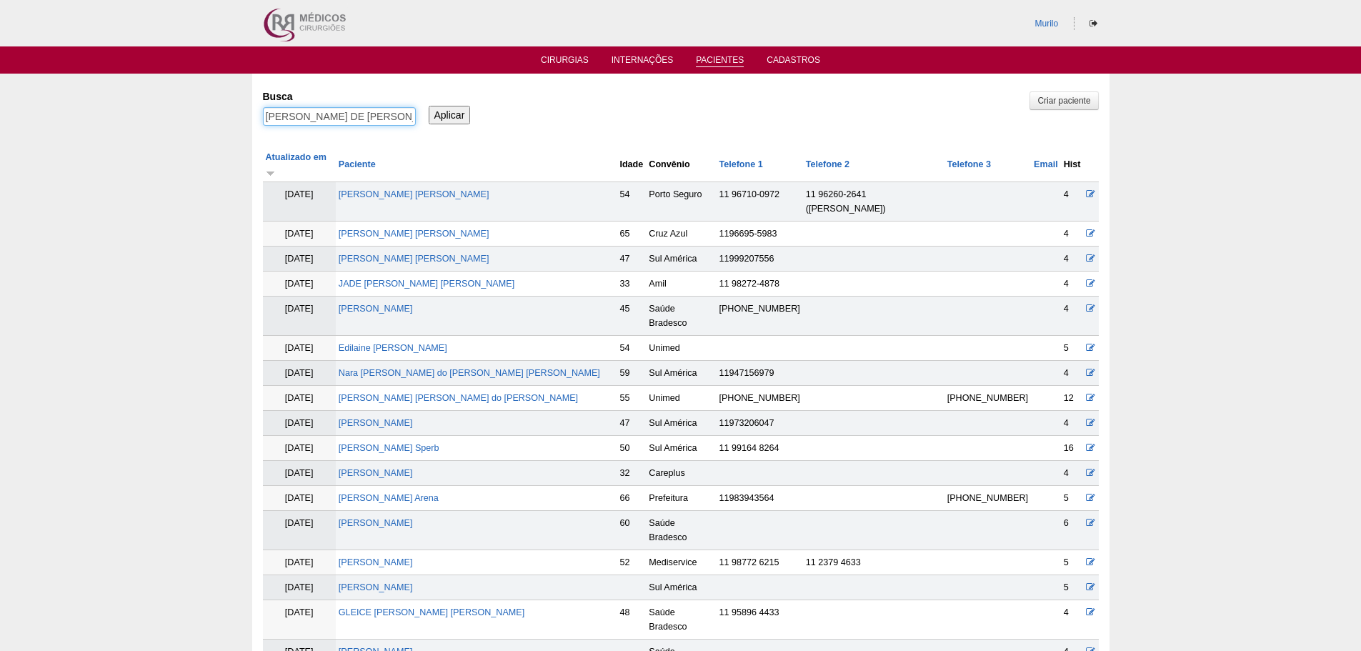
click at [279, 111] on input "VERA DE FATIMA SOARES" at bounding box center [339, 116] width 153 height 19
paste input "SILVANA BASILIO NEV"
type input "[PERSON_NAME]"
click at [429, 106] on input "Aplicar" at bounding box center [450, 115] width 42 height 19
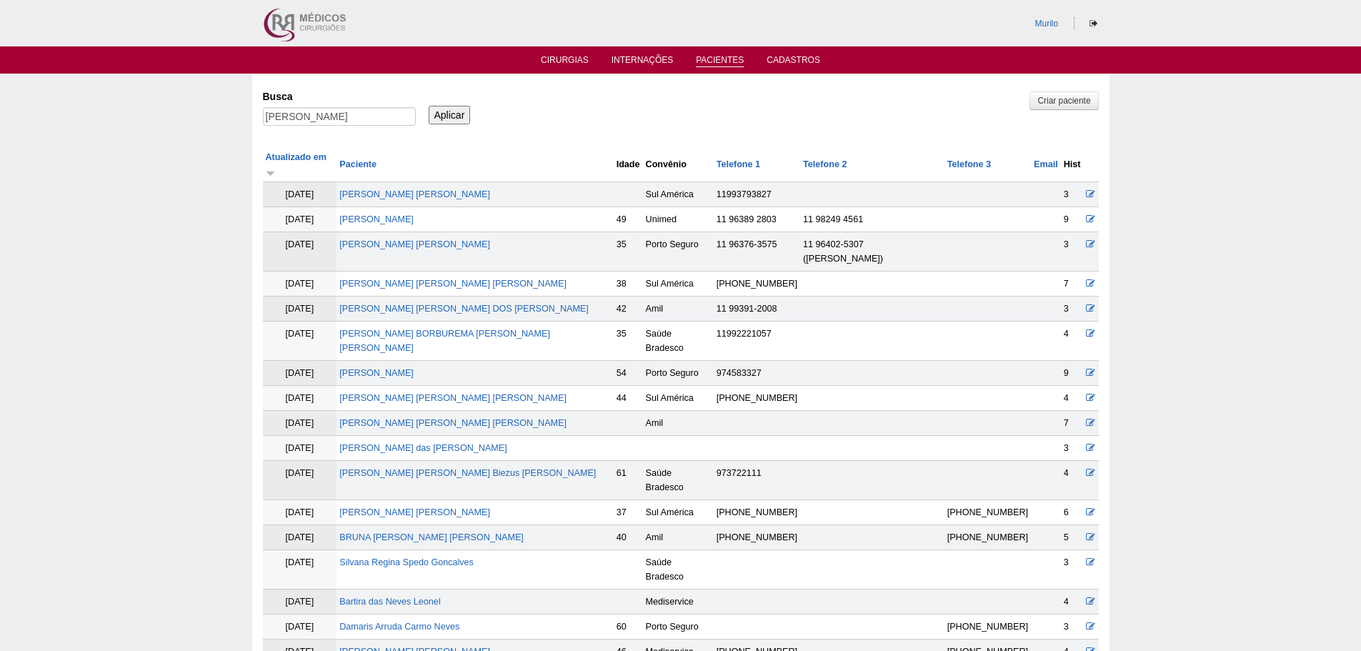
click at [389, 386] on td "ANDERSON SCARELLI NEVES" at bounding box center [474, 398] width 276 height 25
click at [397, 368] on link "[PERSON_NAME]" at bounding box center [376, 373] width 74 height 10
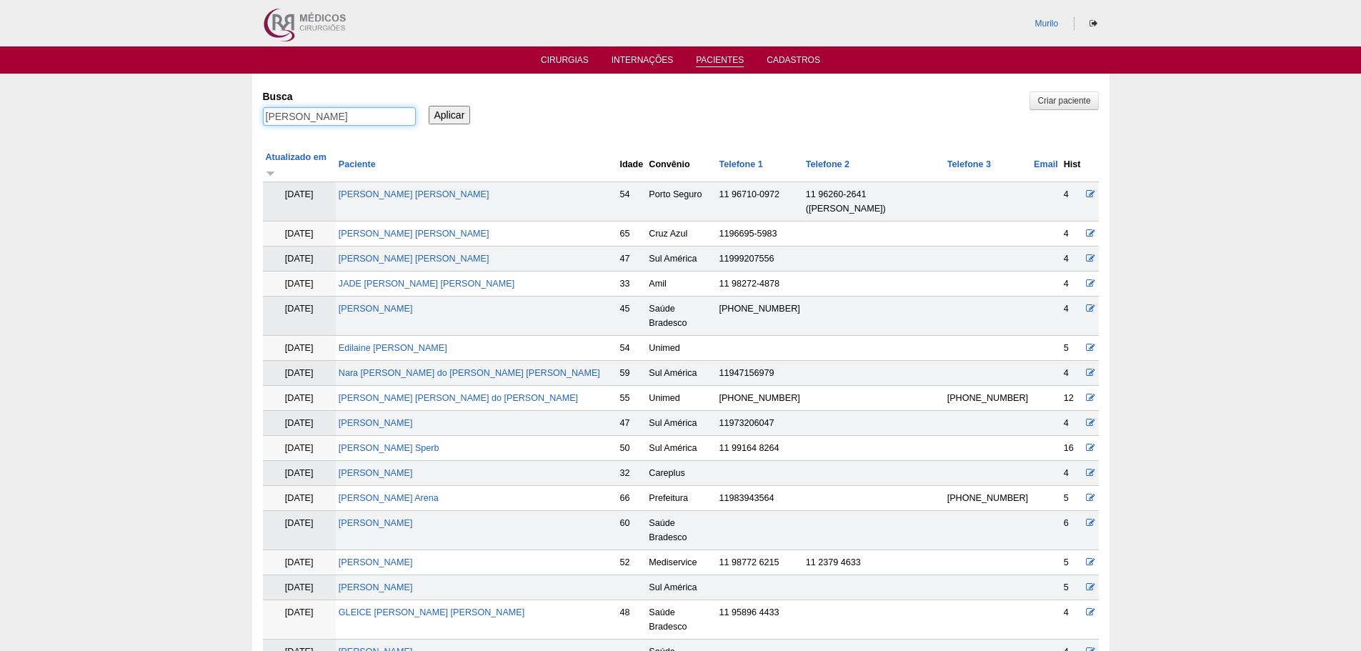
click at [379, 115] on input "[PERSON_NAME]" at bounding box center [339, 116] width 153 height 19
paste input "onia Aparecida Crocco Bernardo"
type input "Sonia Aparecida Crocco Bernardo"
click at [429, 106] on input "Aplicar" at bounding box center [450, 115] width 42 height 19
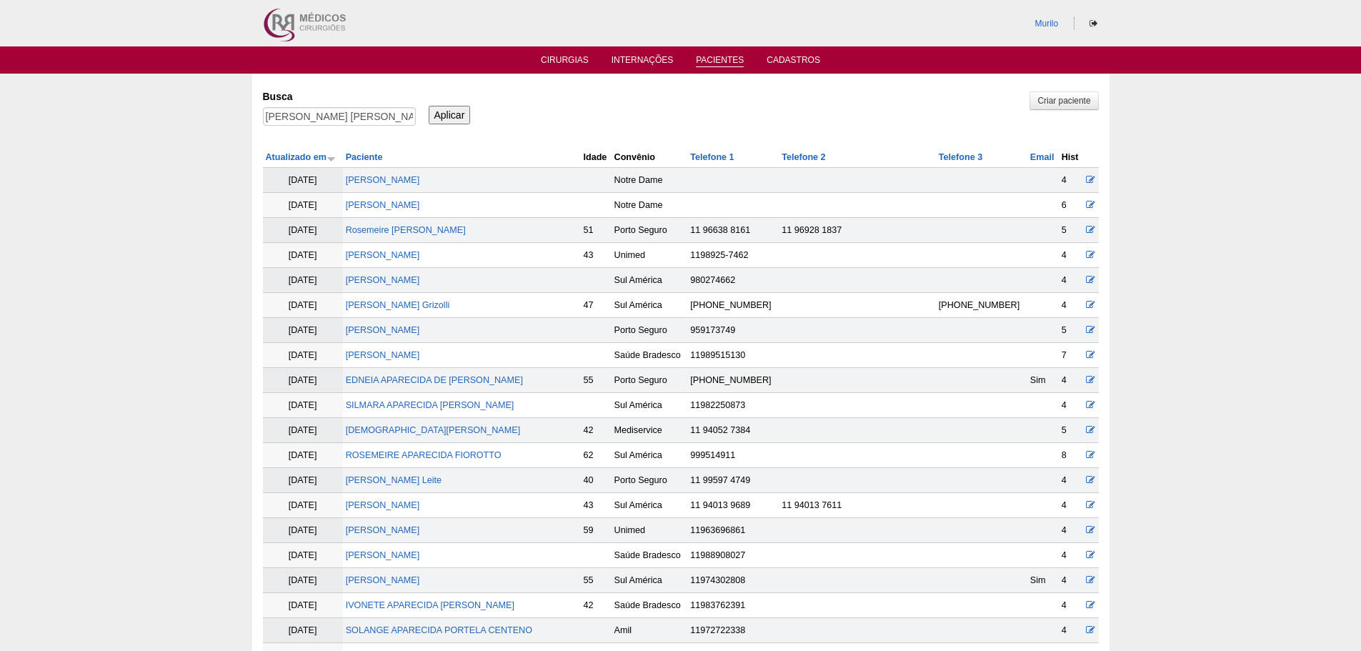
scroll to position [805, 0]
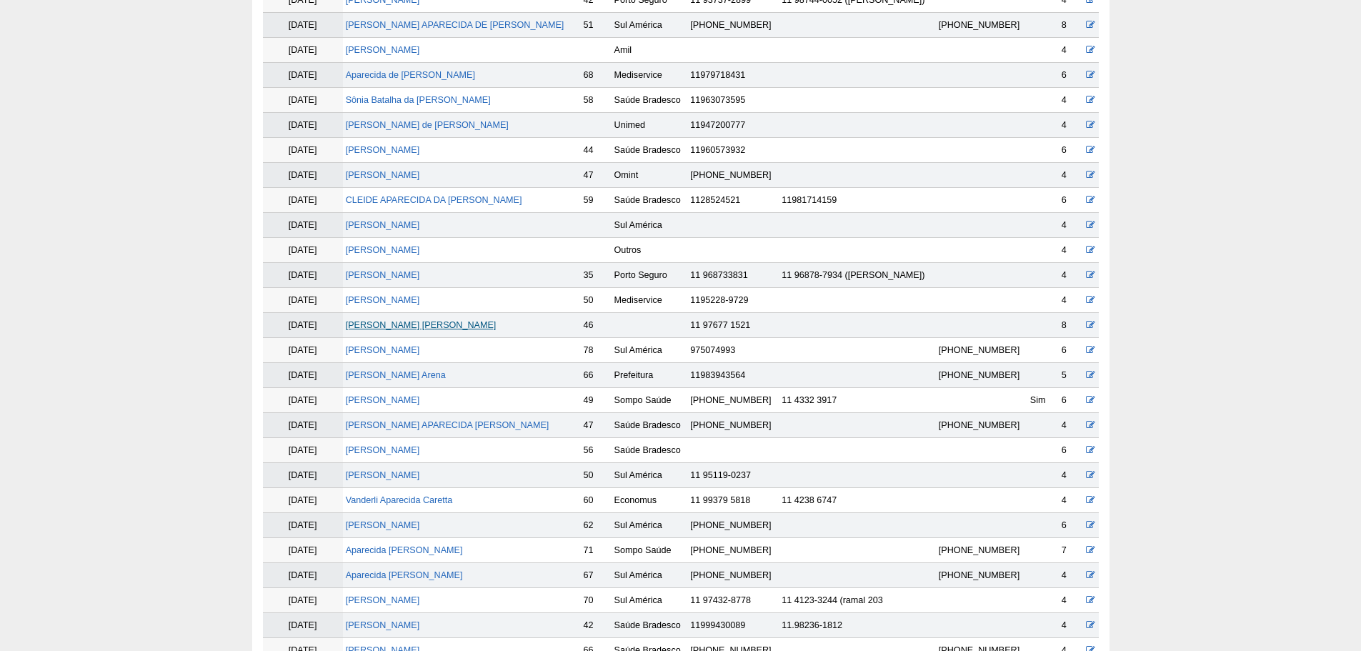
click at [387, 324] on link "Sonia Aparecida Crocco Bernardo" at bounding box center [421, 325] width 151 height 10
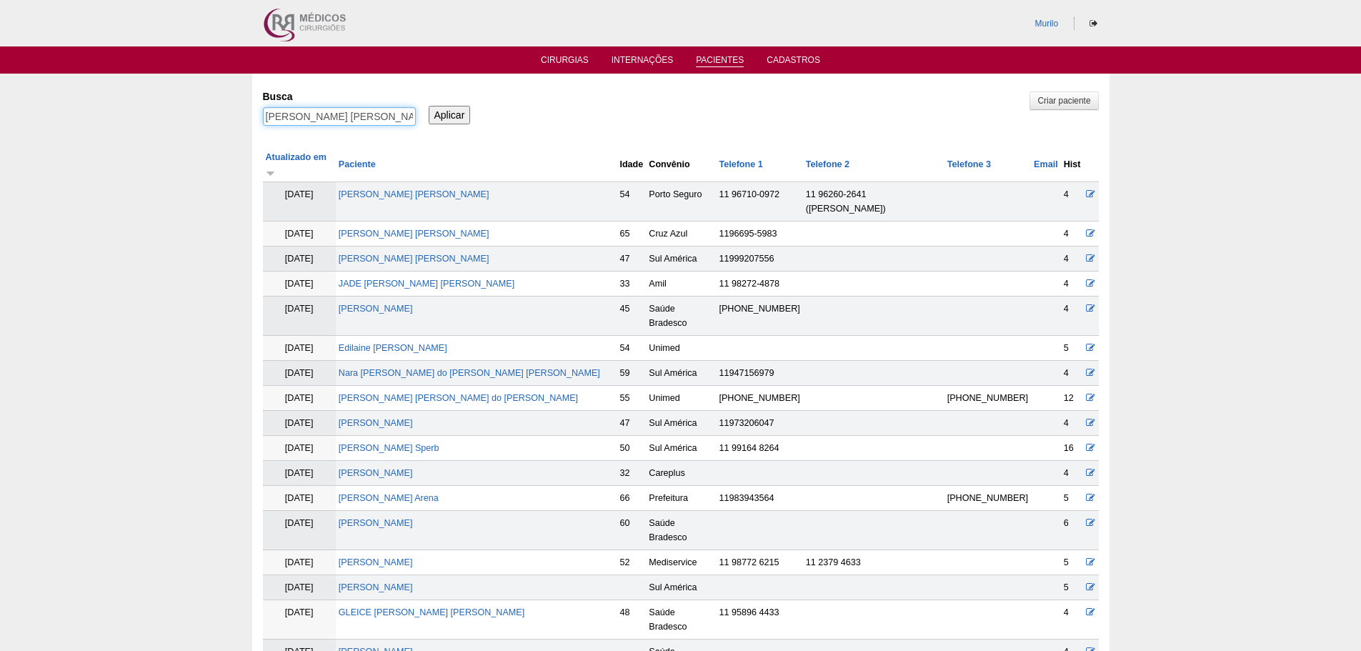
click at [312, 121] on input "Sonia Aparecida Crocco Bernardo" at bounding box center [339, 116] width 153 height 19
paste input "[PERSON_NAME]"
type input "Daniele de Souza Marques oliveira"
click at [429, 106] on input "Aplicar" at bounding box center [450, 115] width 42 height 19
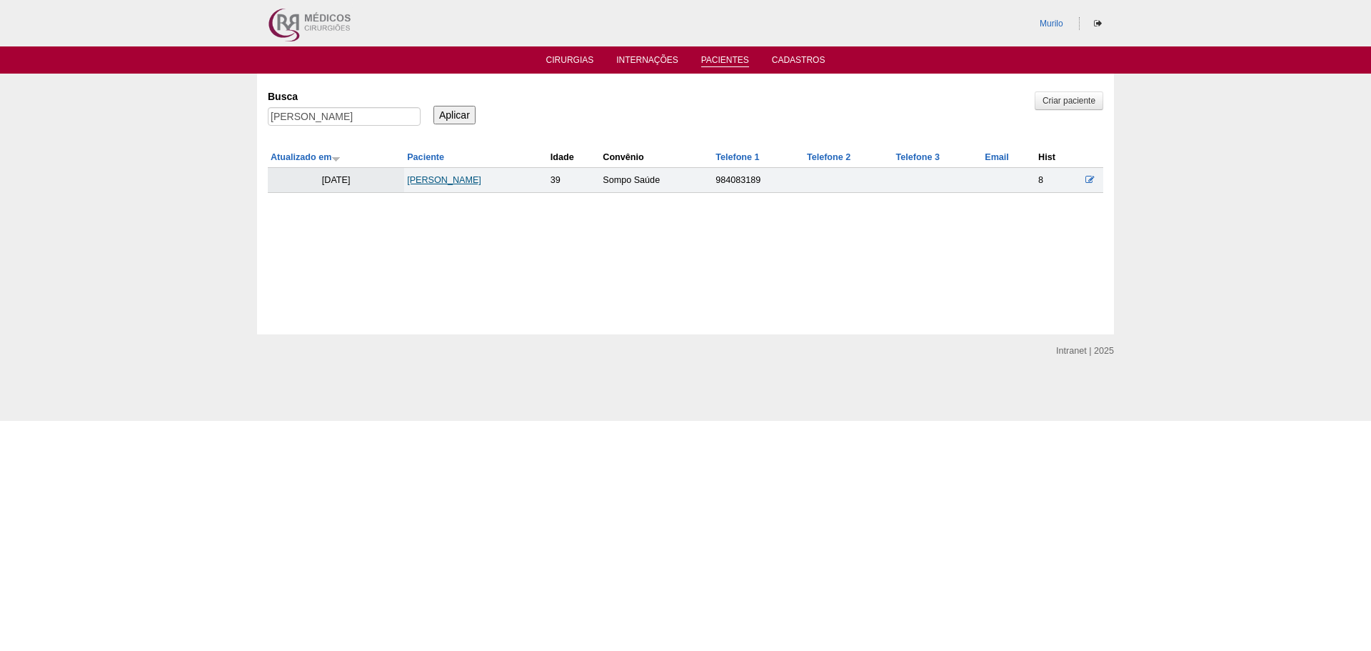
click at [481, 178] on link "[PERSON_NAME]" at bounding box center [444, 180] width 74 height 10
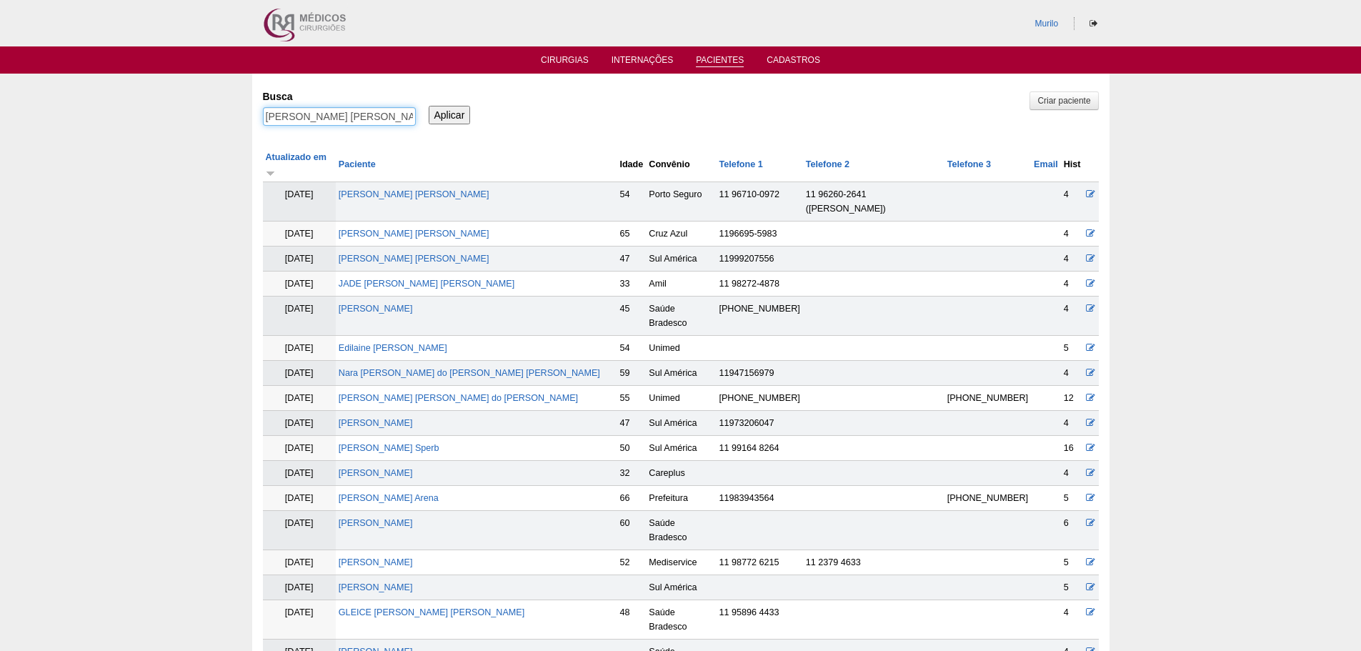
click at [361, 109] on input "[PERSON_NAME]" at bounding box center [339, 116] width 153 height 19
paste input "Jacilene Maria da Silva de Jesus"
type input "Jacilene Maria da Silva de Jesus"
click at [429, 106] on input "Aplicar" at bounding box center [450, 115] width 42 height 19
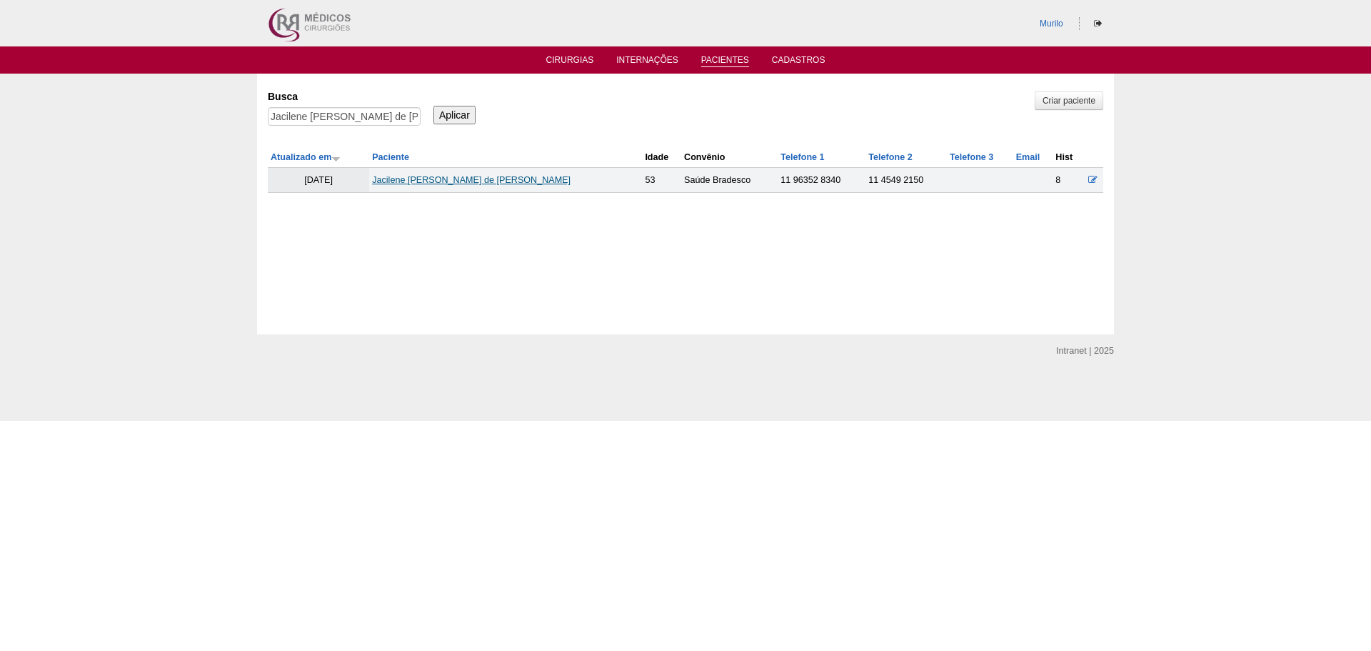
click at [475, 180] on link "Jacilene Maria da Silva de Jesus" at bounding box center [471, 180] width 199 height 10
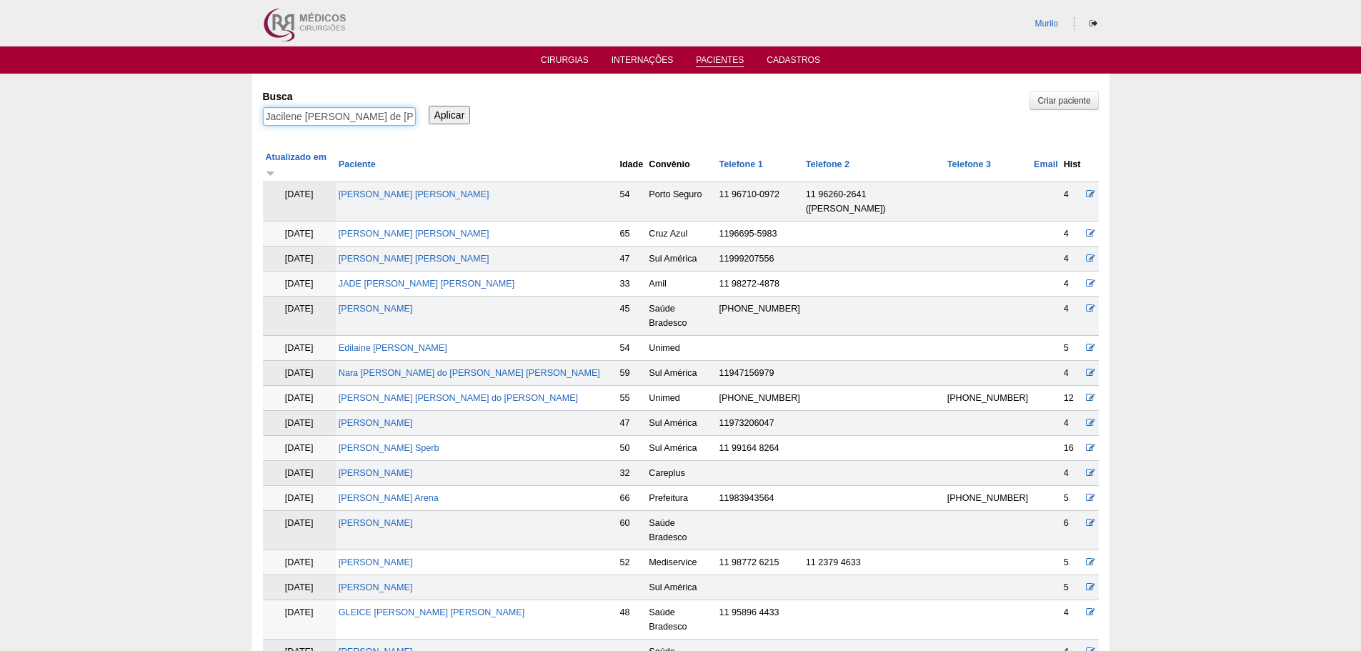
click at [392, 121] on input "Jacilene Maria da Silva de Jesus" at bounding box center [339, 116] width 153 height 19
paste input "Adriana Hilario Martins Satele"
type input "Adriana Hilario Martins Sateles"
click at [429, 106] on input "Aplicar" at bounding box center [450, 115] width 42 height 19
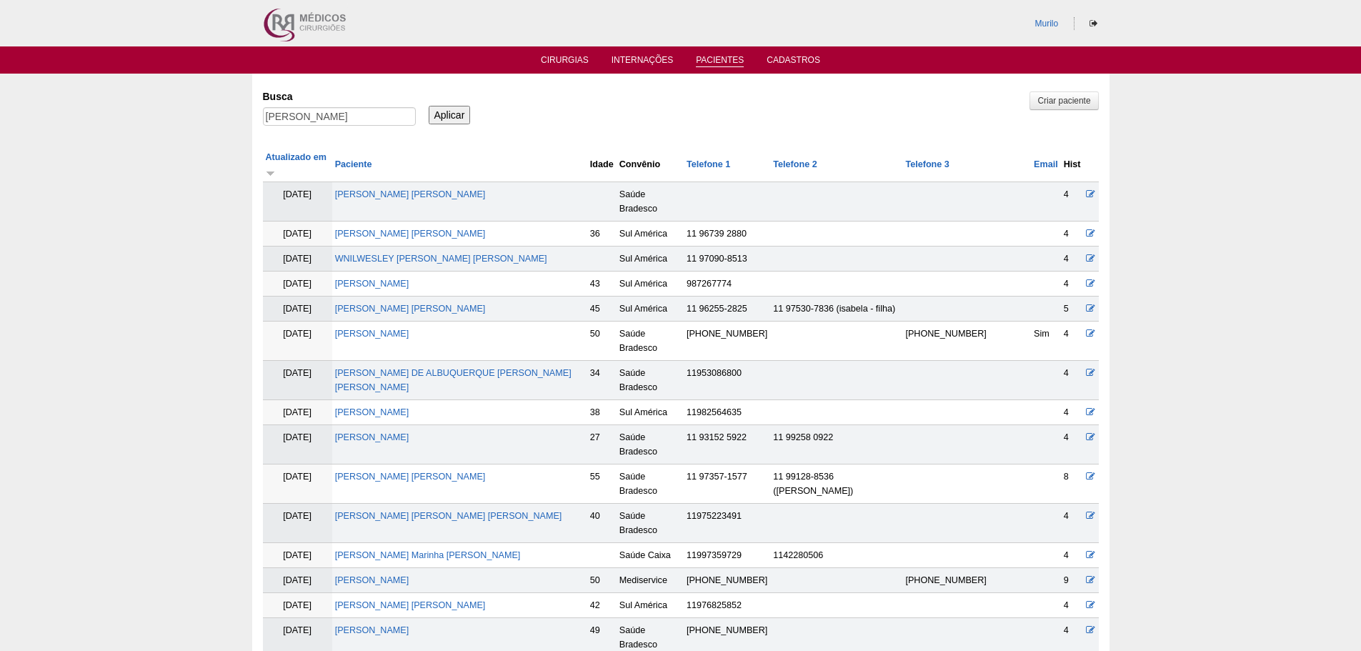
scroll to position [355, 0]
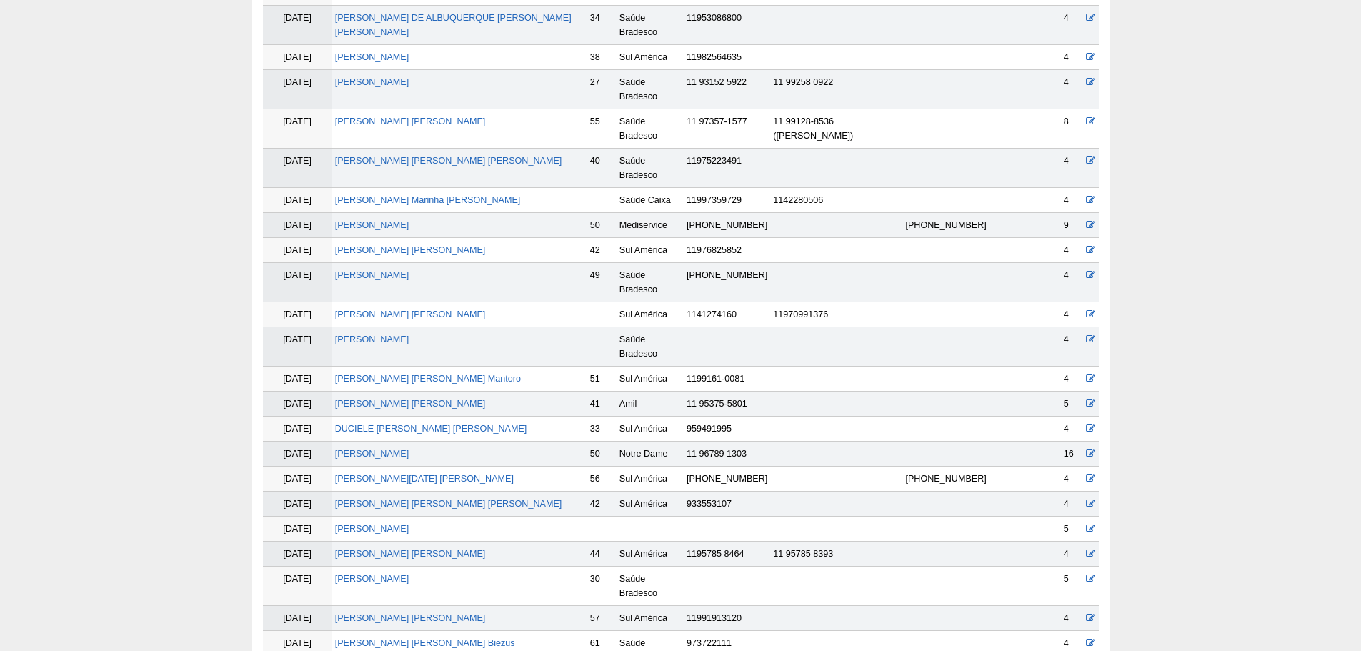
click at [407, 441] on td "Adriana Hilario Martins Sateles" at bounding box center [459, 453] width 255 height 25
click at [407, 441] on td "[PERSON_NAME]" at bounding box center [459, 453] width 255 height 25
click at [405, 449] on link "[PERSON_NAME]" at bounding box center [372, 454] width 74 height 10
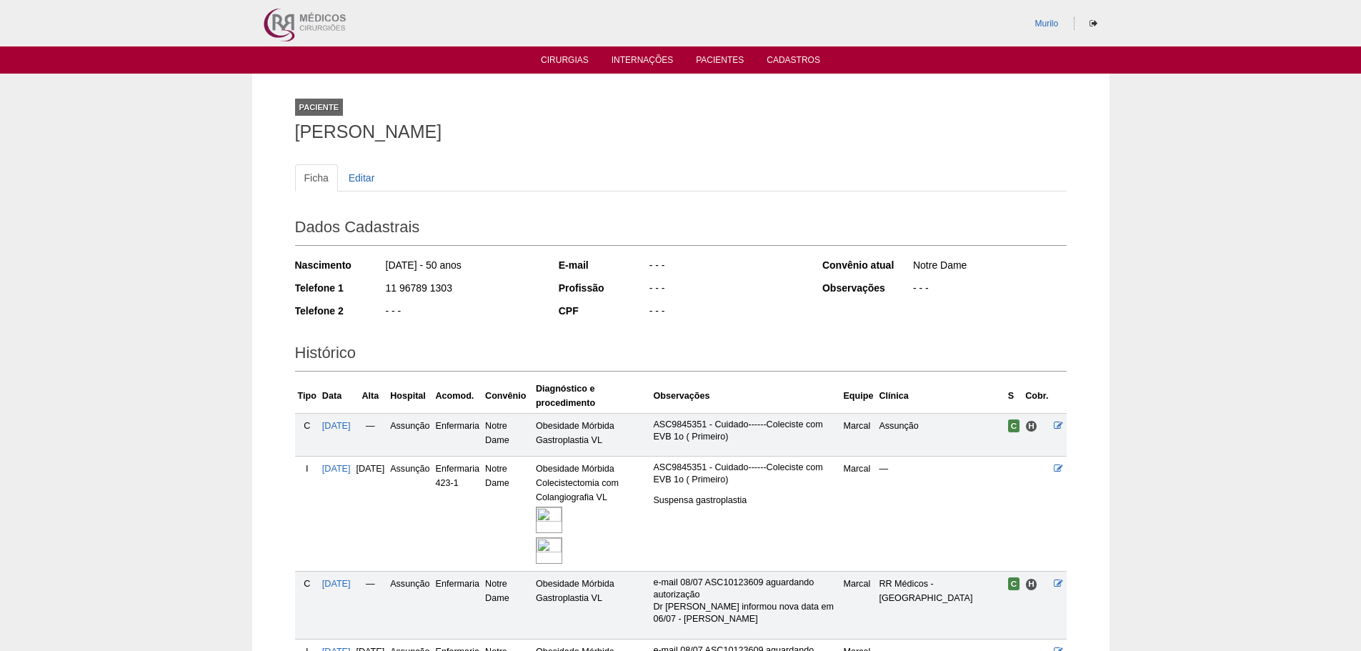
drag, startPoint x: 0, startPoint y: 0, endPoint x: 69, endPoint y: 321, distance: 328.1
click at [69, 321] on div "Paciente [PERSON_NAME] Ficha Editar Dados Cadastrais Nascimento [DATE] - 50 ano…" at bounding box center [680, 409] width 1361 height 671
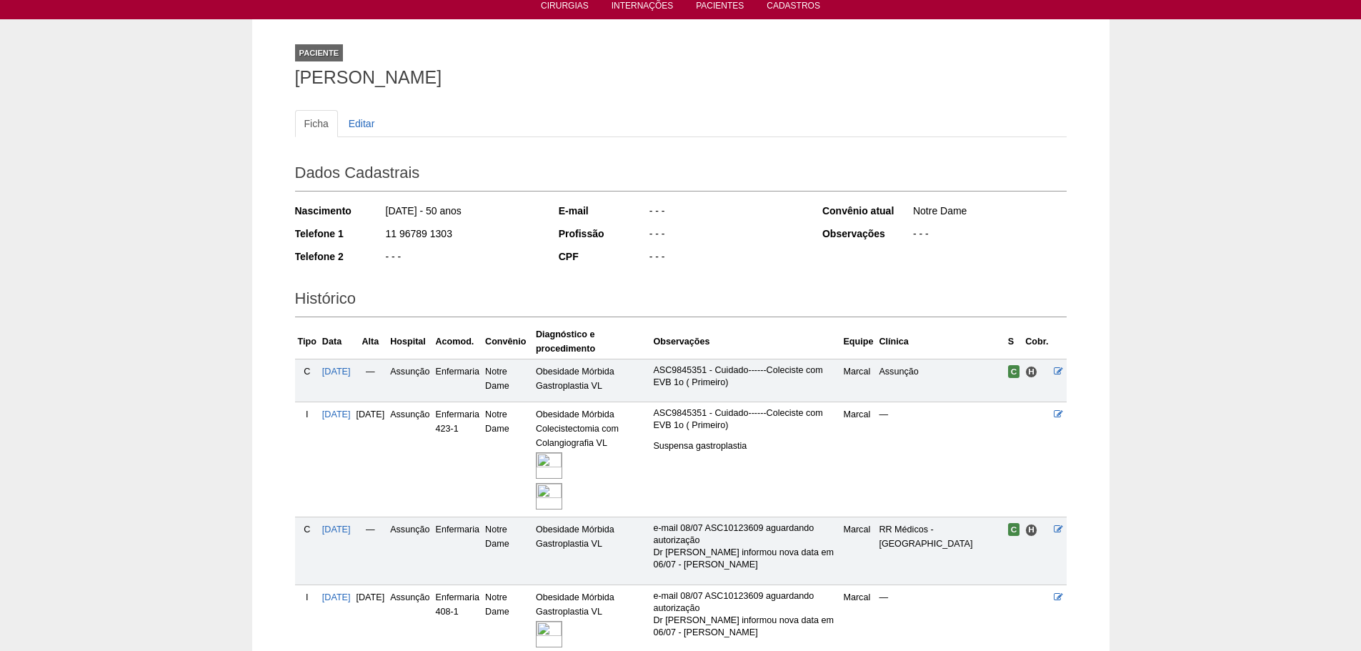
scroll to position [180, 0]
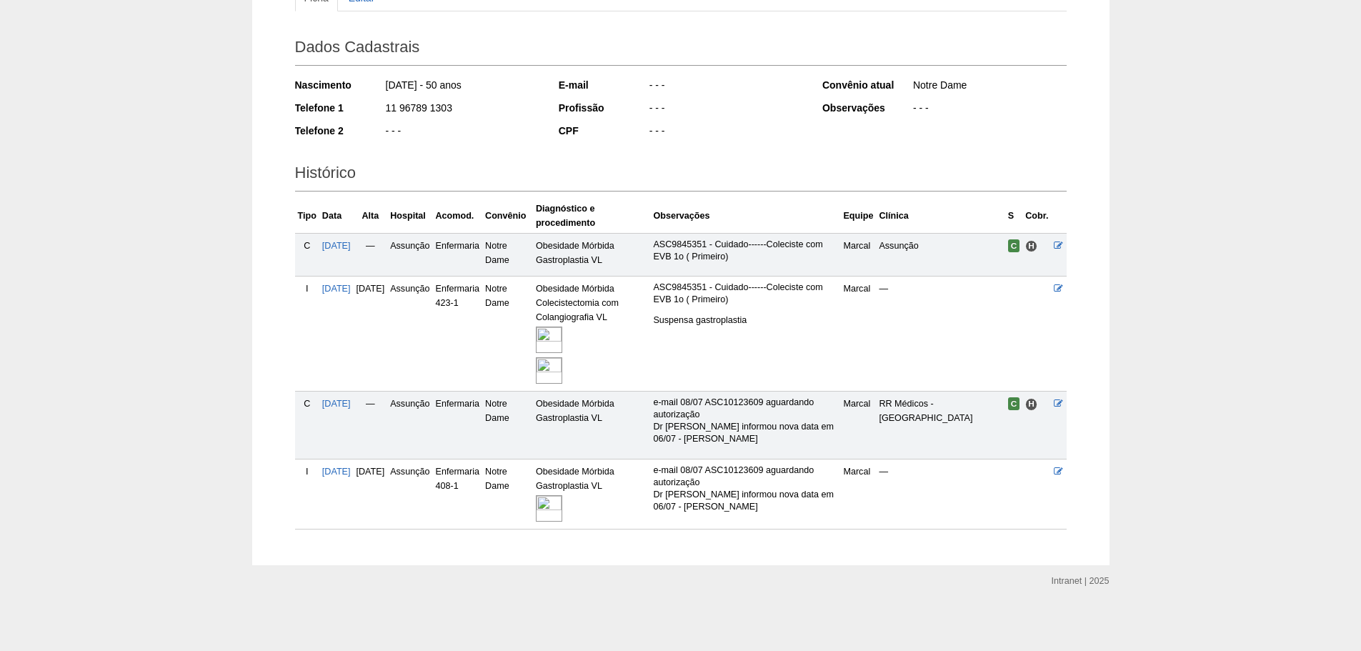
click at [562, 352] on img at bounding box center [549, 339] width 26 height 26
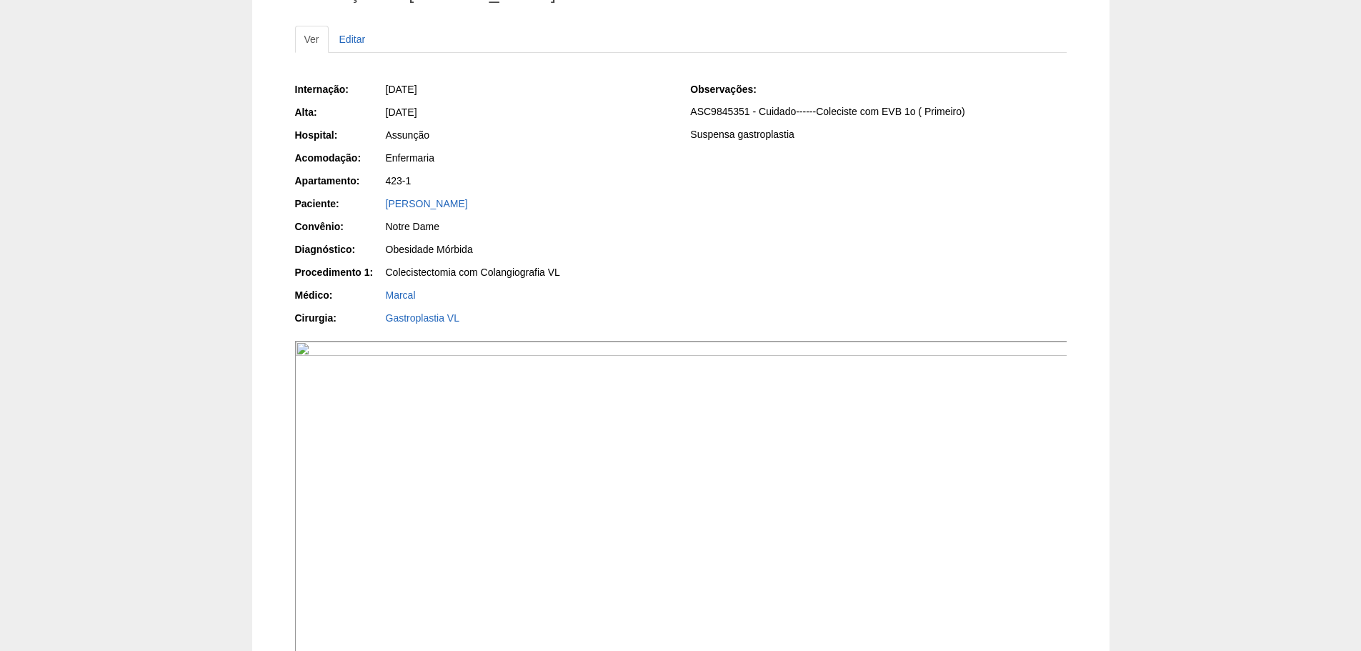
scroll to position [500, 0]
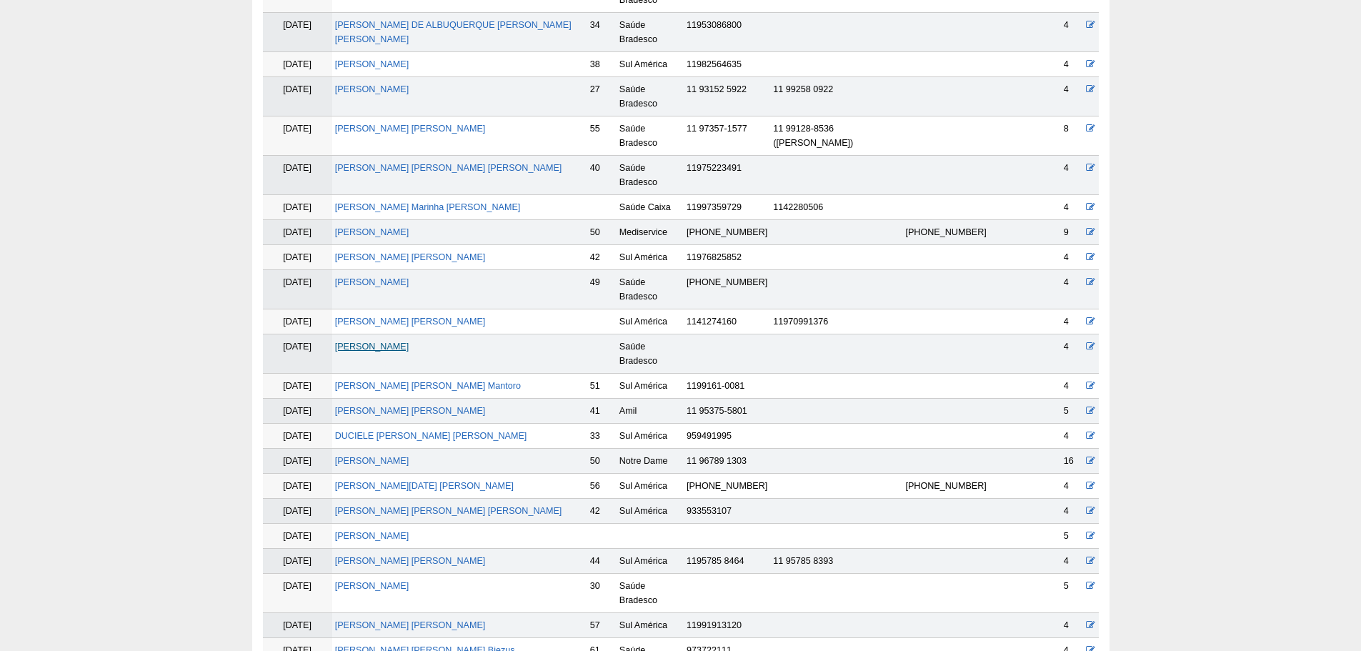
scroll to position [348, 0]
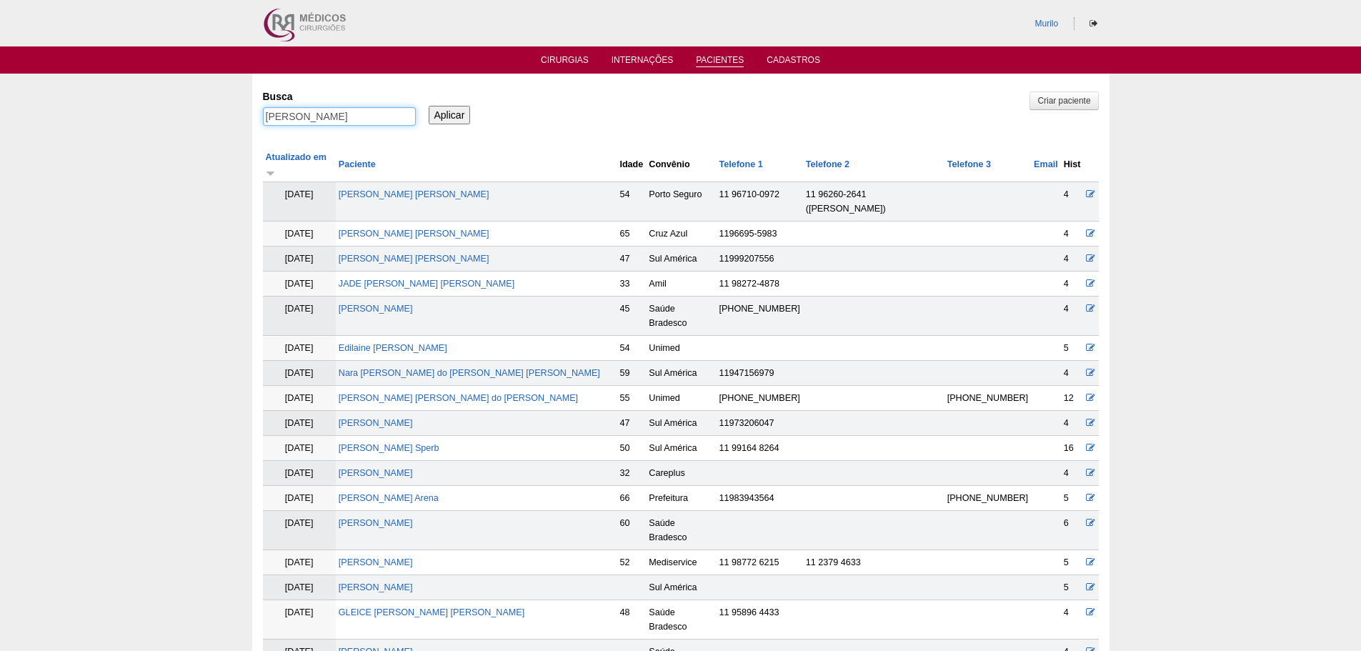
click at [284, 109] on input "[PERSON_NAME]" at bounding box center [339, 116] width 153 height 19
paste input "[PERSON_NAME]"
type input "[PERSON_NAME]"
click at [429, 106] on input "Aplicar" at bounding box center [450, 115] width 42 height 19
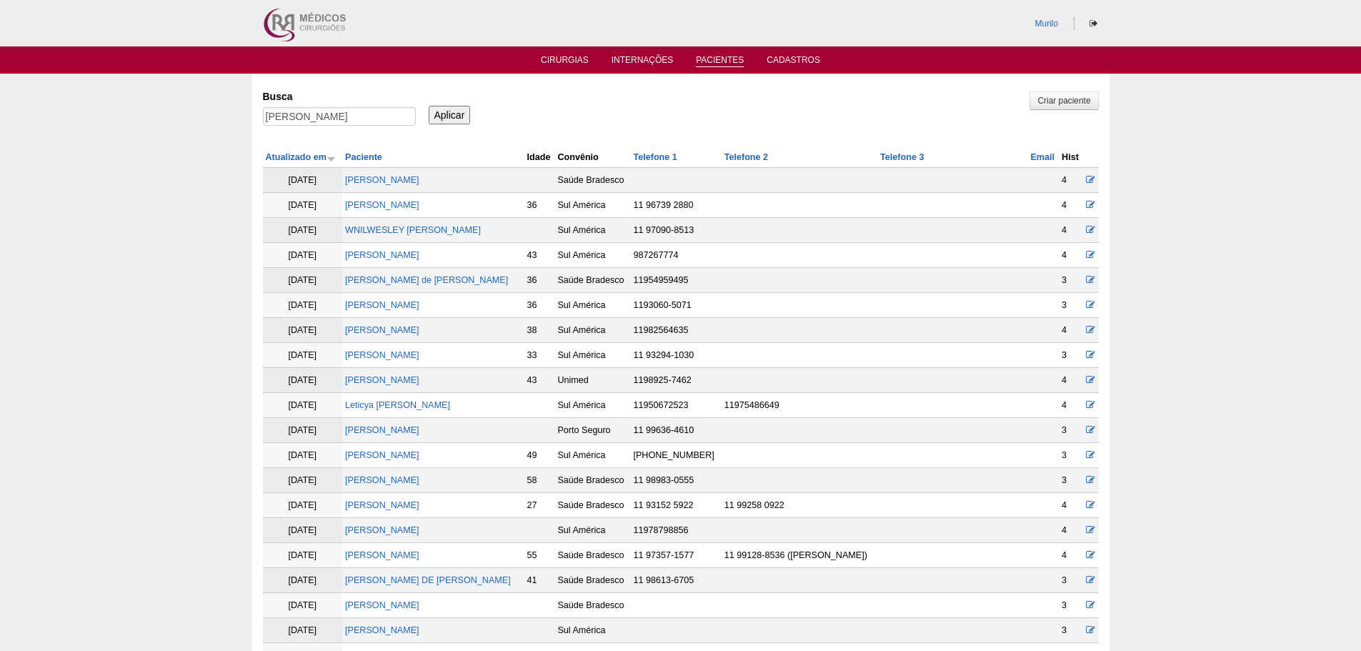
scroll to position [880, 0]
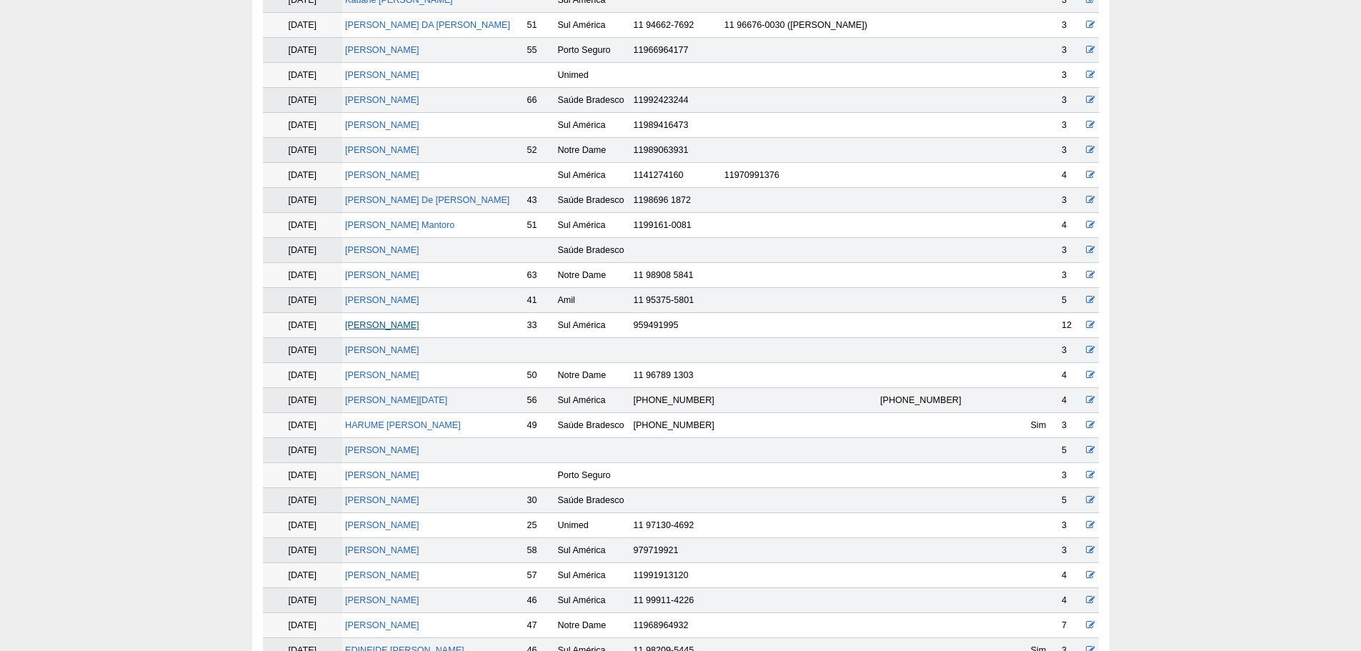
click at [376, 322] on link "[PERSON_NAME]" at bounding box center [382, 325] width 74 height 10
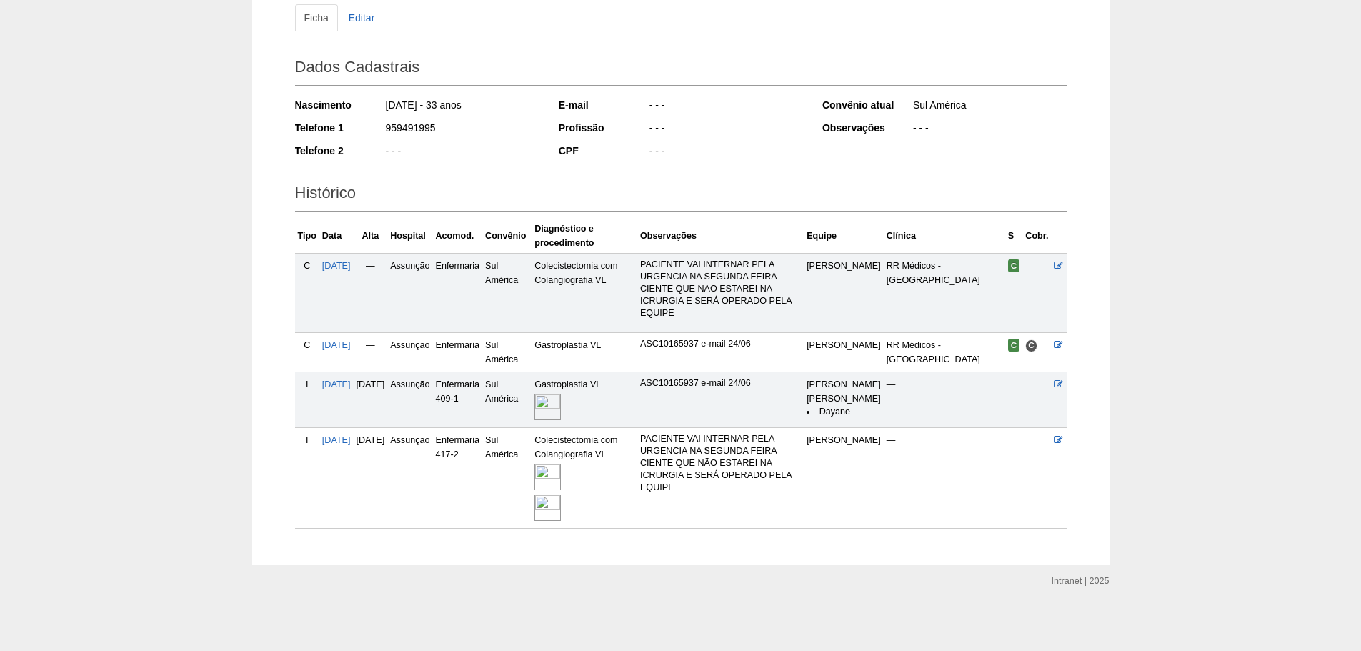
scroll to position [189, 0]
click at [561, 516] on img at bounding box center [547, 507] width 26 height 26
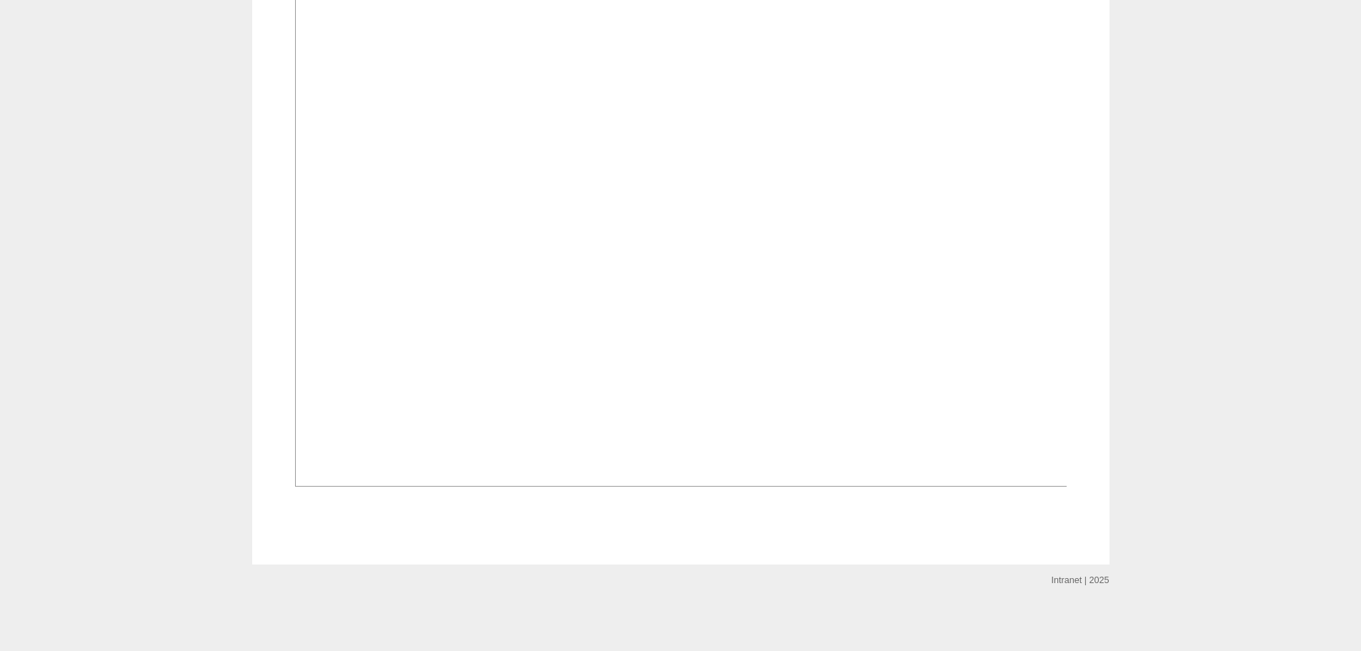
scroll to position [1857, 0]
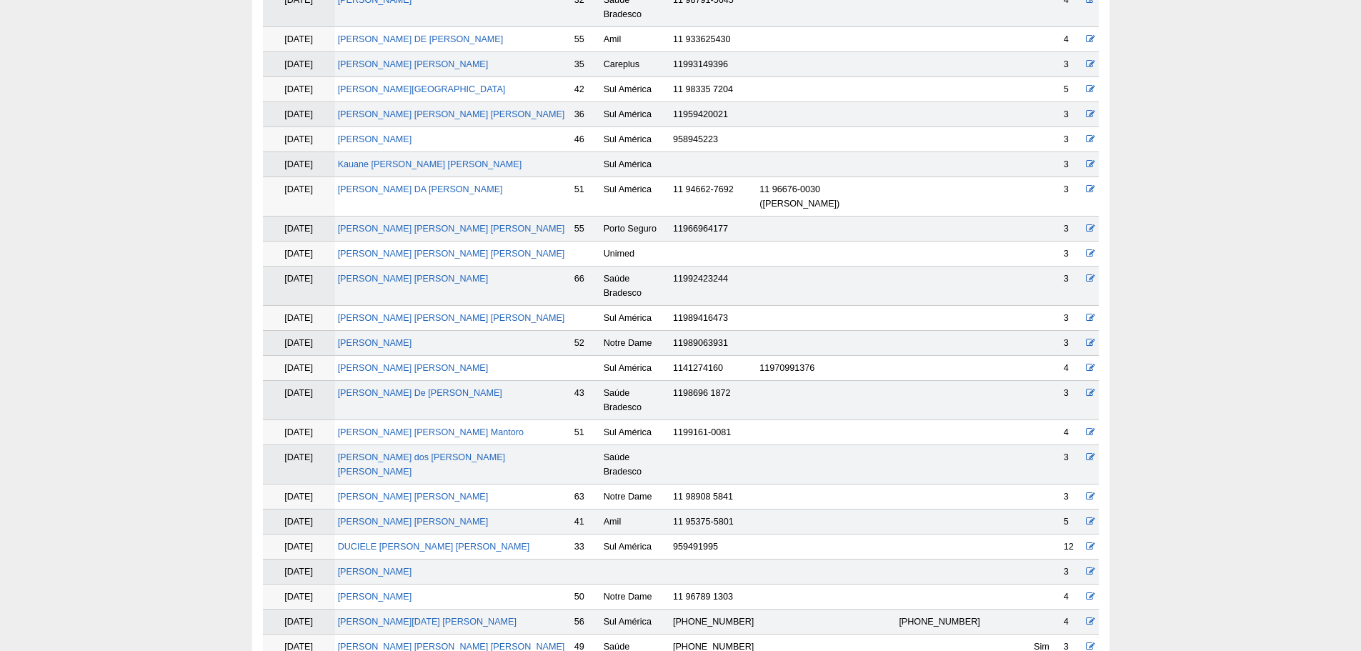
scroll to position [873, 0]
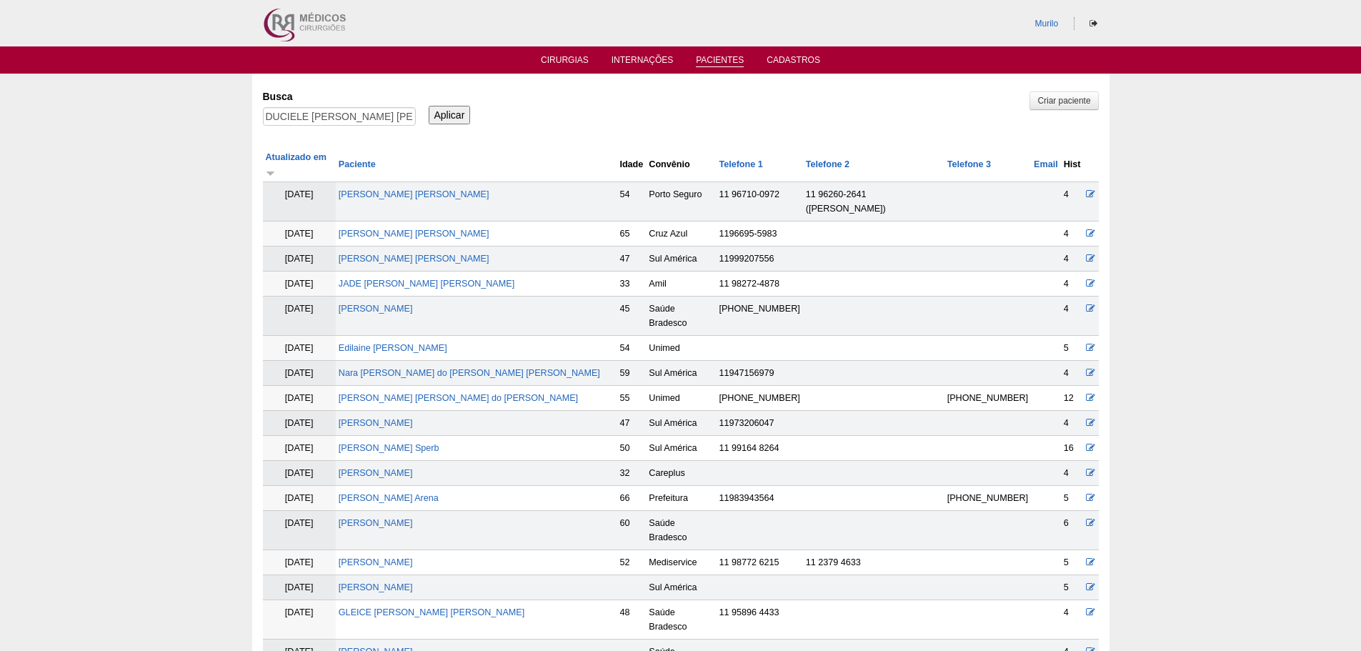
click at [303, 99] on label "Busca" at bounding box center [339, 96] width 153 height 14
click at [303, 107] on input "DUCIELE SOUSA MARTINS" at bounding box center [339, 116] width 153 height 19
click at [311, 117] on input "DUCIELE SOUSA MARTINS" at bounding box center [339, 116] width 153 height 19
paste input "[PERSON_NAME]"
type input "[PERSON_NAME]"
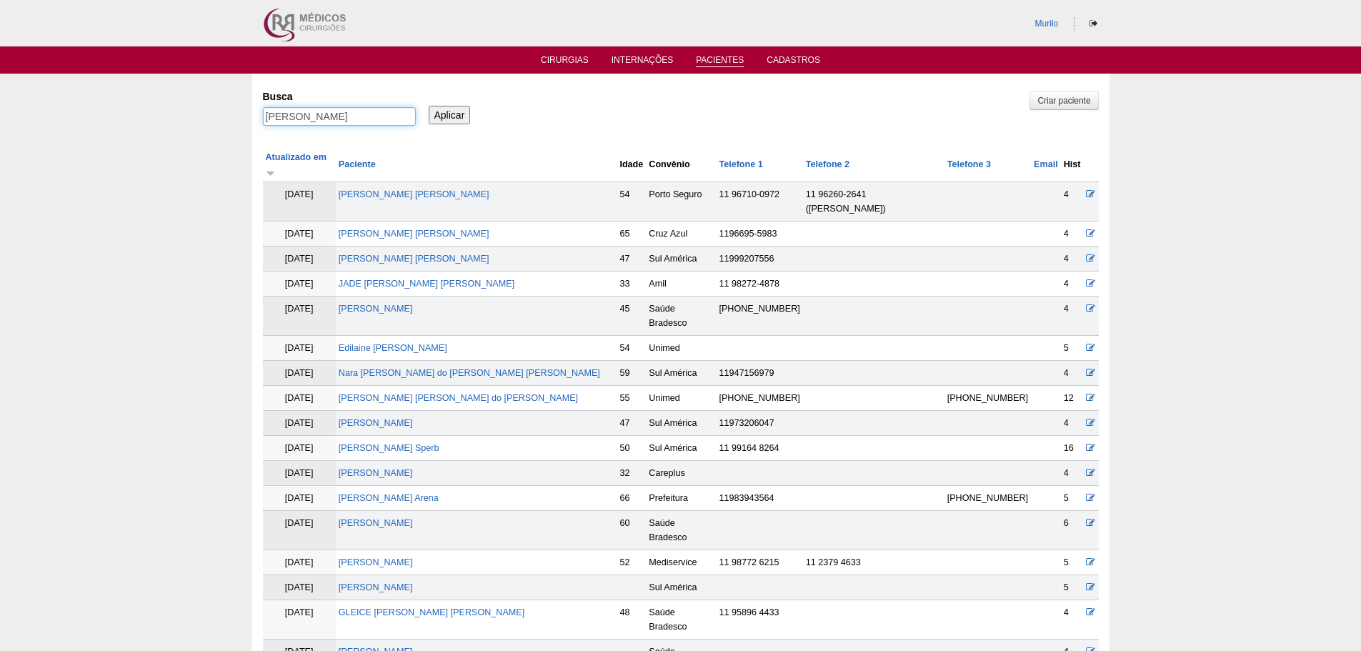
click at [429, 106] on input "Aplicar" at bounding box center [450, 115] width 42 height 19
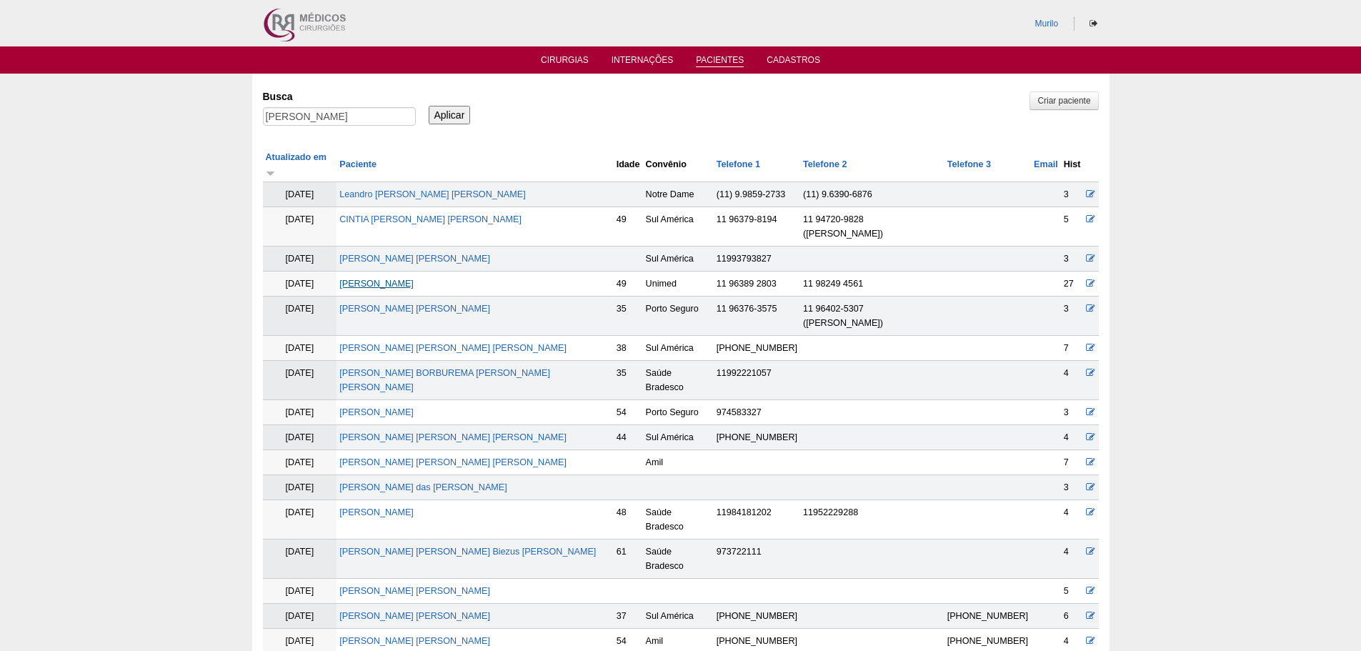
click at [404, 279] on link "[PERSON_NAME]" at bounding box center [376, 284] width 74 height 10
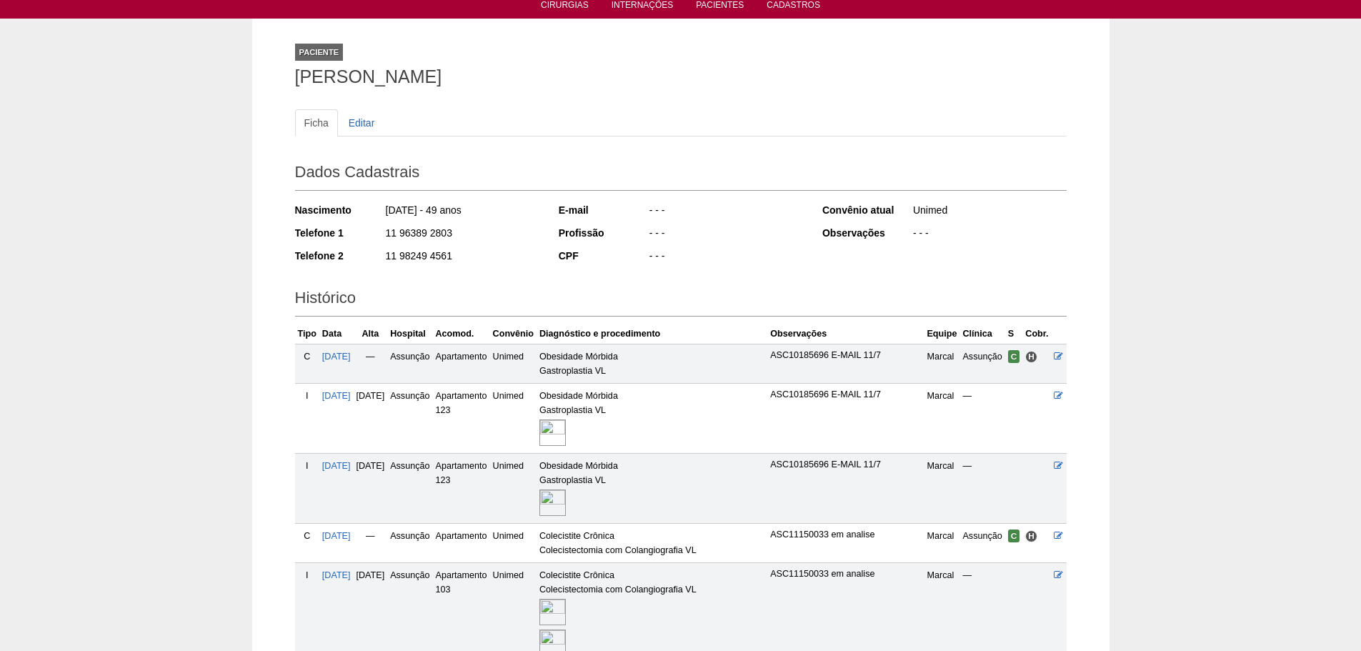
scroll to position [143, 0]
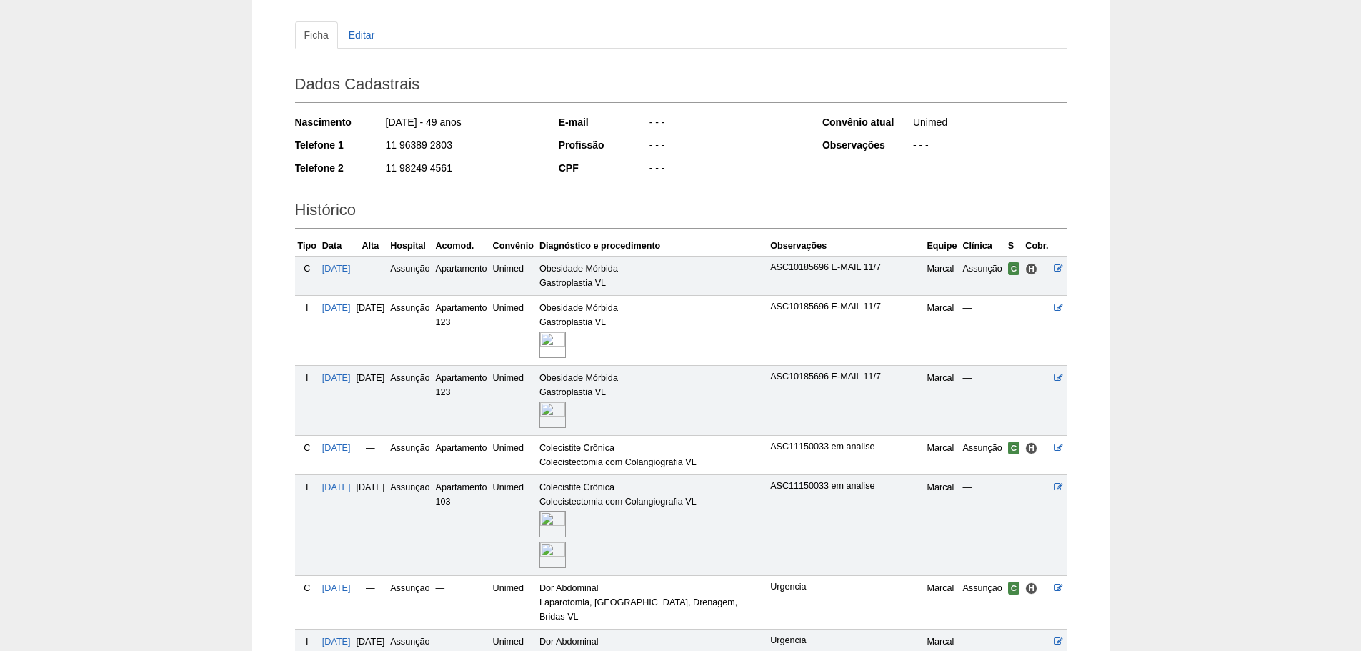
click at [566, 518] on img at bounding box center [552, 524] width 26 height 26
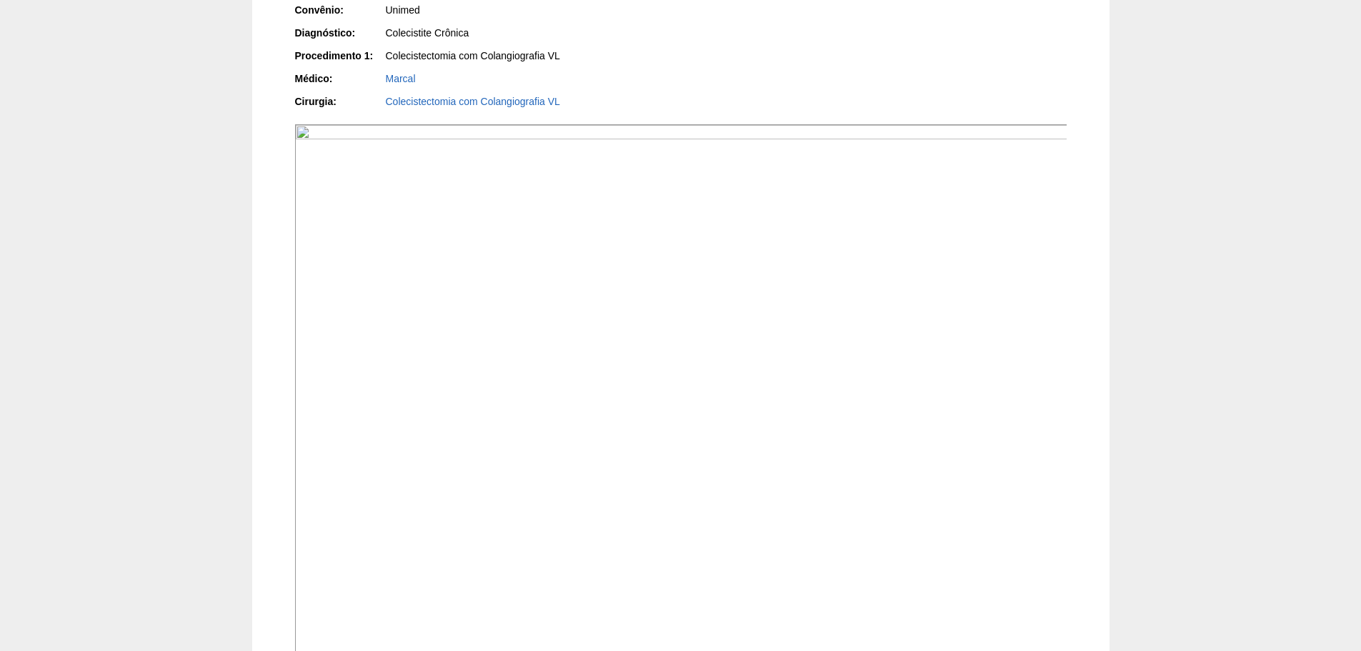
scroll to position [357, 0]
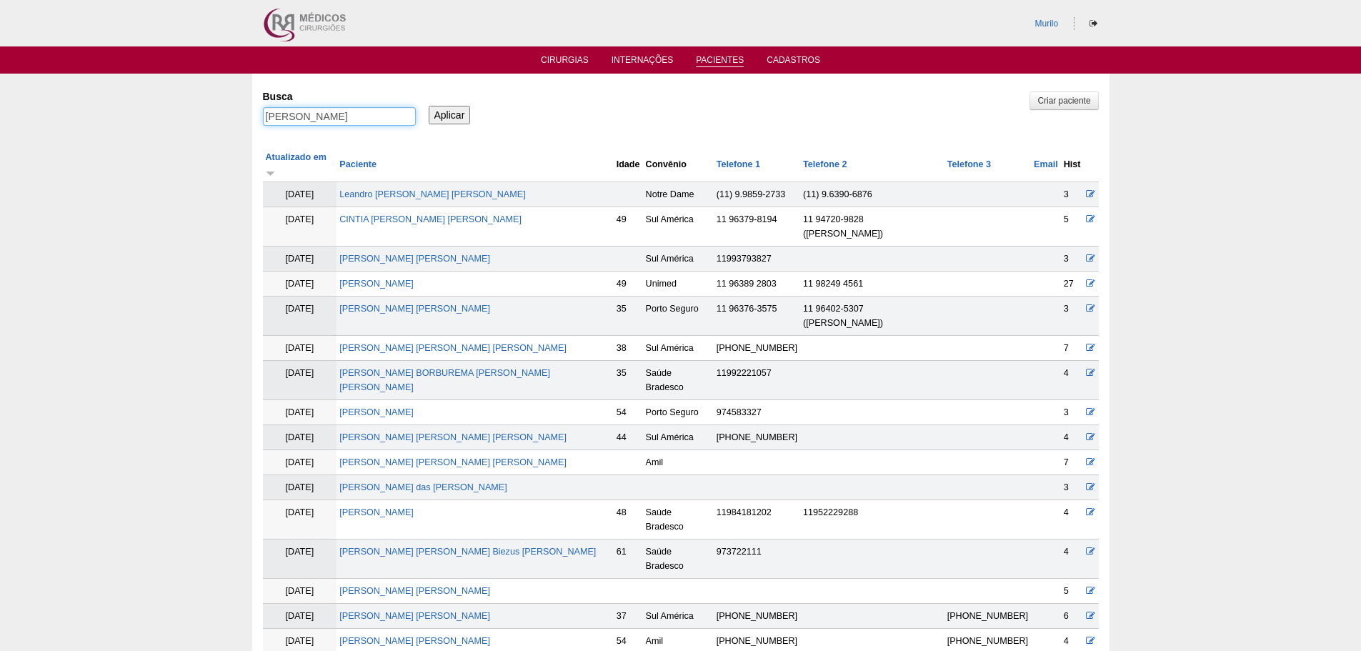
click at [341, 107] on input "Jesulina Viana Neves" at bounding box center [339, 116] width 153 height 19
paste input "Mauricio Ribeiro Baião"
type input "Mauricio Ribeiro Baião"
click at [429, 106] on input "Aplicar" at bounding box center [450, 115] width 42 height 19
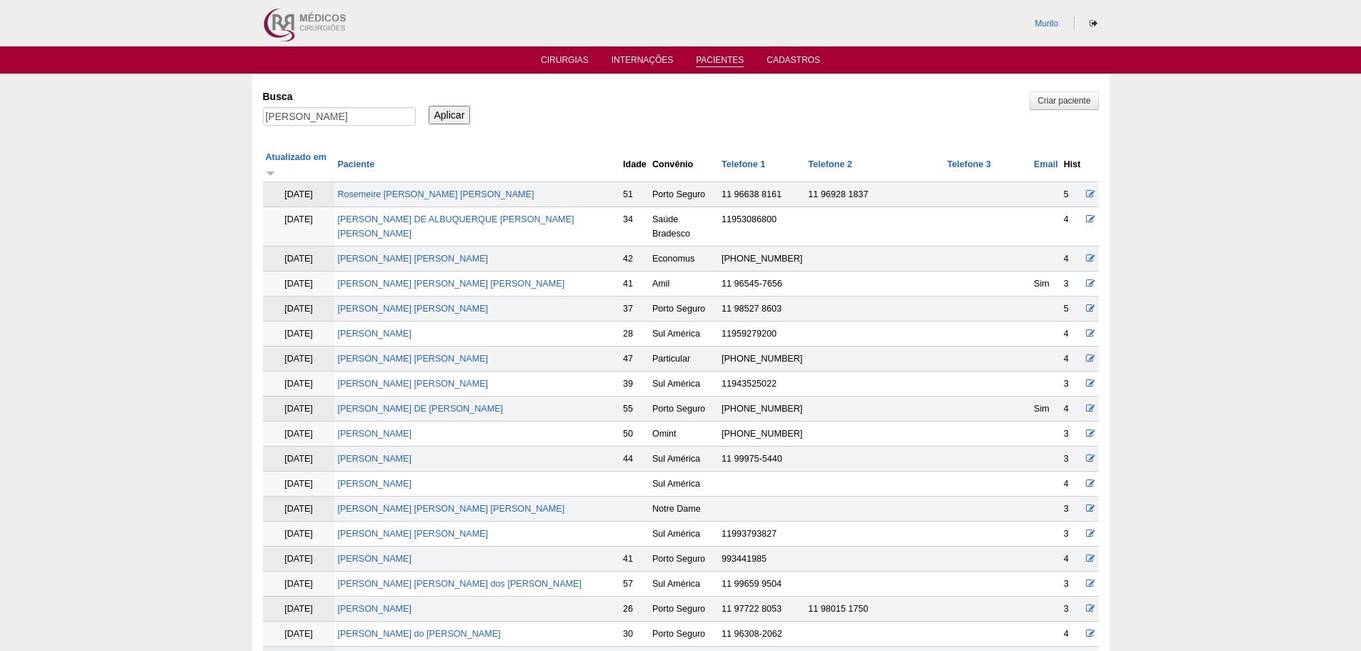
click at [263, 107] on input "[PERSON_NAME]" at bounding box center [339, 116] width 153 height 19
click at [299, 121] on input "[PERSON_NAME]" at bounding box center [339, 116] width 153 height 19
drag, startPoint x: 305, startPoint y: 116, endPoint x: 500, endPoint y: 90, distance: 196.8
click at [486, 98] on div "Busca Mauricio Ribeiro Baião Aplicar" at bounding box center [681, 108] width 836 height 49
type input "Mauricio"
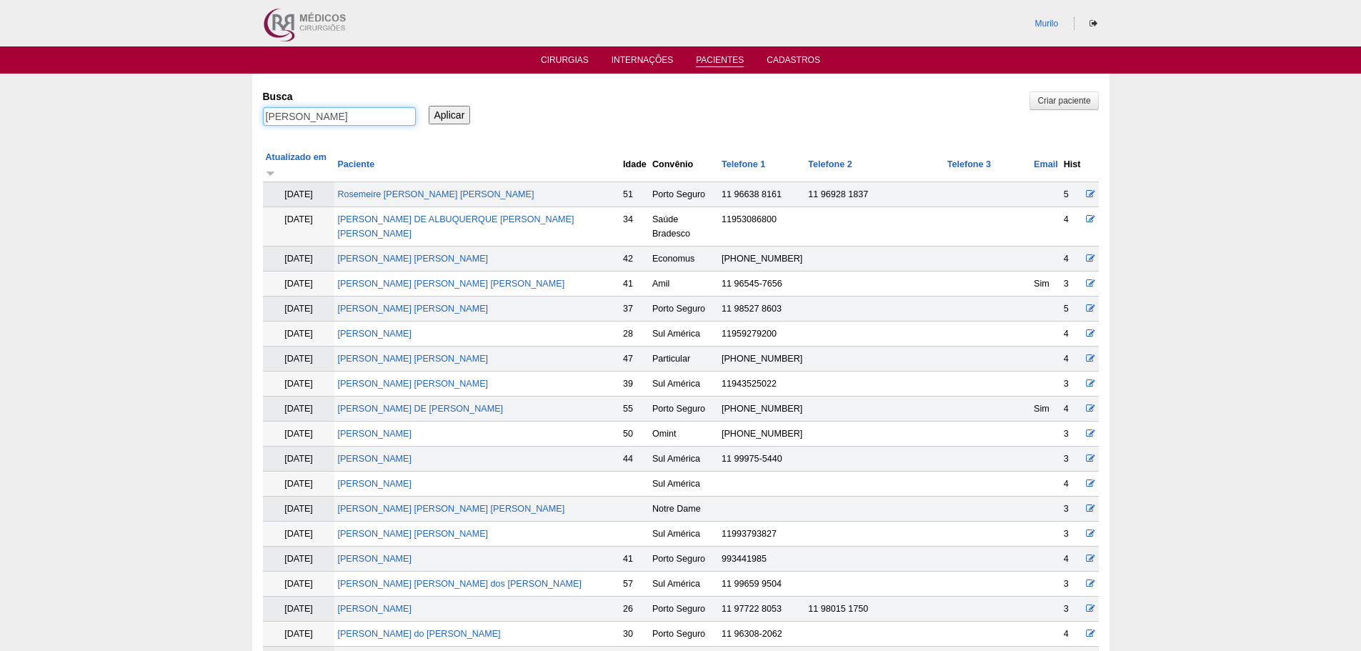
click at [429, 106] on input "Aplicar" at bounding box center [450, 115] width 42 height 19
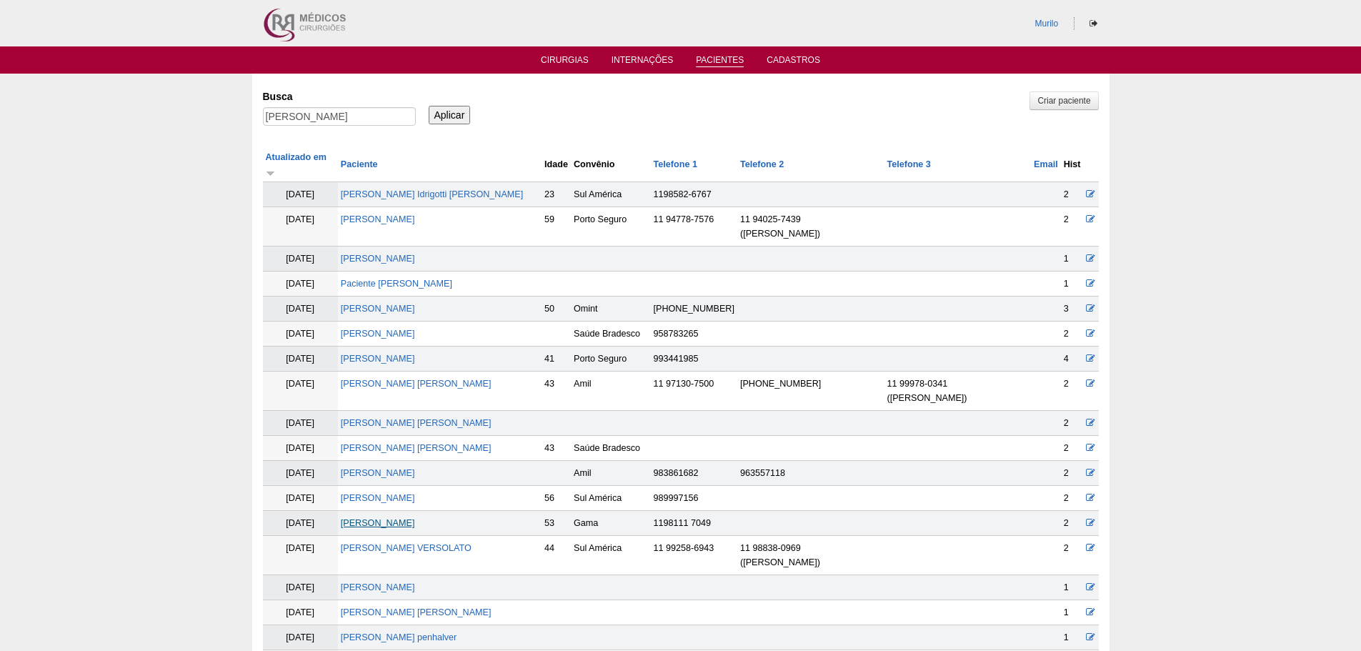
click at [378, 518] on link "[PERSON_NAME]" at bounding box center [378, 523] width 74 height 10
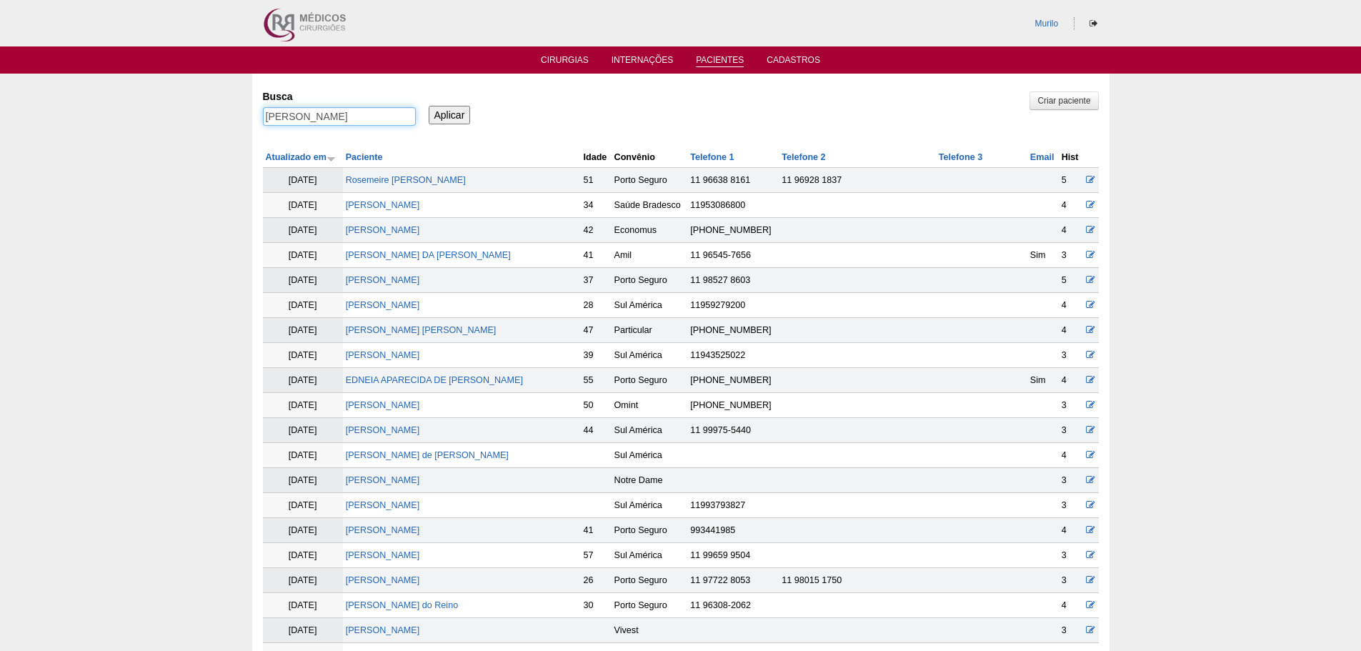
click at [368, 118] on input "Mauricio" at bounding box center [339, 116] width 153 height 19
paste input "[PERSON_NAME] [PERSON_NAME]"
type input "[PERSON_NAME] [PERSON_NAME]"
click at [429, 106] on input "Aplicar" at bounding box center [450, 115] width 42 height 19
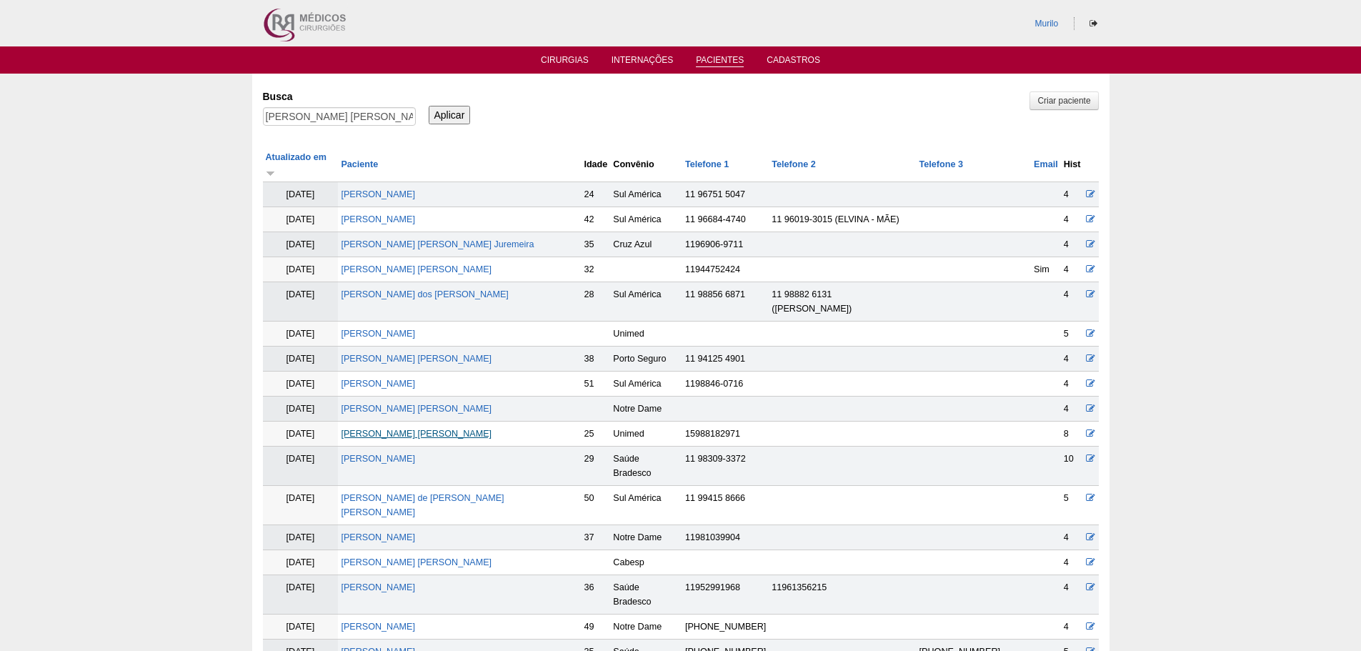
click at [397, 429] on link "[PERSON_NAME] [PERSON_NAME]" at bounding box center [416, 434] width 151 height 10
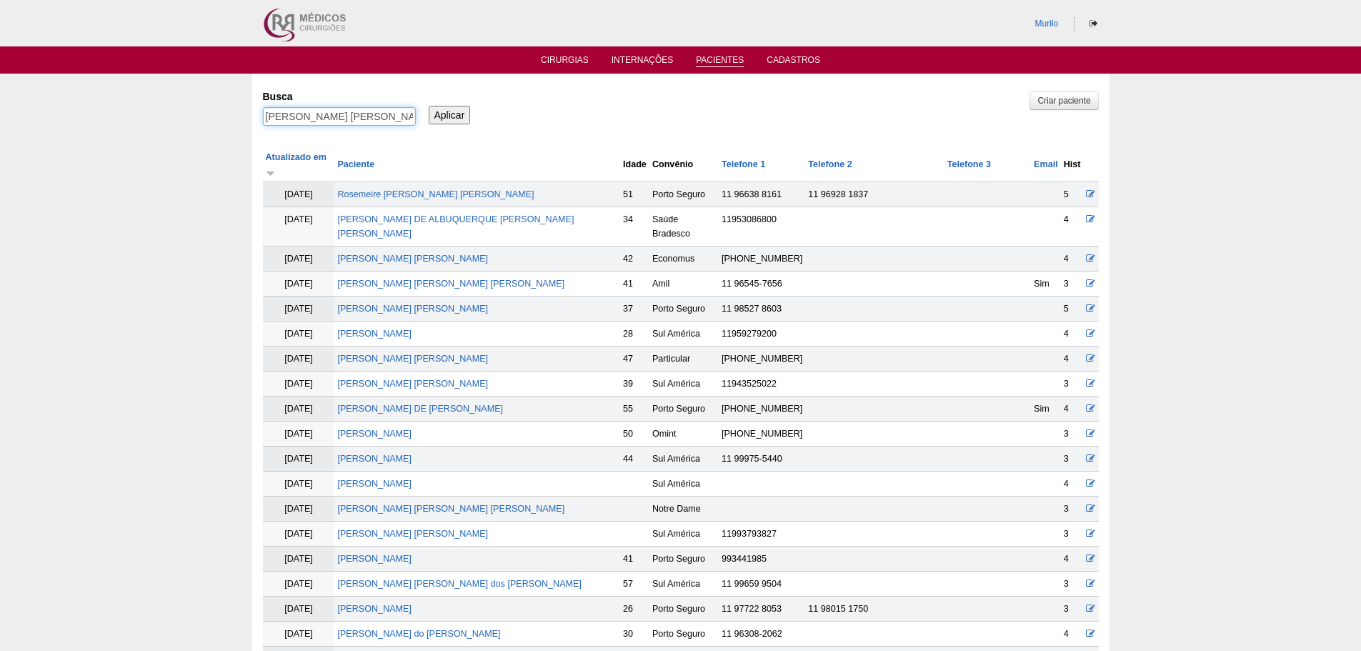
click at [309, 118] on input "Alice helen Guedes cruz" at bounding box center [339, 116] width 153 height 19
paste input "PEDRO LOPES DE PAULA"
type input "PEDRO LOPES DE PAULA"
click at [429, 106] on input "Aplicar" at bounding box center [450, 115] width 42 height 19
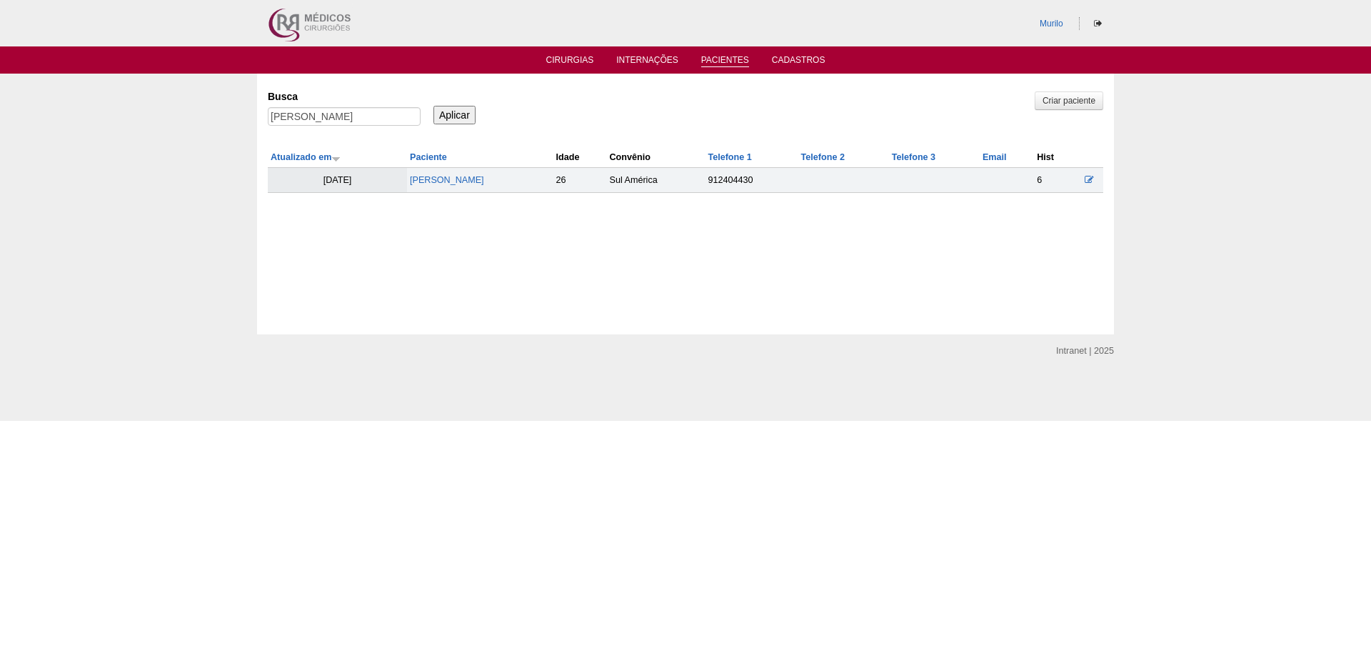
click at [473, 187] on td "[PERSON_NAME]" at bounding box center [480, 180] width 146 height 25
click at [472, 185] on link "[PERSON_NAME]" at bounding box center [447, 180] width 74 height 10
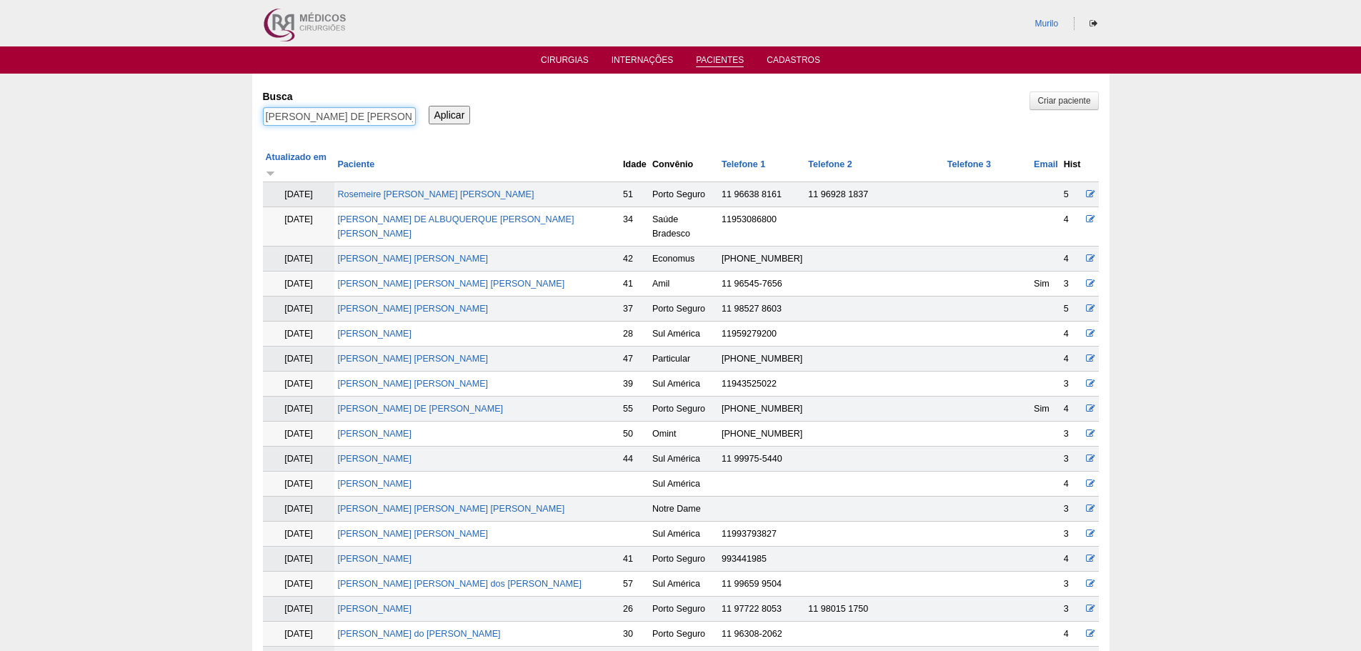
click at [328, 116] on input "PEDRO LOPES DE PAULA" at bounding box center [339, 116] width 153 height 19
paste input "[PERSON_NAME] Sacramento"
type input "[PERSON_NAME] Sacramento"
click at [429, 106] on input "Aplicar" at bounding box center [450, 115] width 42 height 19
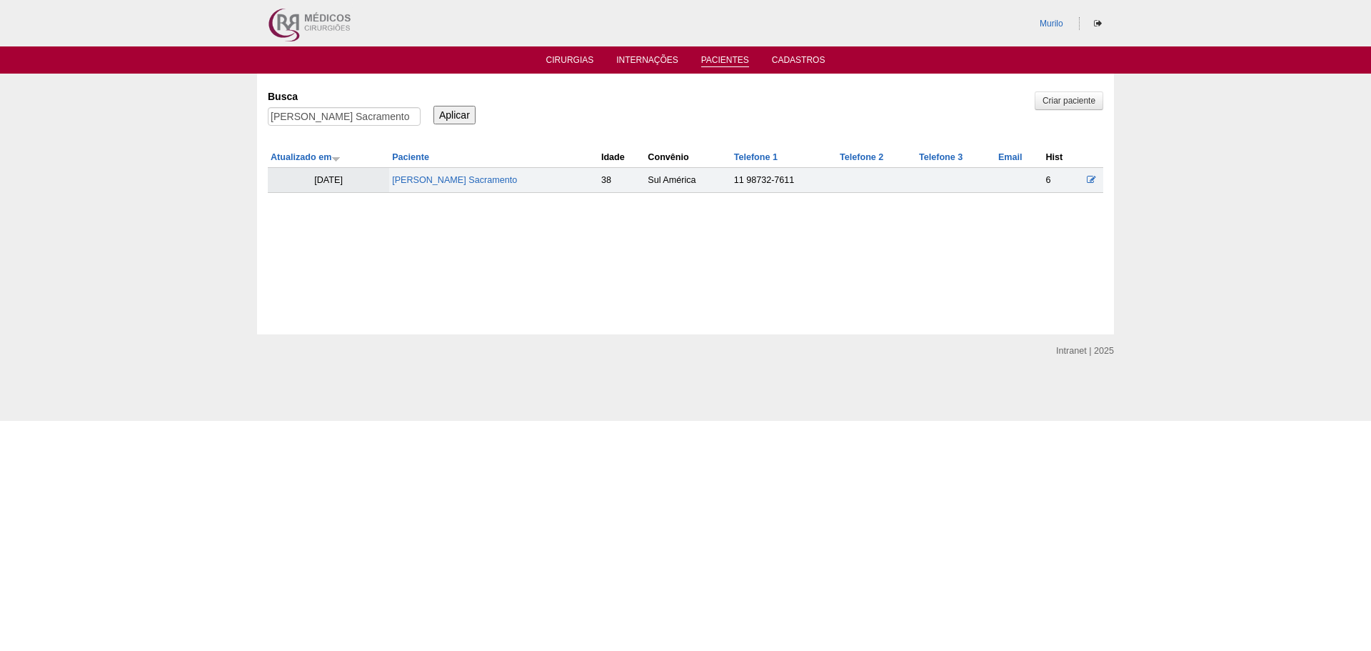
click at [454, 174] on td "[PERSON_NAME] Sacramento" at bounding box center [493, 180] width 209 height 25
click at [454, 180] on link "[PERSON_NAME] Sacramento" at bounding box center [454, 180] width 125 height 10
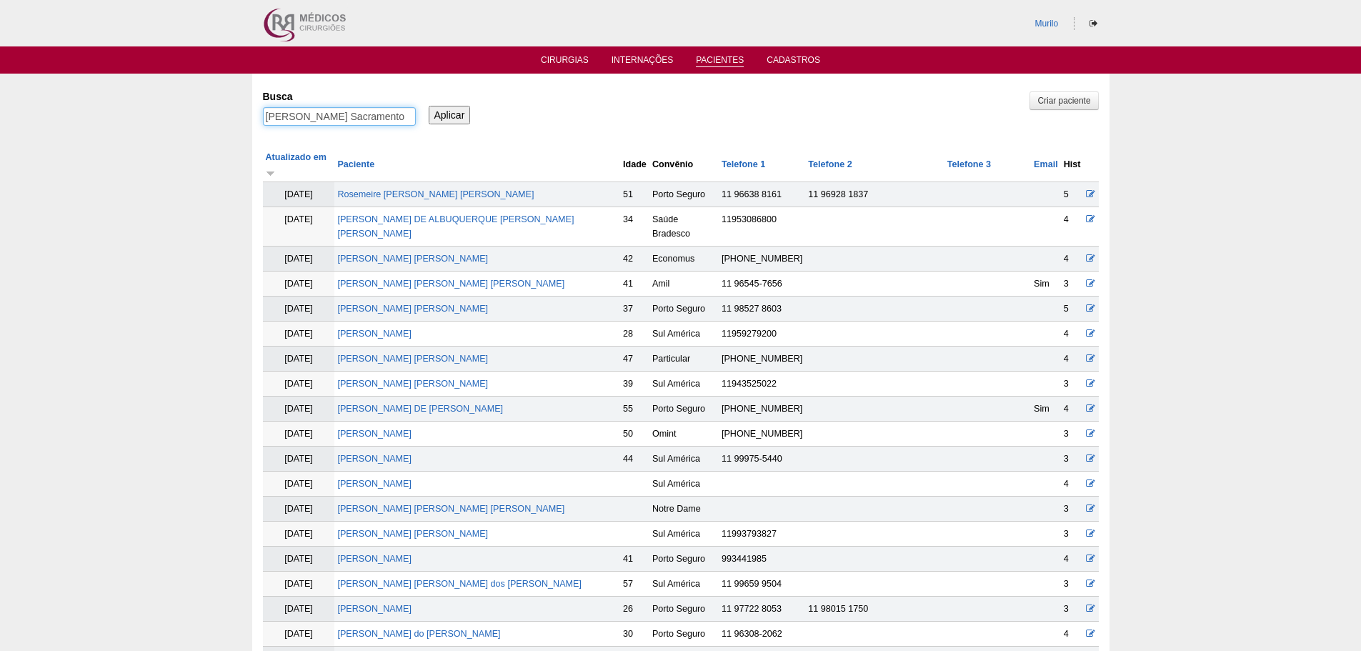
click at [346, 115] on input "[PERSON_NAME] Sacramento" at bounding box center [339, 116] width 153 height 19
paste input "Edilson Ferreira da Silva Junior"
type input "Edilson Ferreira da Silva Junior"
click at [429, 106] on input "Aplicar" at bounding box center [450, 115] width 42 height 19
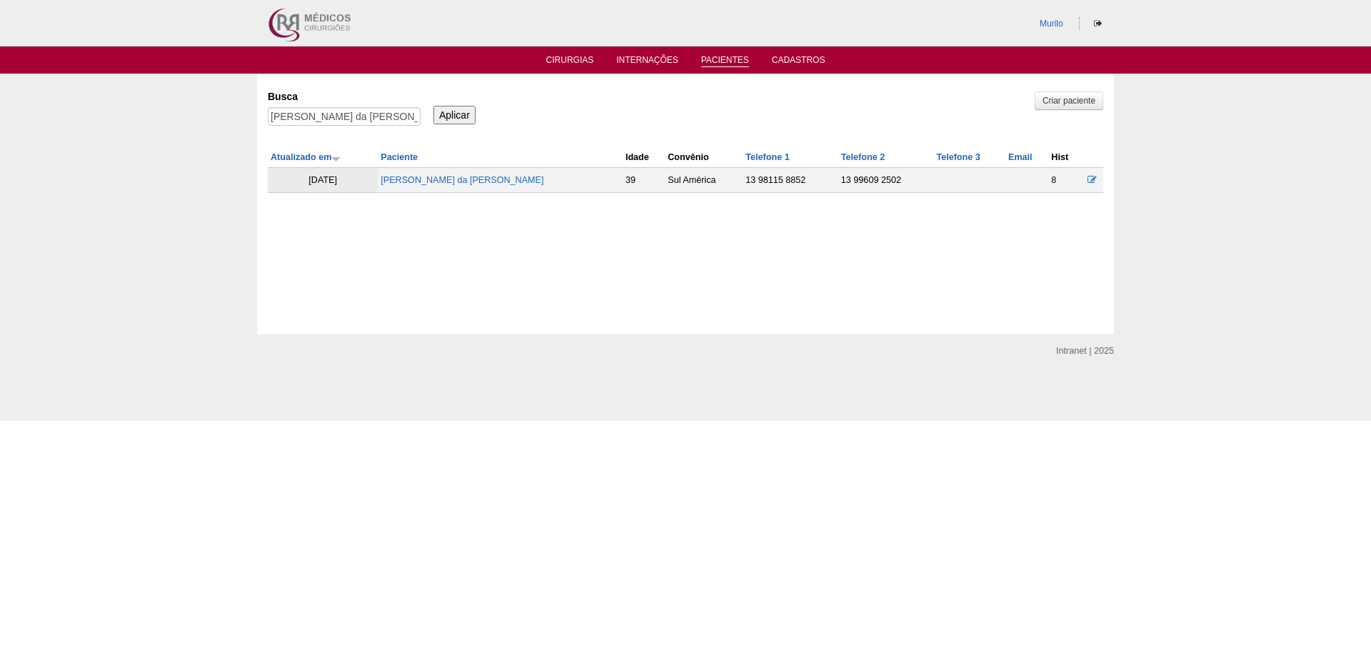
click at [469, 187] on td "Edilson Ferreira da Silva Junior" at bounding box center [500, 180] width 245 height 25
click at [466, 181] on link "Edilson Ferreira da Silva Junior" at bounding box center [462, 180] width 163 height 10
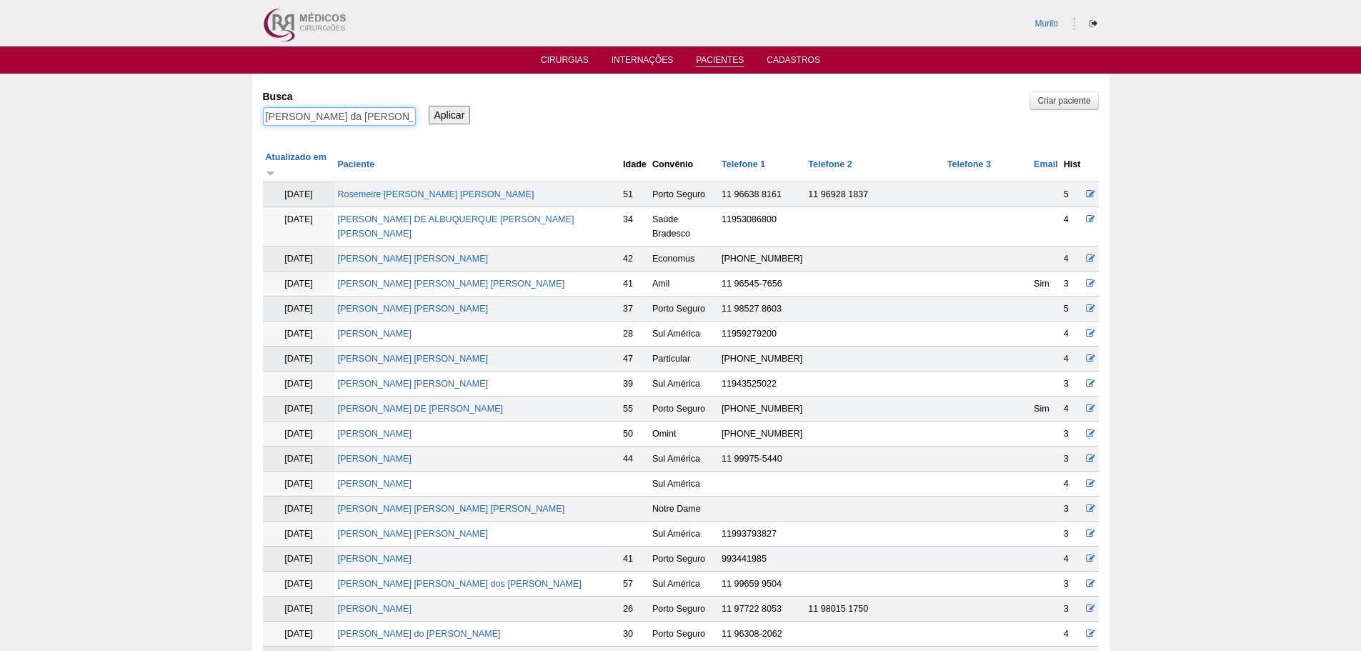
click at [397, 112] on input "[PERSON_NAME] da [PERSON_NAME]" at bounding box center [339, 116] width 153 height 19
paste input "[PERSON_NAME]"
type input "[PERSON_NAME]"
click at [429, 106] on input "Aplicar" at bounding box center [450, 115] width 42 height 19
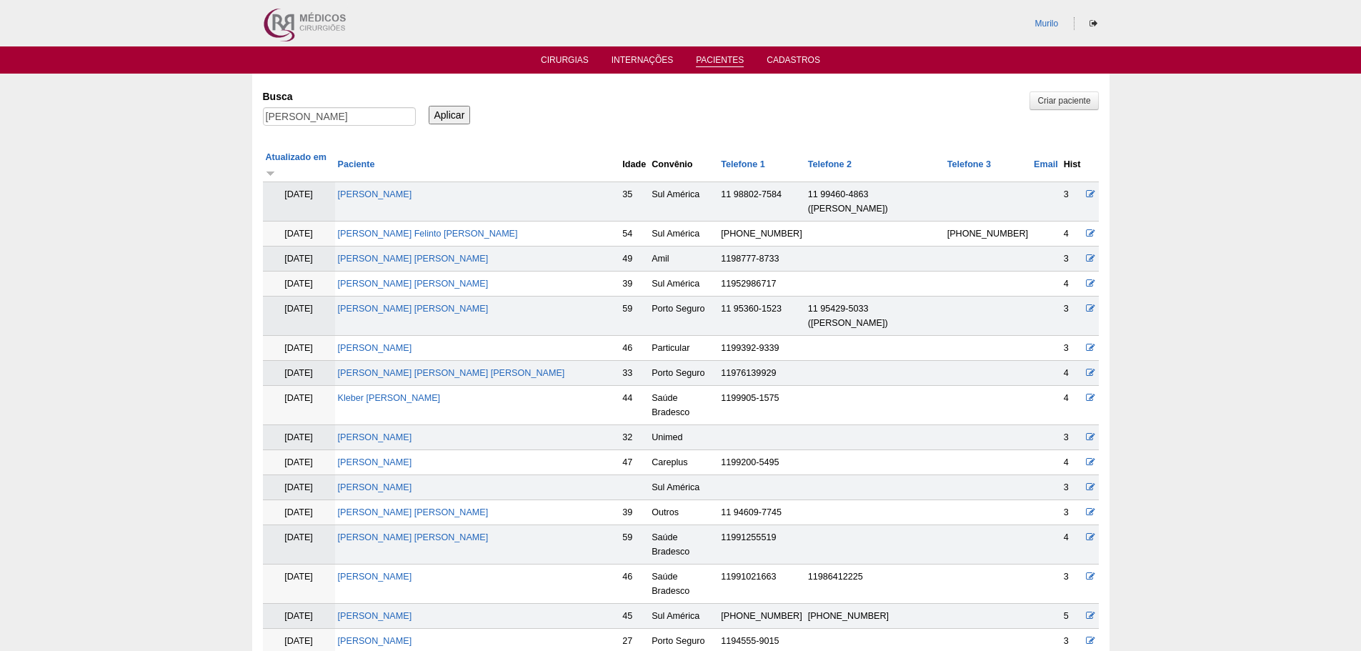
scroll to position [905, 0]
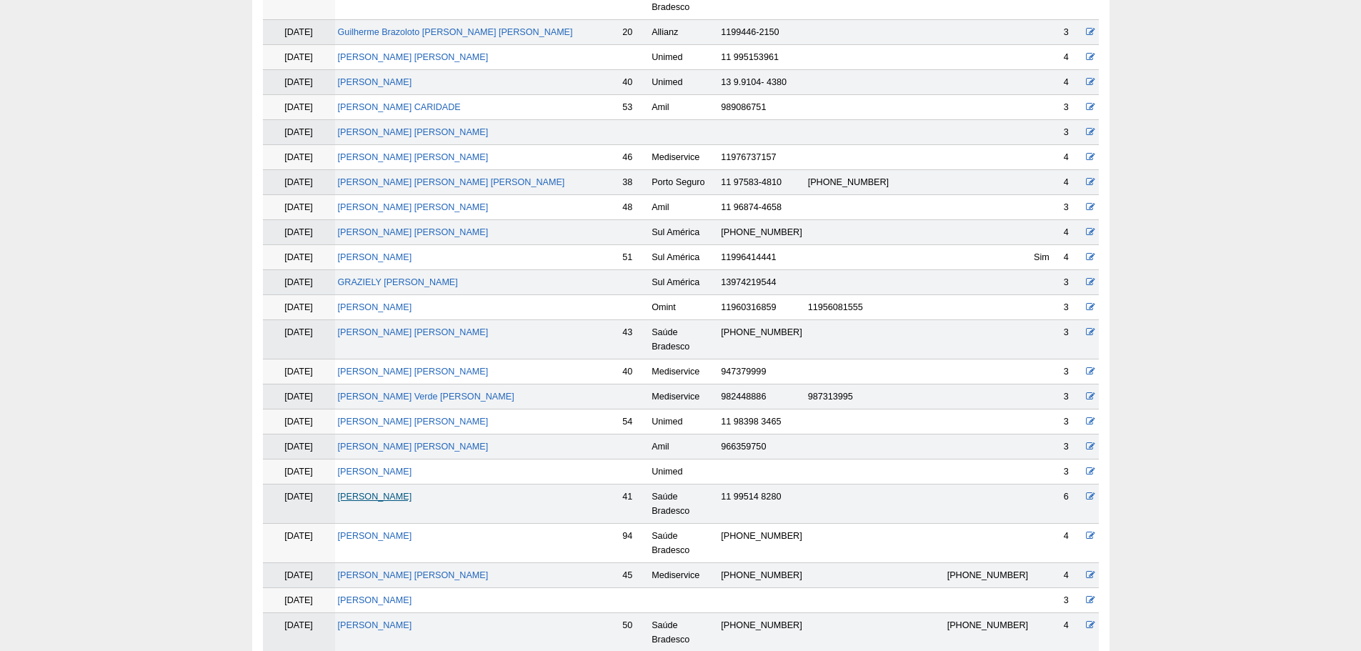
click at [365, 491] on link "[PERSON_NAME]" at bounding box center [375, 496] width 74 height 10
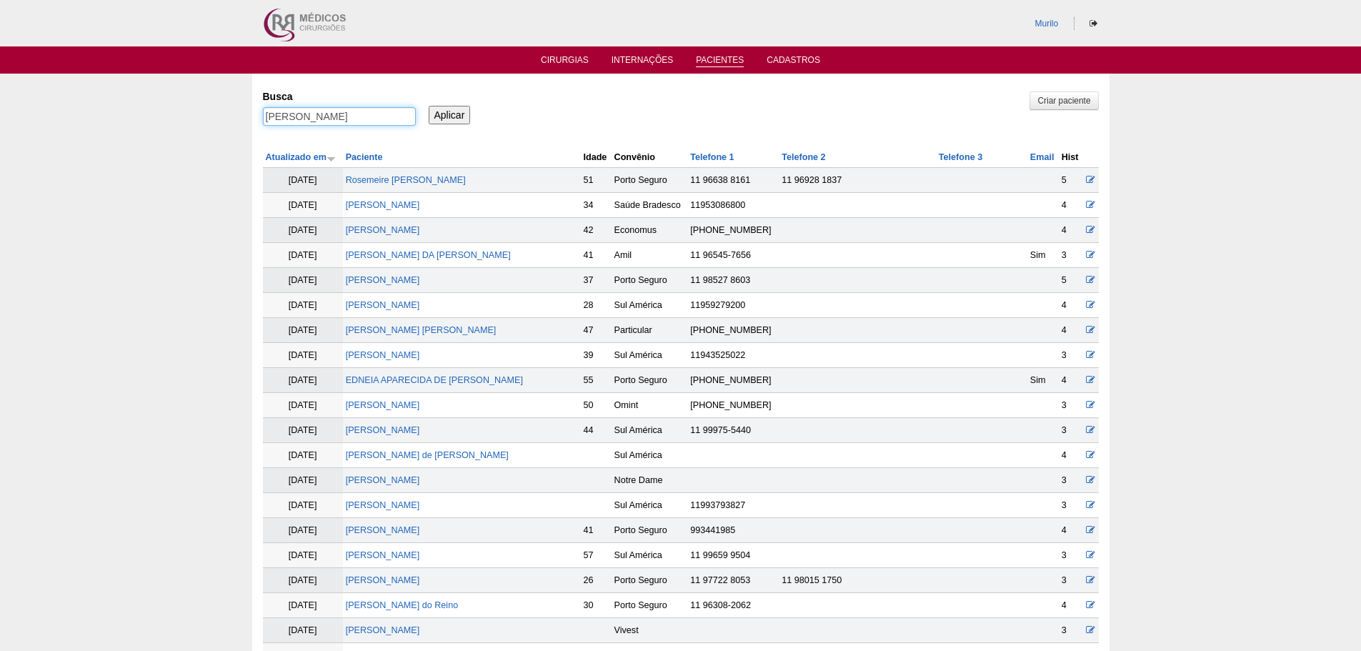
click at [376, 115] on input "Fabio Ricardo Gomes" at bounding box center [339, 116] width 153 height 19
paste input "[PERSON_NAME]"
type input "[PERSON_NAME]"
click at [429, 106] on input "Aplicar" at bounding box center [450, 115] width 42 height 19
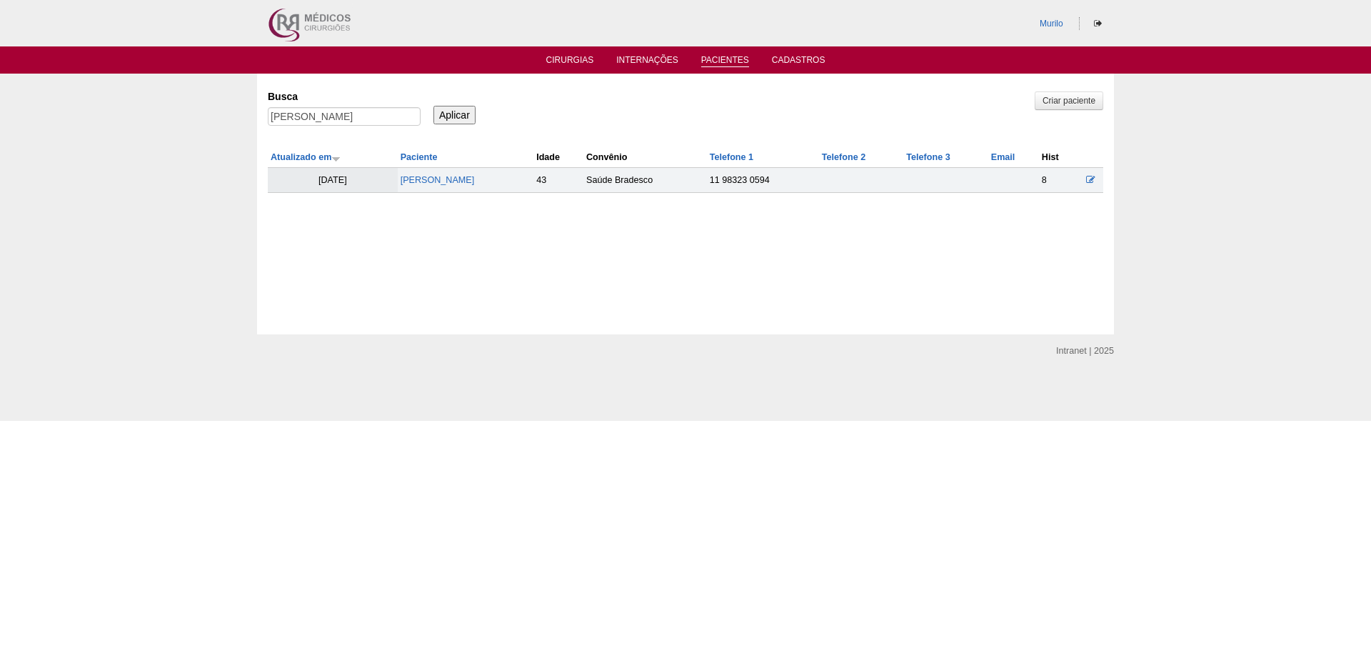
click at [474, 186] on td "[PERSON_NAME]" at bounding box center [466, 180] width 136 height 25
click at [475, 184] on link "[PERSON_NAME]" at bounding box center [438, 180] width 74 height 10
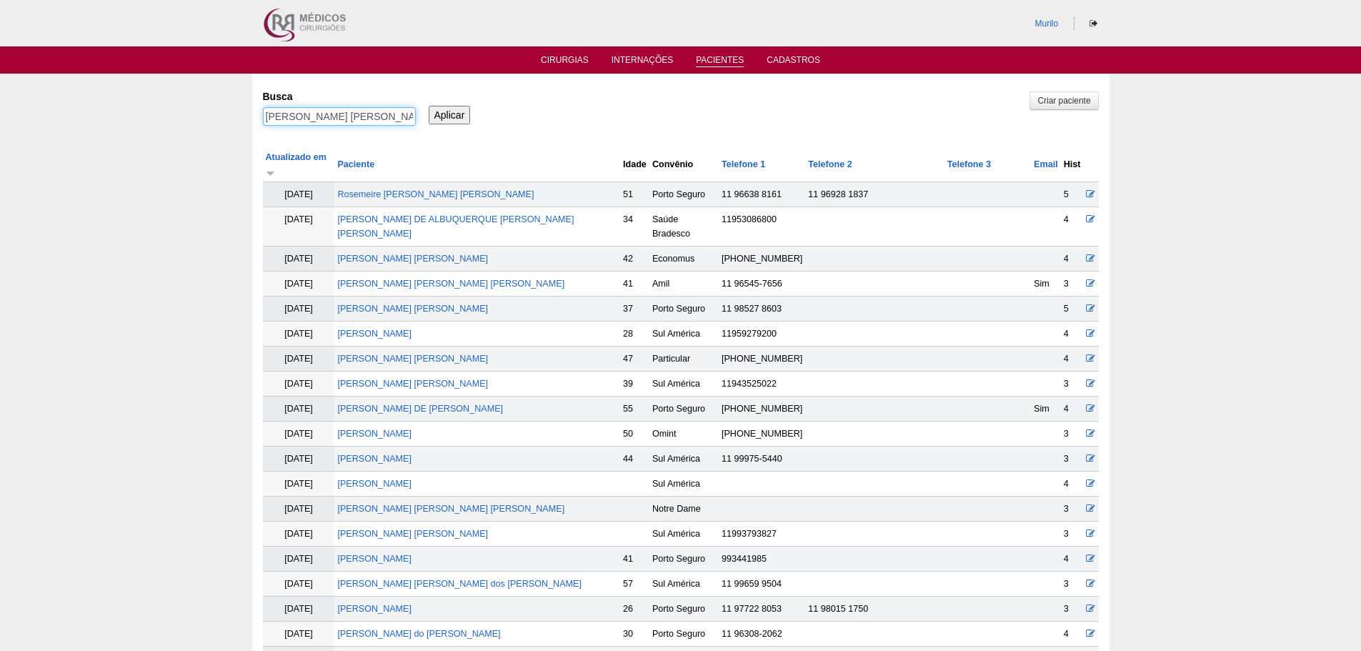
click at [299, 122] on input "[PERSON_NAME]" at bounding box center [339, 116] width 153 height 19
type input "v"
click at [429, 106] on input "Aplicar" at bounding box center [450, 115] width 42 height 19
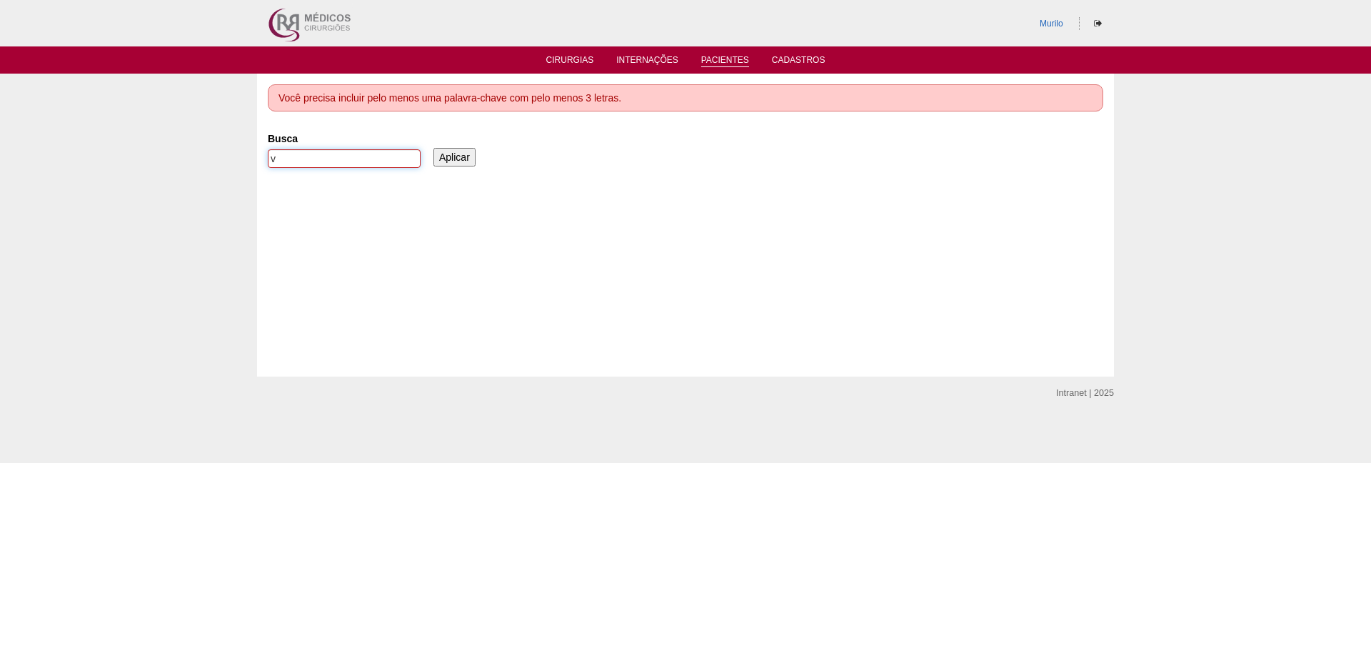
click at [311, 152] on input "v" at bounding box center [344, 158] width 153 height 19
paste input "Marcia Antunes"
type input "Marcia Antunes"
click at [434, 148] on input "Aplicar" at bounding box center [455, 157] width 42 height 19
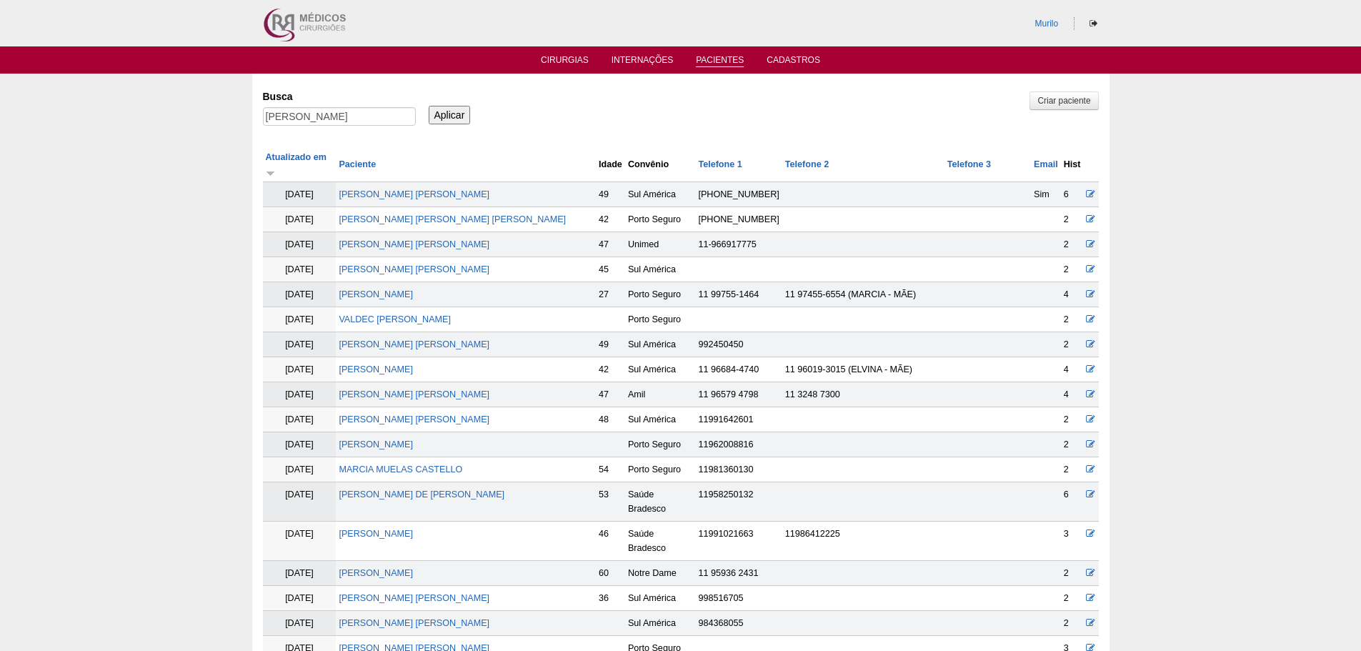
scroll to position [930, 0]
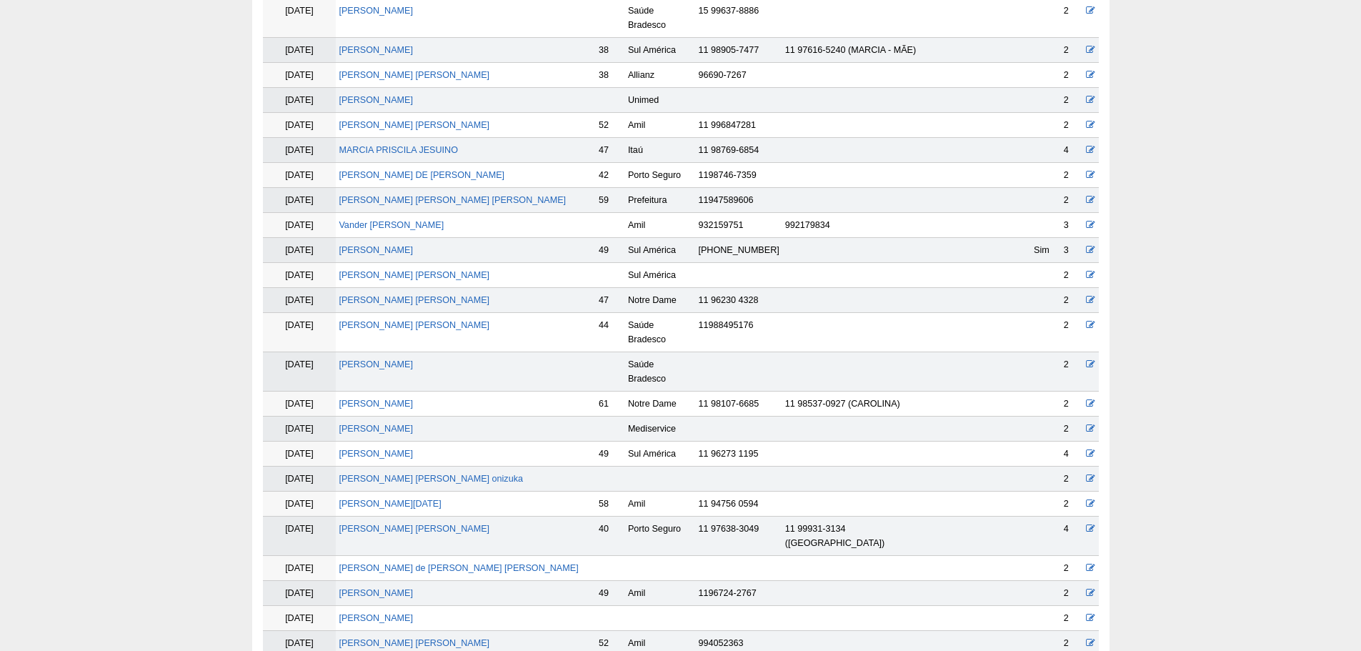
click at [389, 441] on td "[PERSON_NAME]" at bounding box center [466, 453] width 260 height 25
click at [388, 449] on link "[PERSON_NAME]" at bounding box center [376, 454] width 74 height 10
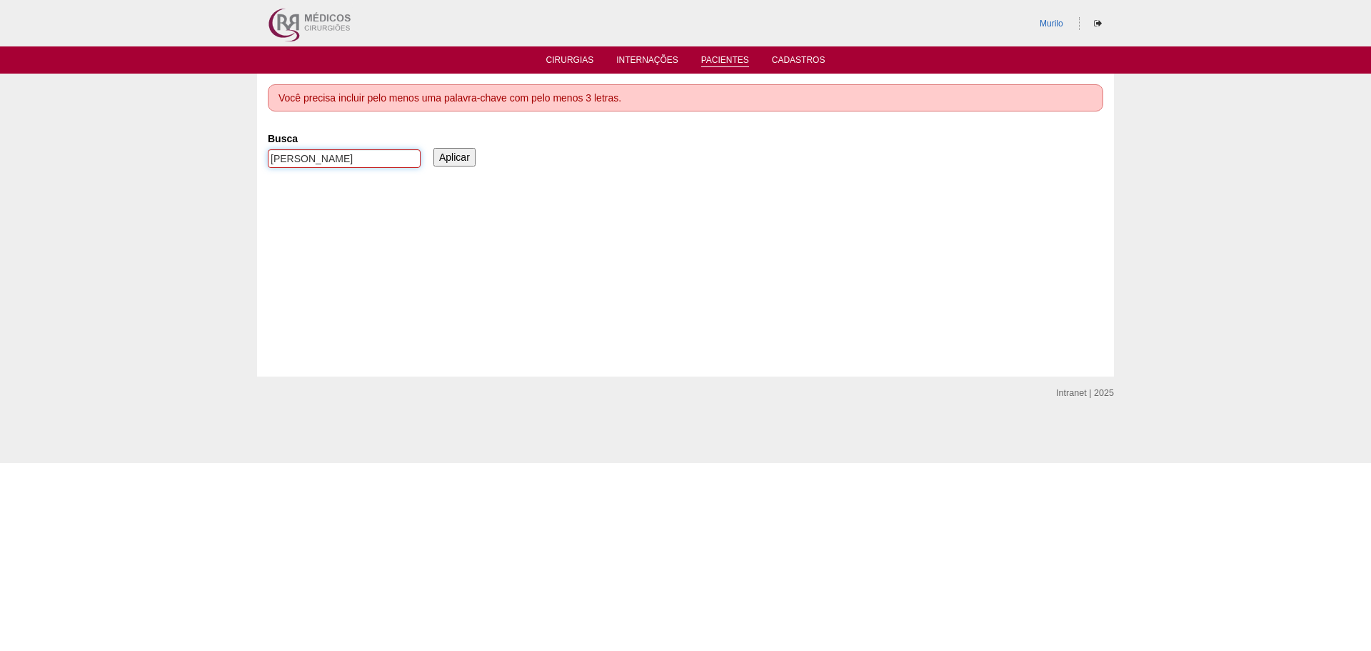
click at [315, 151] on input "[PERSON_NAME]" at bounding box center [344, 158] width 153 height 19
paste input "[PERSON_NAME]"
type input "[PERSON_NAME] da [PERSON_NAME]"
click at [434, 148] on input "Aplicar" at bounding box center [455, 157] width 42 height 19
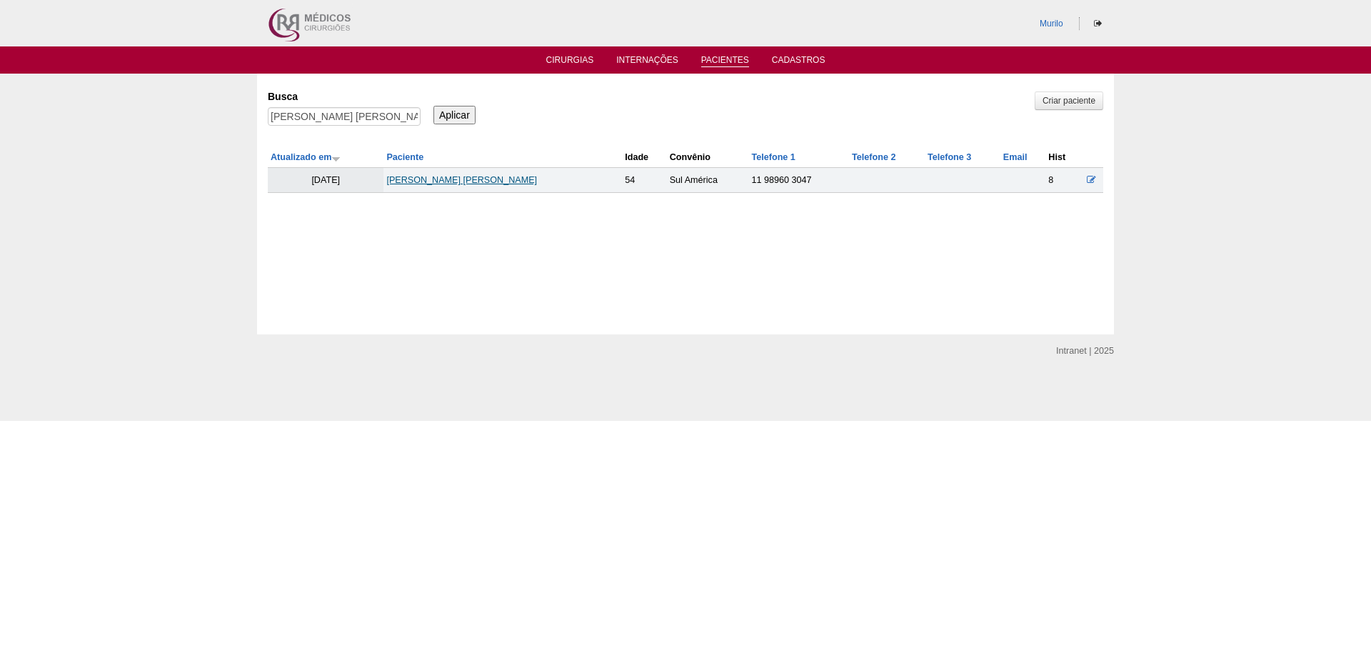
click at [397, 181] on link "[PERSON_NAME] [PERSON_NAME]" at bounding box center [461, 180] width 151 height 10
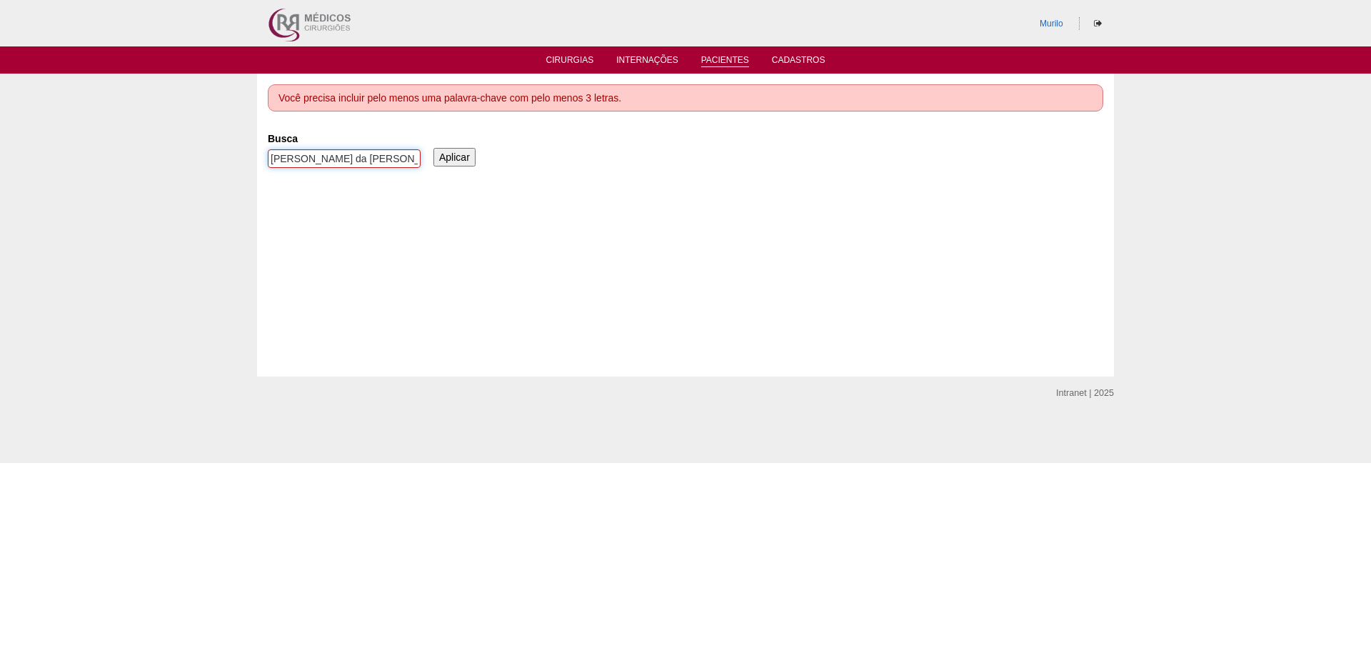
click at [363, 160] on input "Marlene Claudina da Cruz Silva" at bounding box center [344, 158] width 153 height 19
paste input "Rebeca Moreno Roch"
type input "[PERSON_NAME]"
click at [434, 148] on input "Aplicar" at bounding box center [455, 157] width 42 height 19
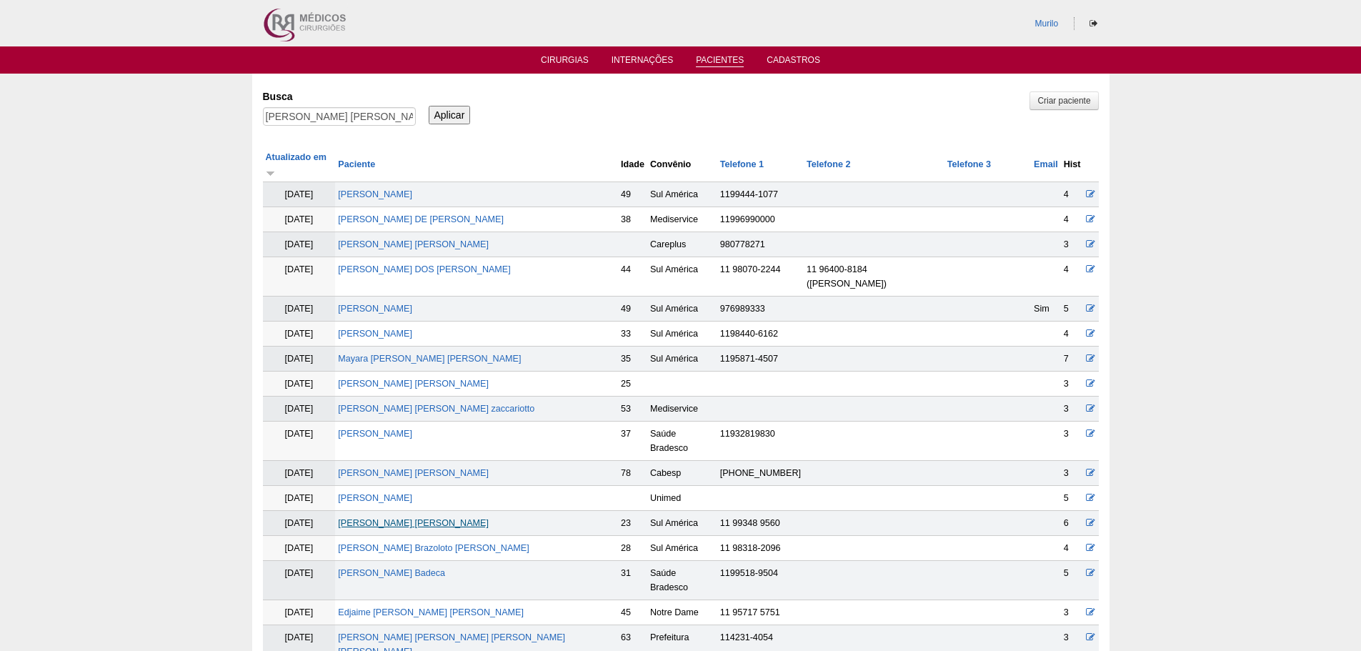
click at [369, 518] on link "Rebeca Moreno Rocha" at bounding box center [413, 523] width 151 height 10
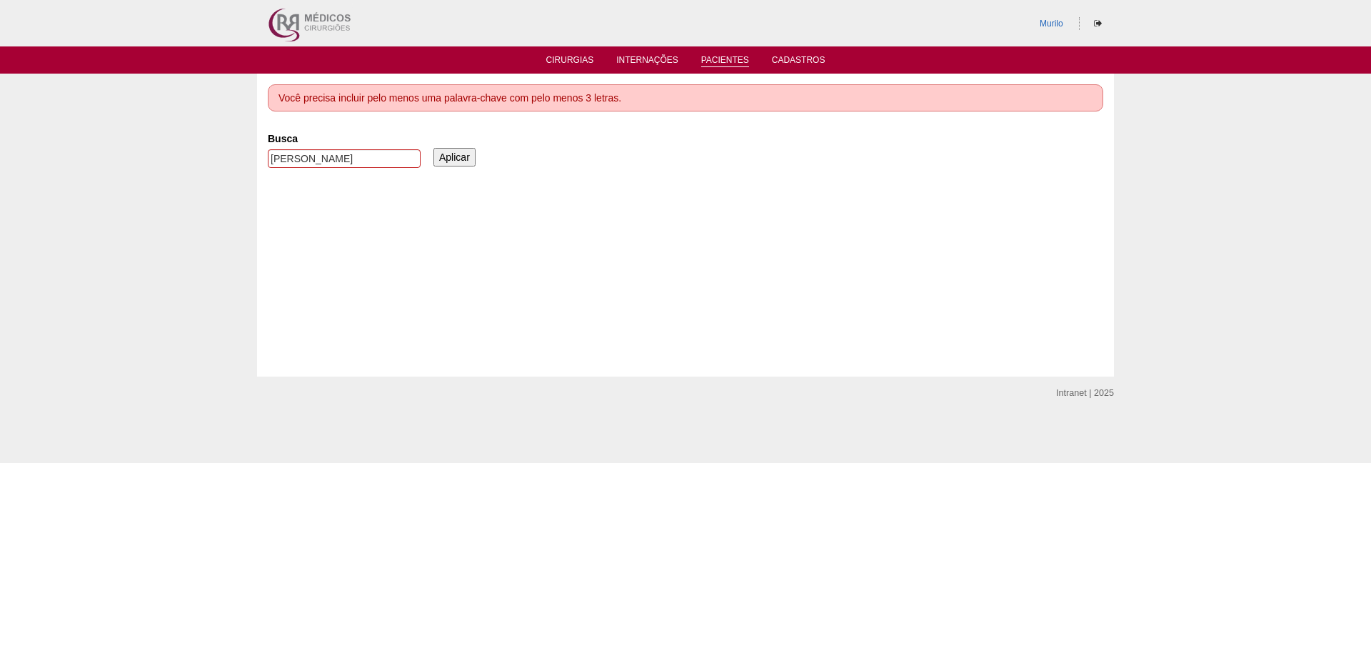
click at [377, 149] on div "Busca [PERSON_NAME]" at bounding box center [349, 150] width 163 height 49
click at [377, 151] on input "[PERSON_NAME]" at bounding box center [344, 158] width 153 height 19
paste input "[PERSON_NAME]"
type input "[PERSON_NAME]"
click at [434, 148] on input "Aplicar" at bounding box center [455, 157] width 42 height 19
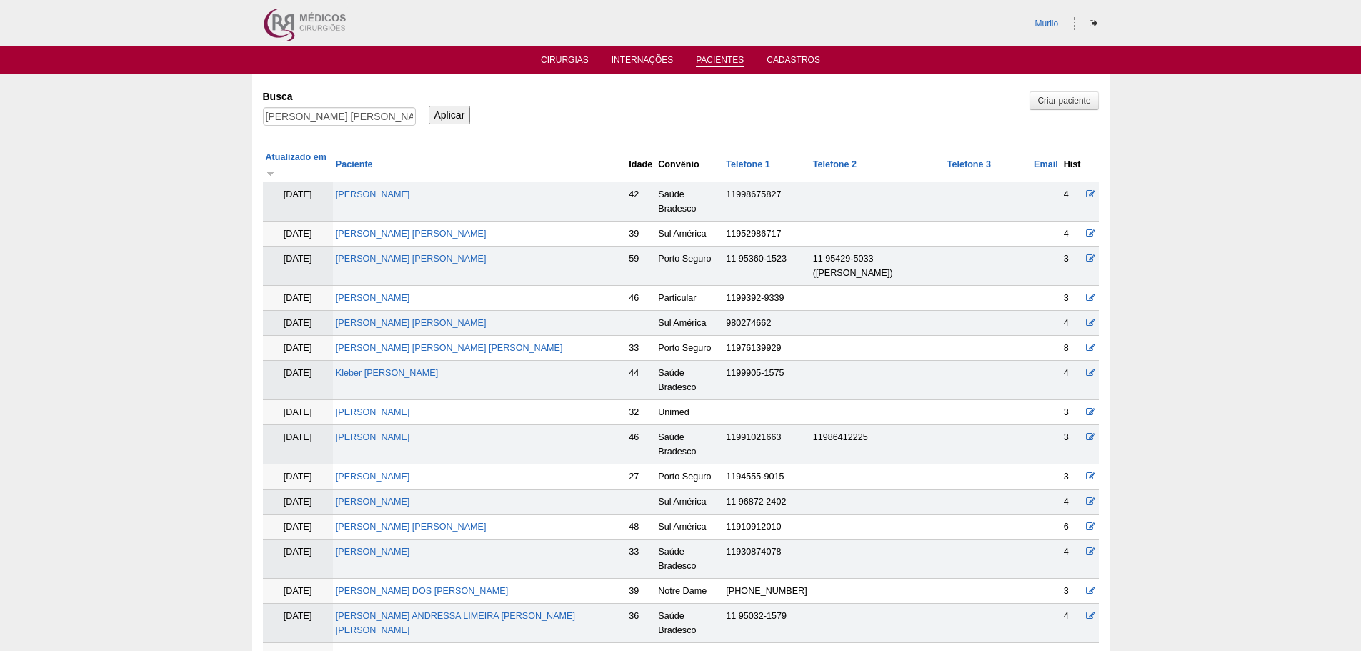
scroll to position [705, 0]
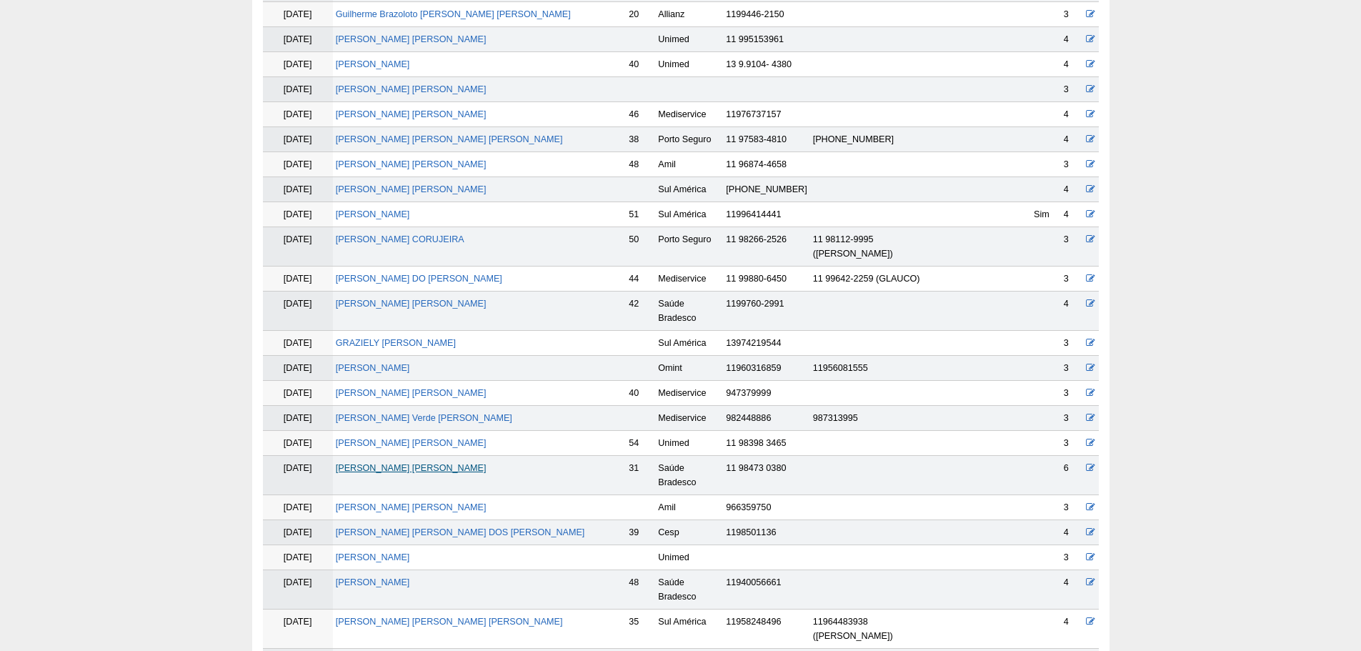
click at [361, 463] on link "[PERSON_NAME] [PERSON_NAME]" at bounding box center [411, 468] width 151 height 10
